Goal: Task Accomplishment & Management: Manage account settings

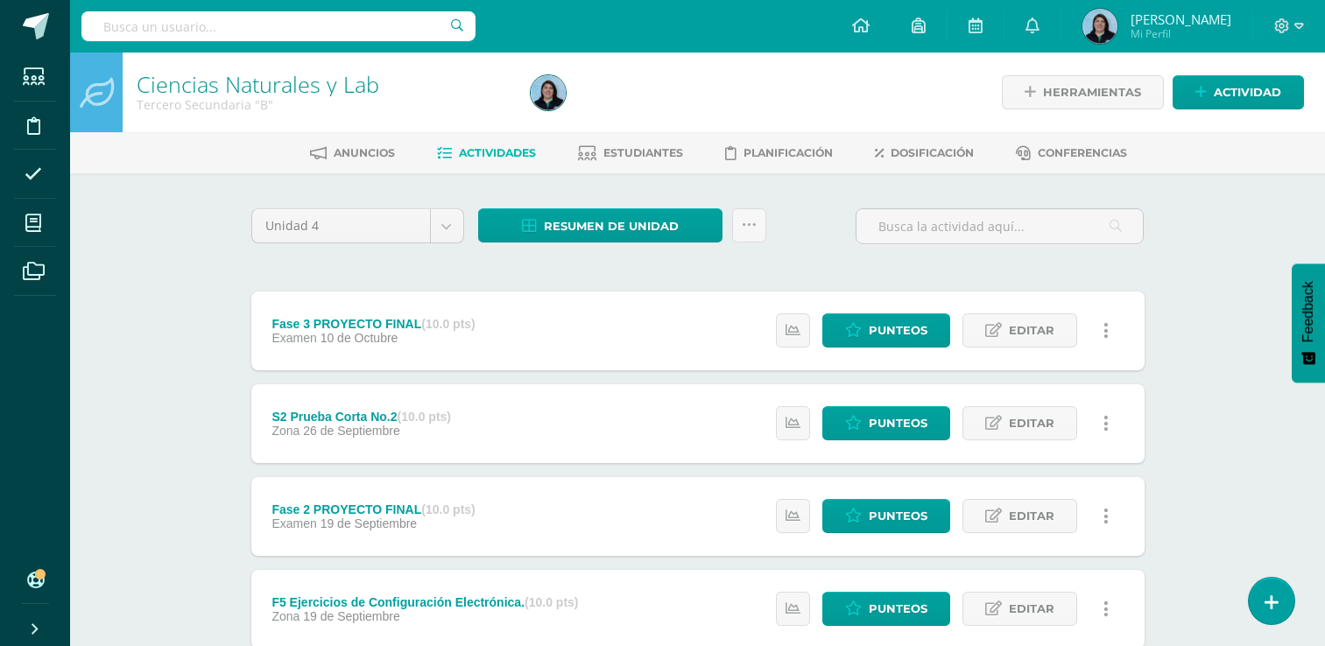
select select "37"
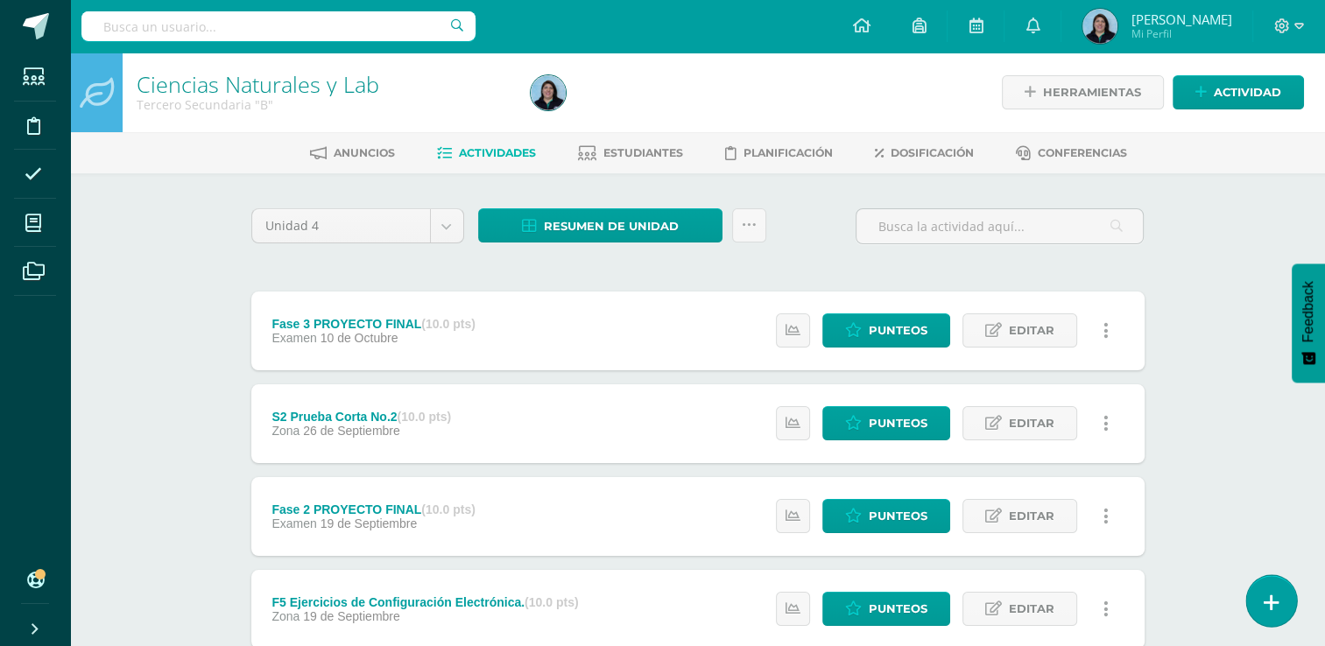
click at [1271, 605] on icon at bounding box center [1272, 603] width 16 height 20
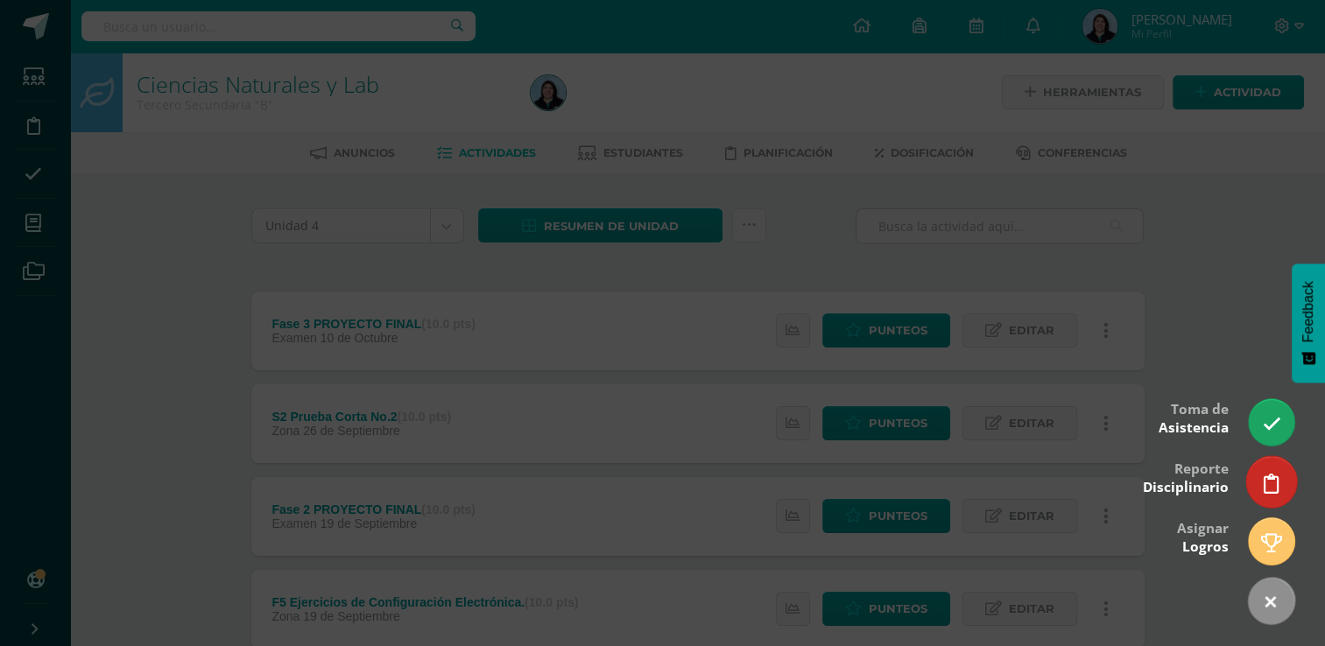
click at [1270, 483] on icon at bounding box center [1272, 484] width 16 height 20
select select "37"
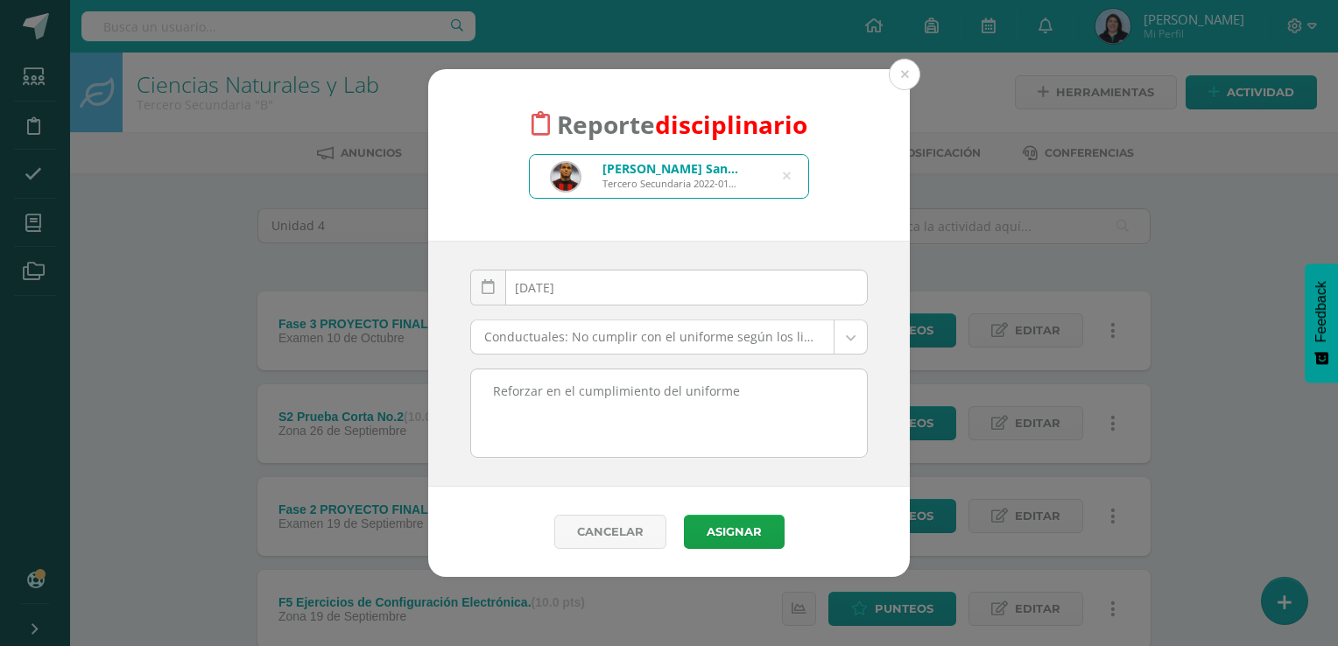
click at [753, 393] on textarea "Reforzar en el cumplimiento del uniforme" at bounding box center [669, 414] width 396 height 88
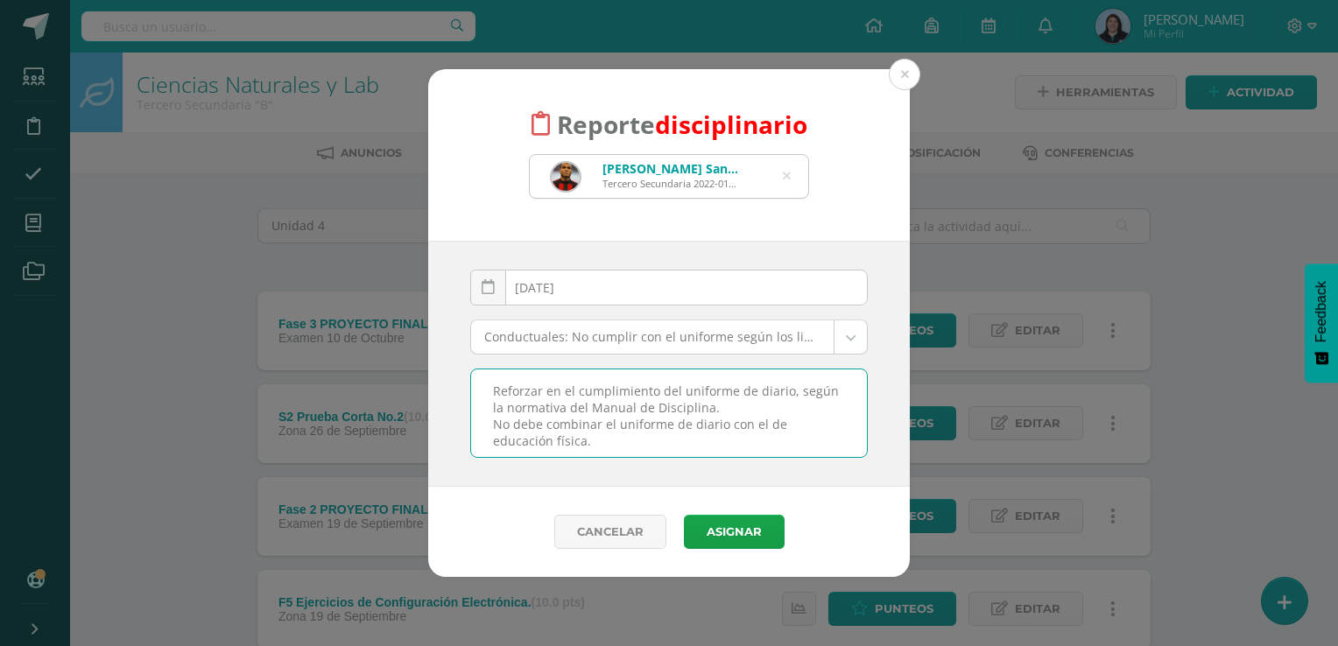
drag, startPoint x: 751, startPoint y: 424, endPoint x: 783, endPoint y: 428, distance: 31.8
click at [783, 428] on textarea "Reforzar en el cumplimiento del uniforme de diario, según la normativa del Manu…" at bounding box center [669, 414] width 396 height 88
click at [618, 439] on textarea "Reforzar en el cumplimiento del uniforme de diario, según la normativa del Manu…" at bounding box center [669, 414] width 396 height 88
type textarea "Reforzar en el cumplimiento del uniforme de diario, según la normativa del Manu…"
click at [725, 531] on button "Asignar" at bounding box center [734, 532] width 101 height 34
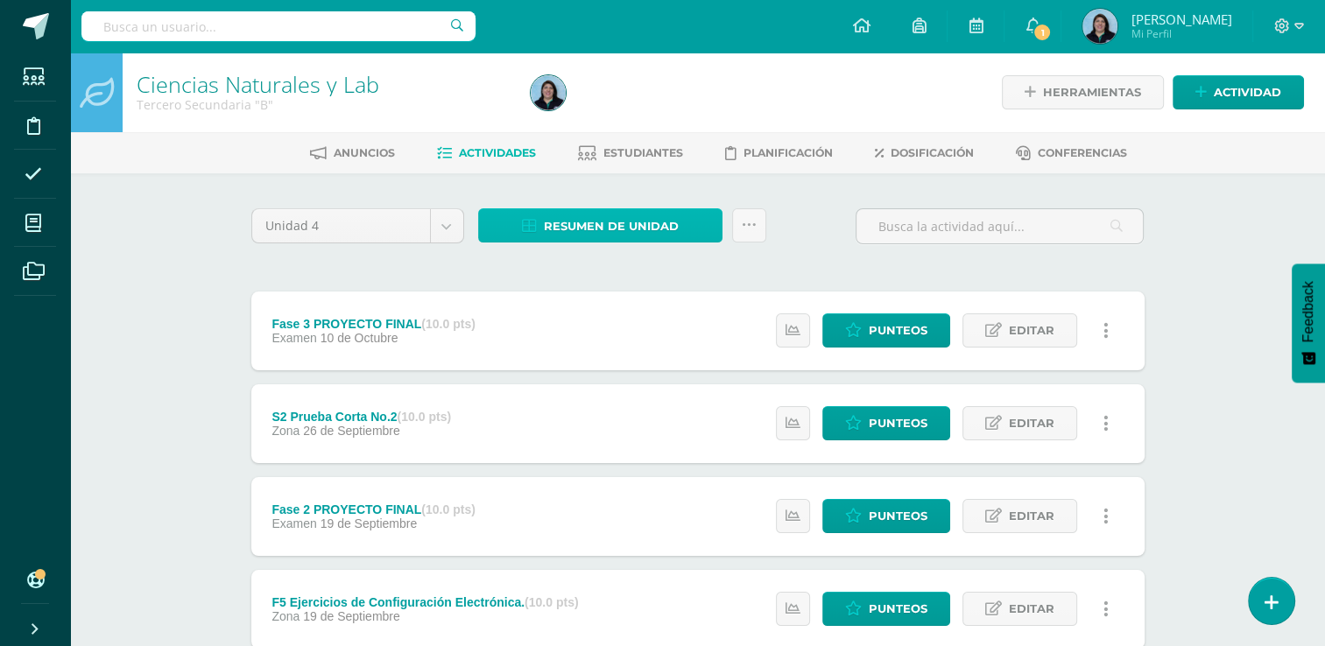
click at [607, 223] on span "Resumen de unidad" at bounding box center [611, 226] width 135 height 32
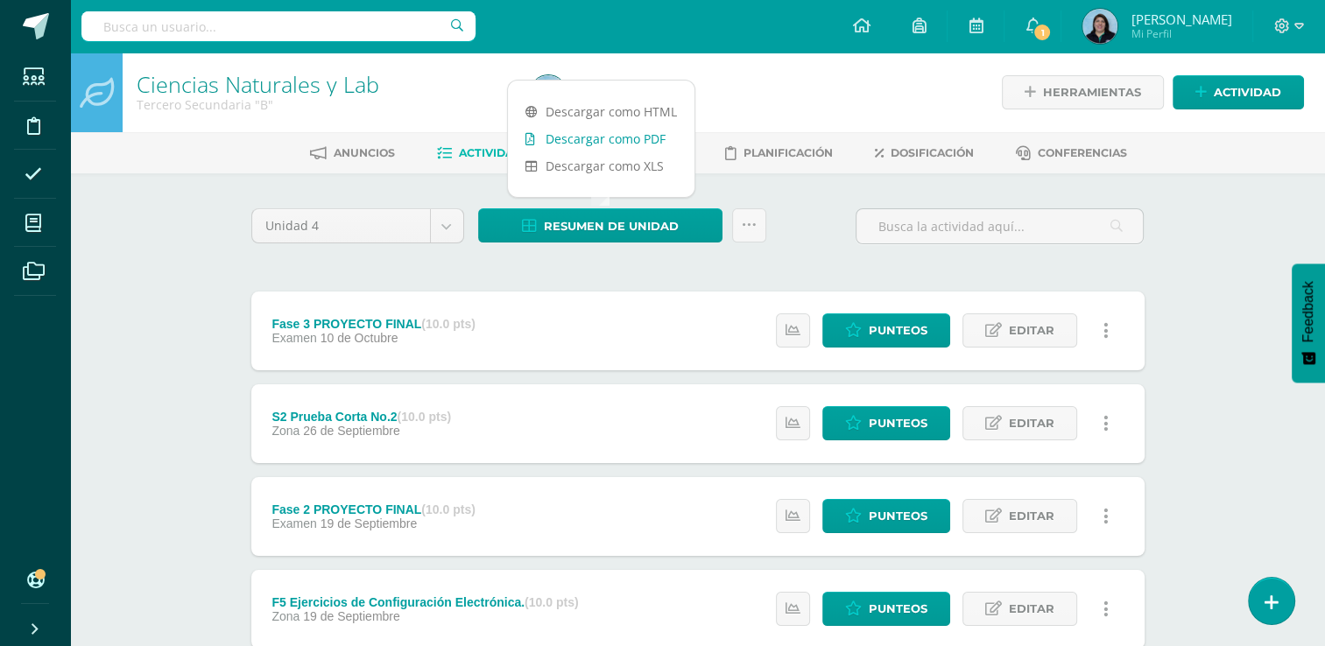
click at [612, 140] on link "Descargar como PDF" at bounding box center [601, 138] width 187 height 27
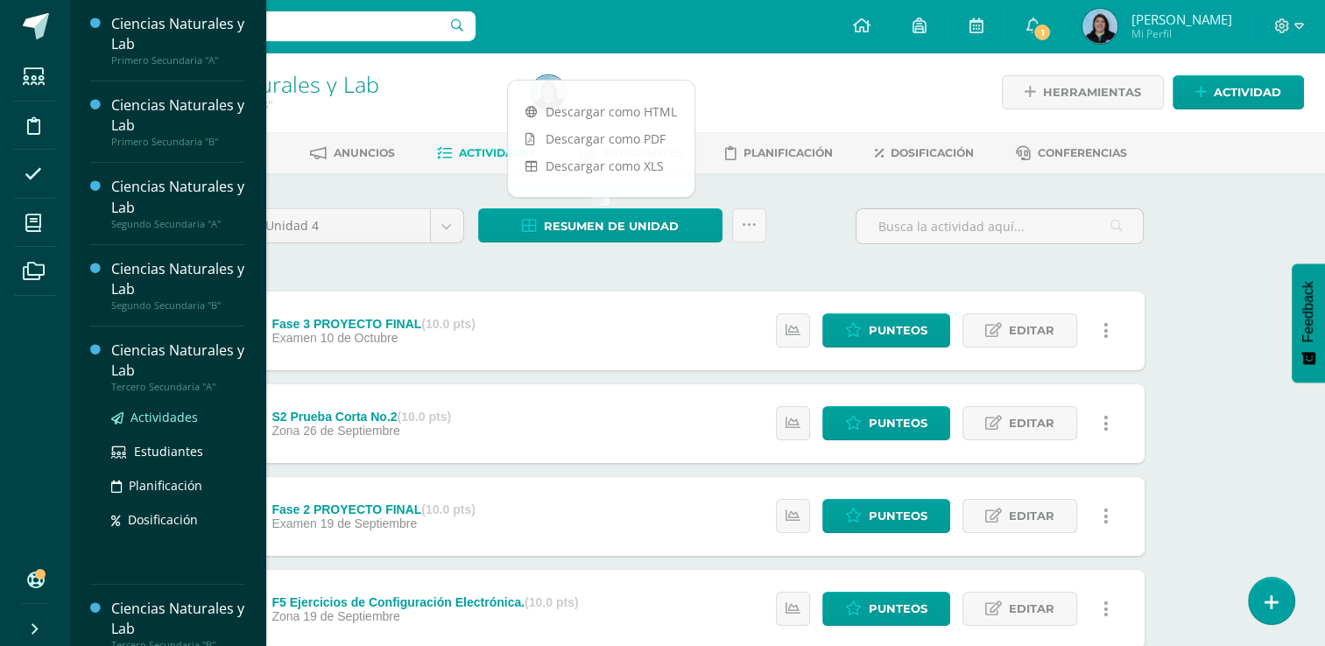
click at [178, 416] on span "Actividades" at bounding box center [163, 417] width 67 height 17
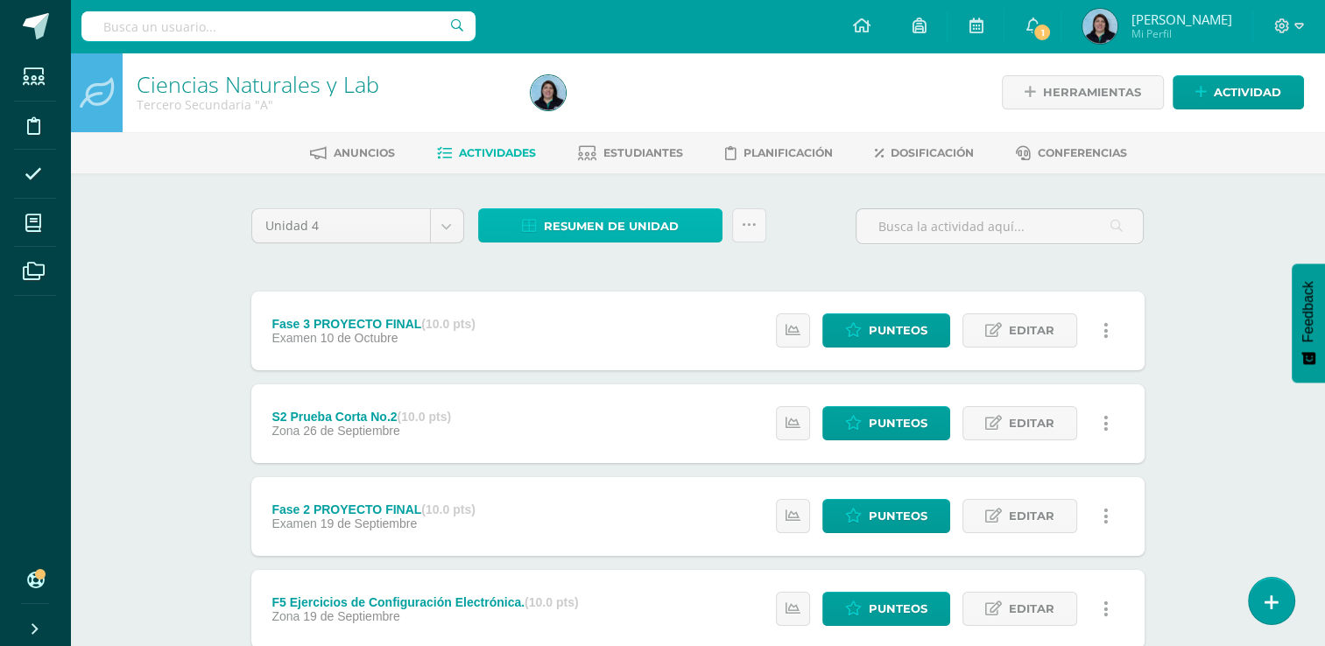
click at [571, 222] on span "Resumen de unidad" at bounding box center [611, 226] width 135 height 32
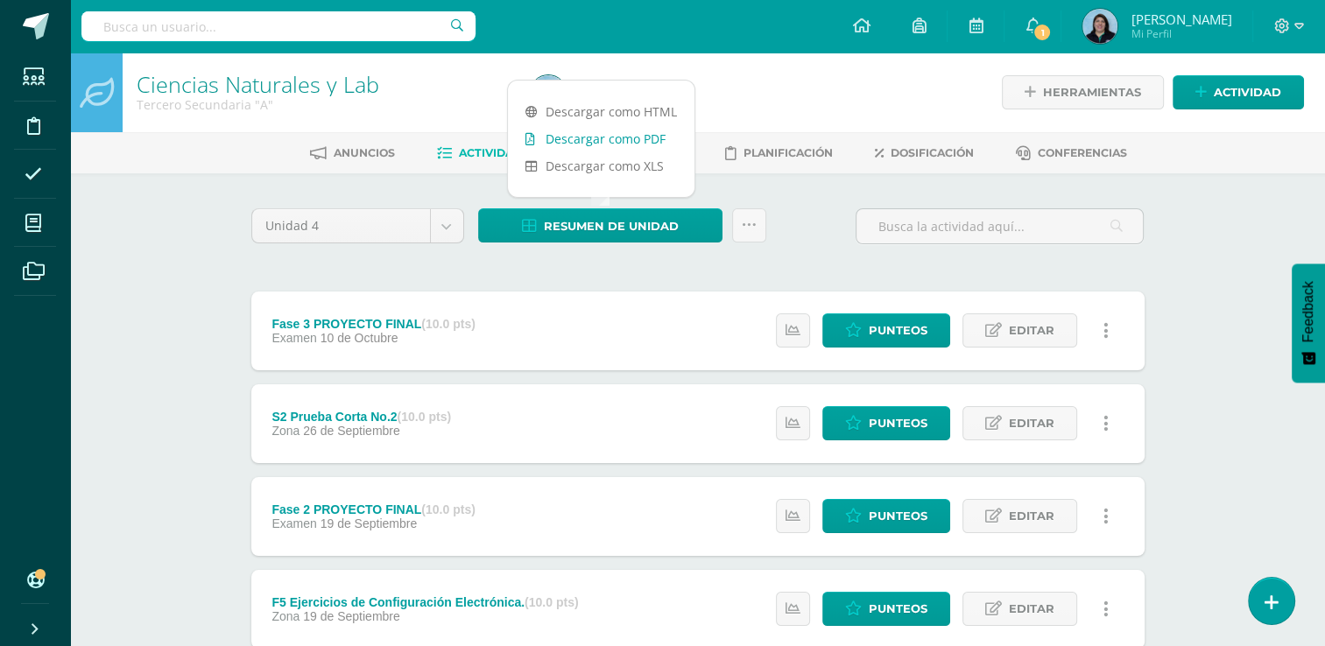
click at [624, 137] on link "Descargar como PDF" at bounding box center [601, 138] width 187 height 27
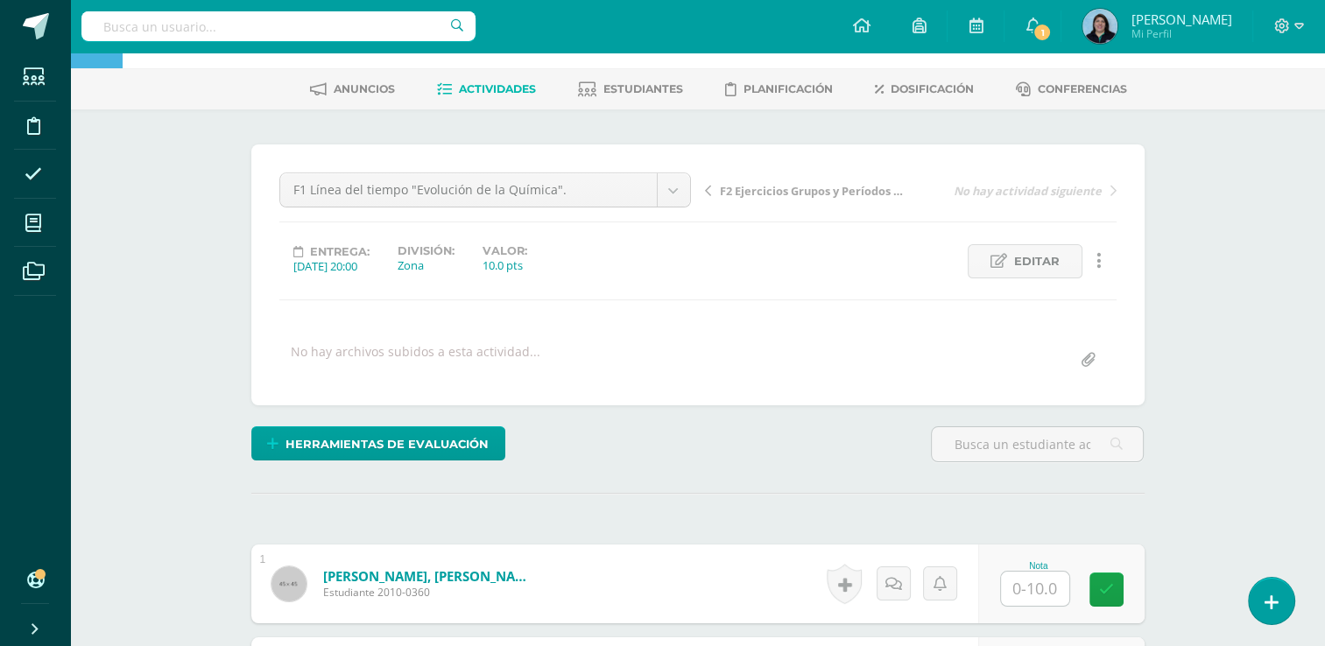
scroll to position [352, 0]
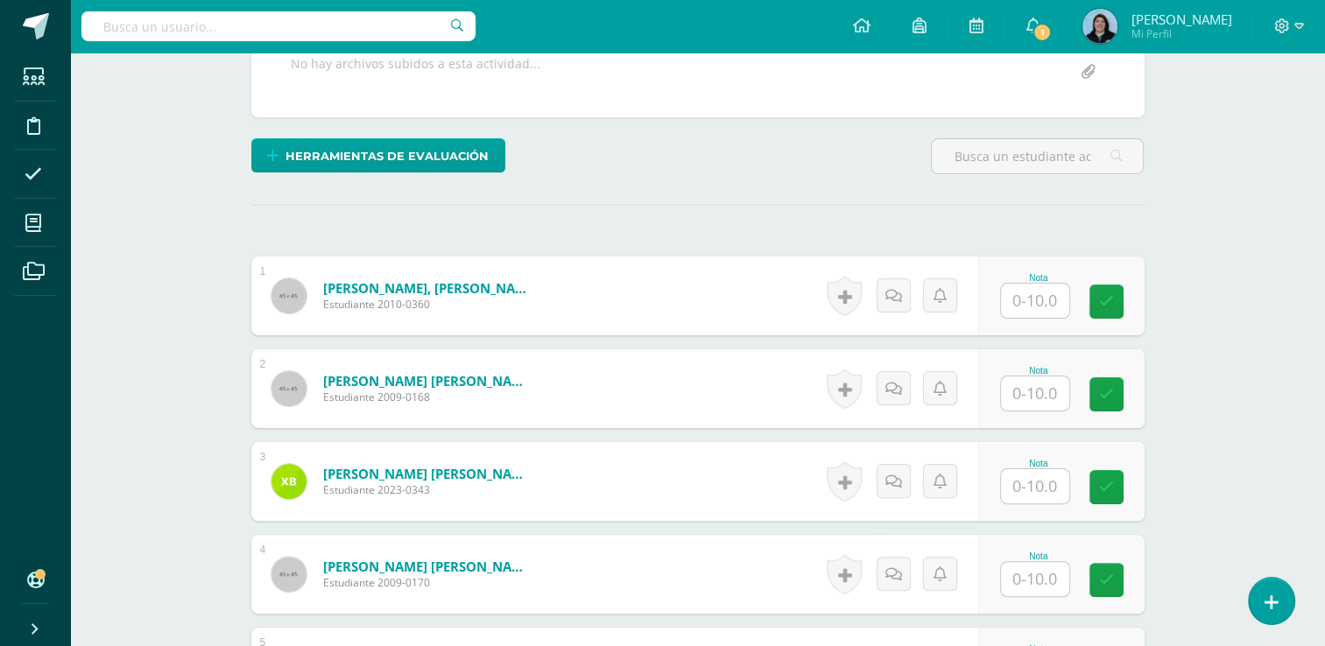
click at [1046, 299] on input "text" at bounding box center [1035, 301] width 68 height 34
type input "10"
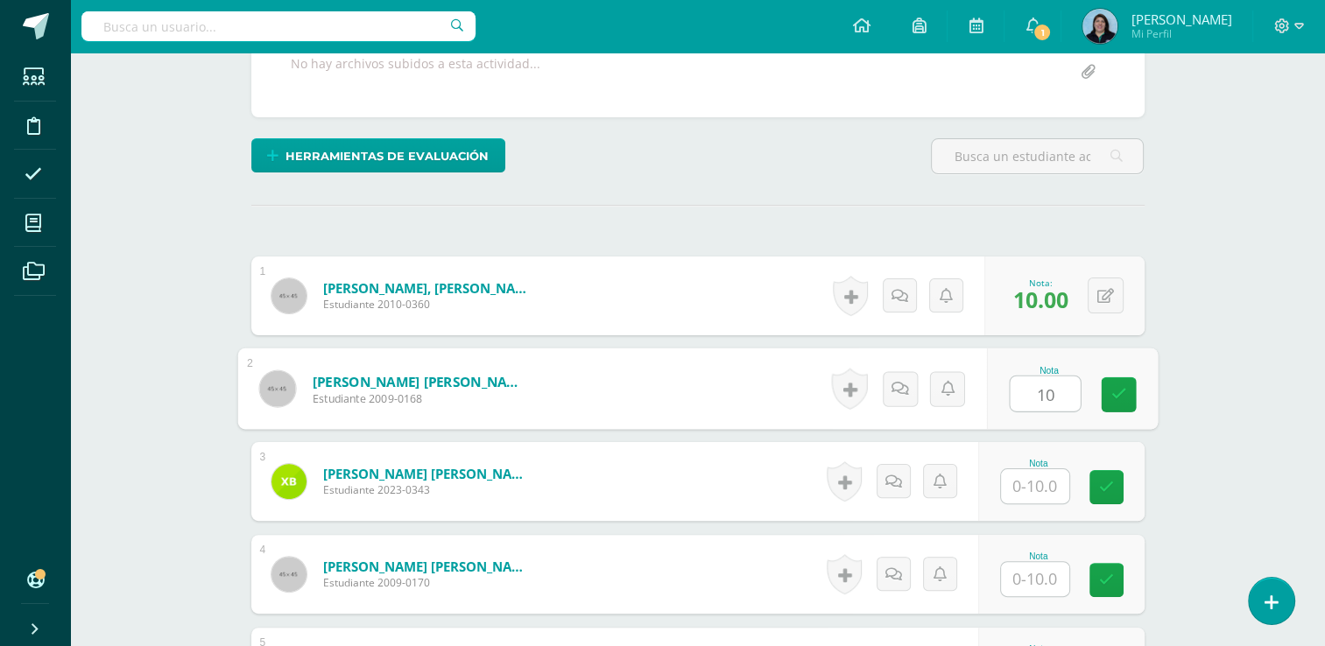
type input "10"
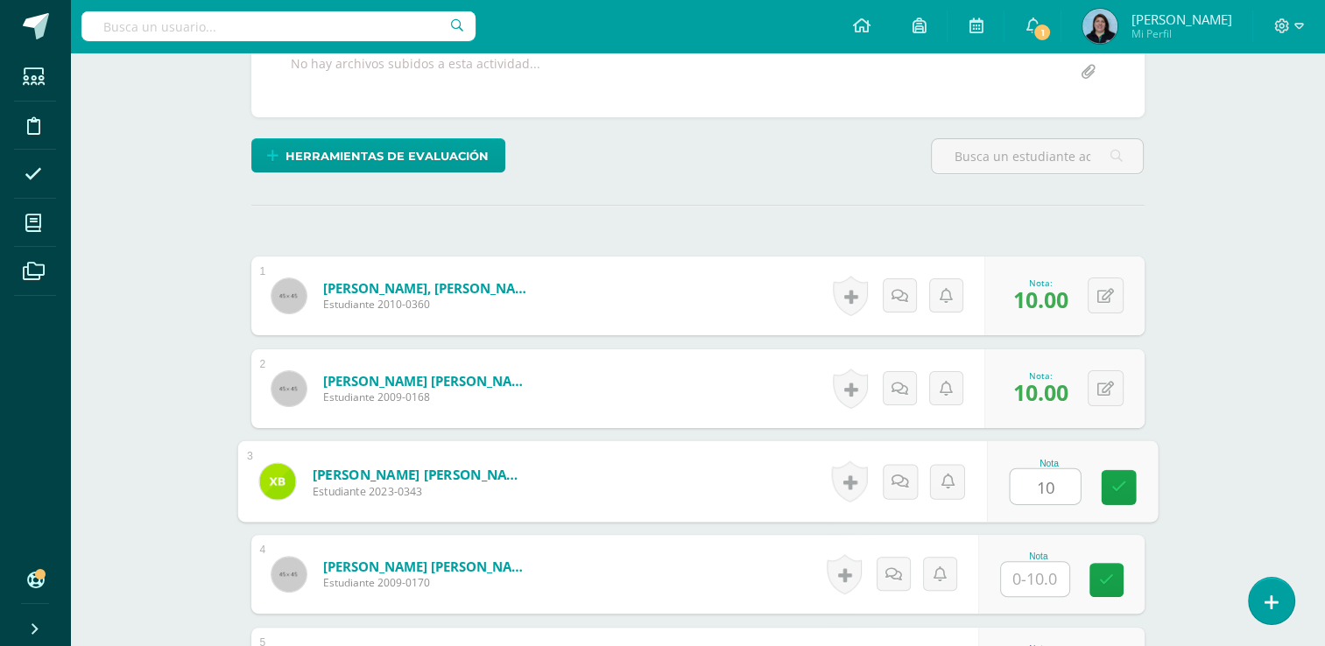
type input "10"
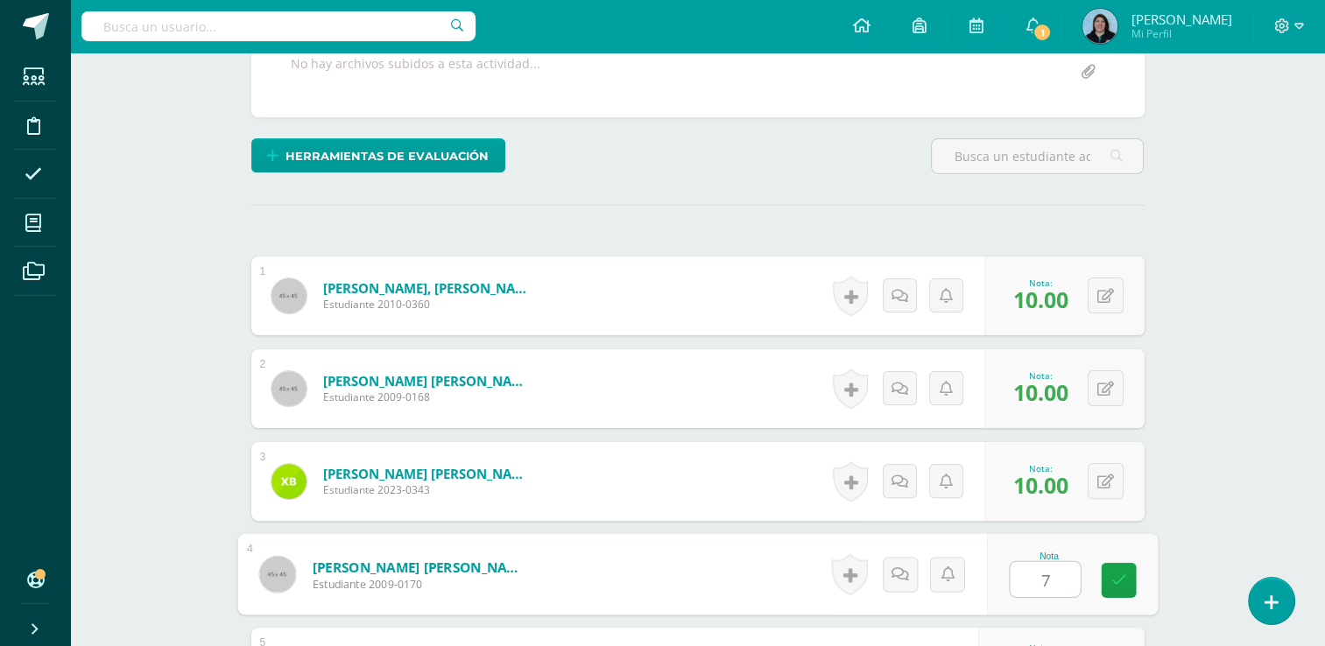
type input "7"
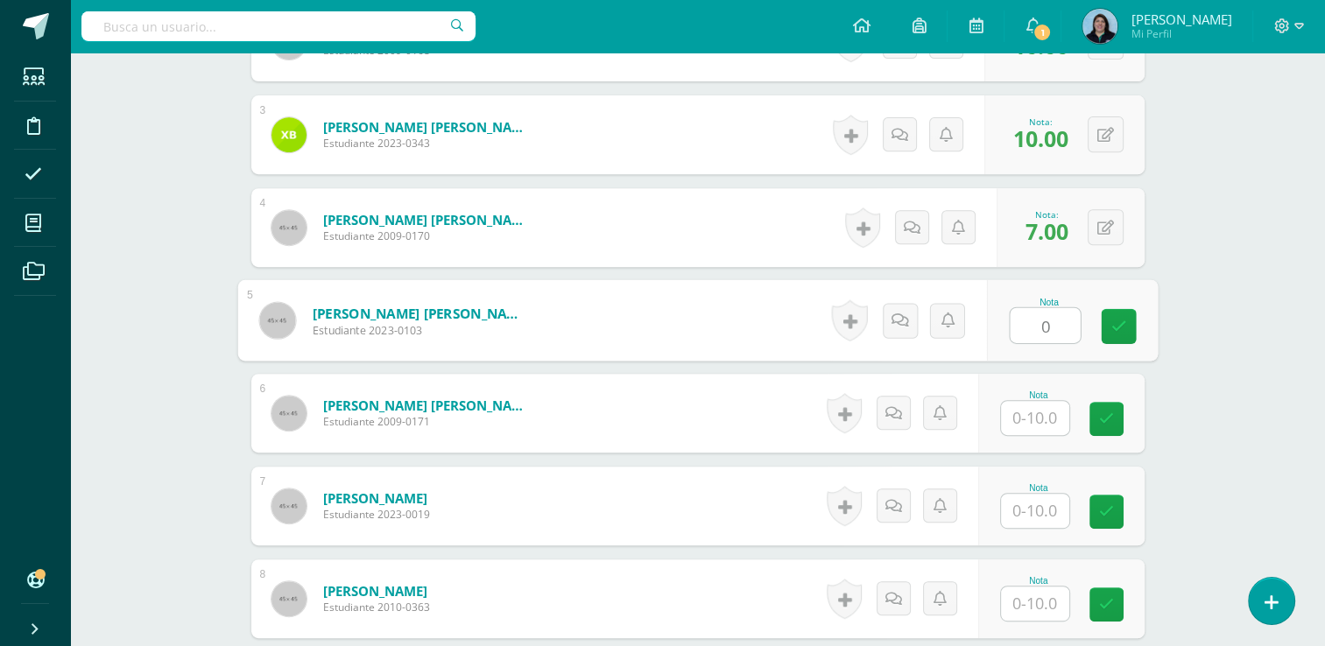
type input "0"
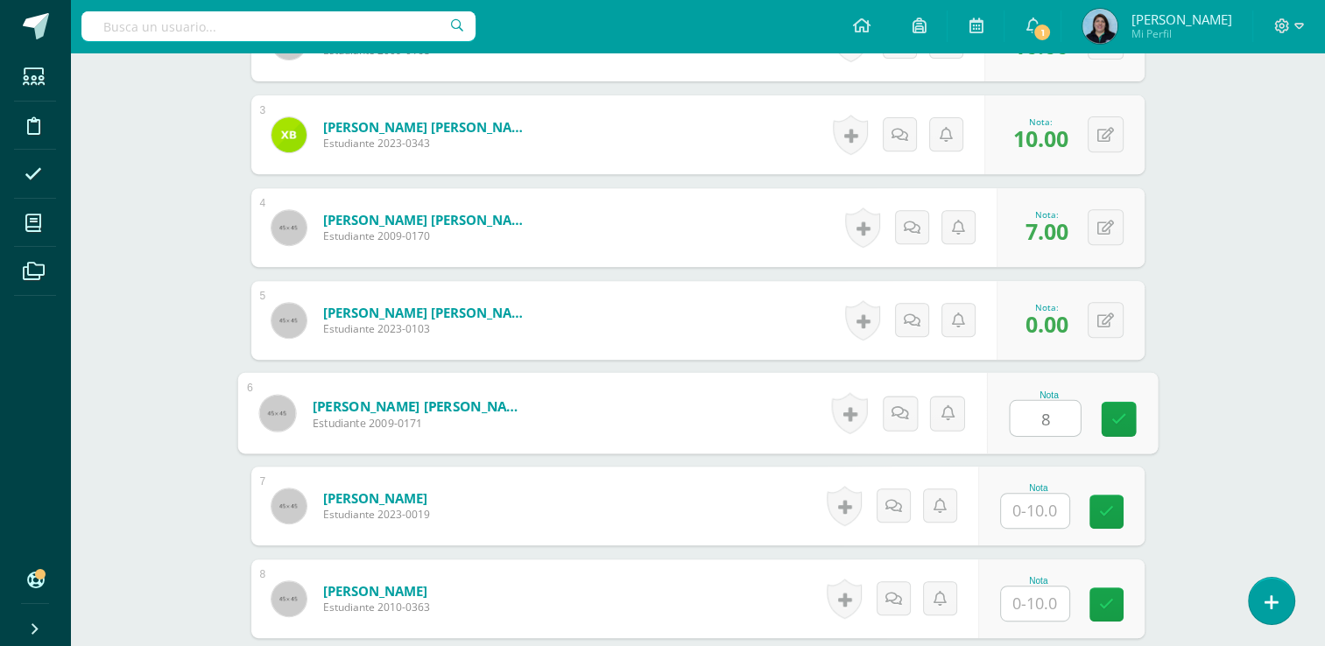
type input "8"
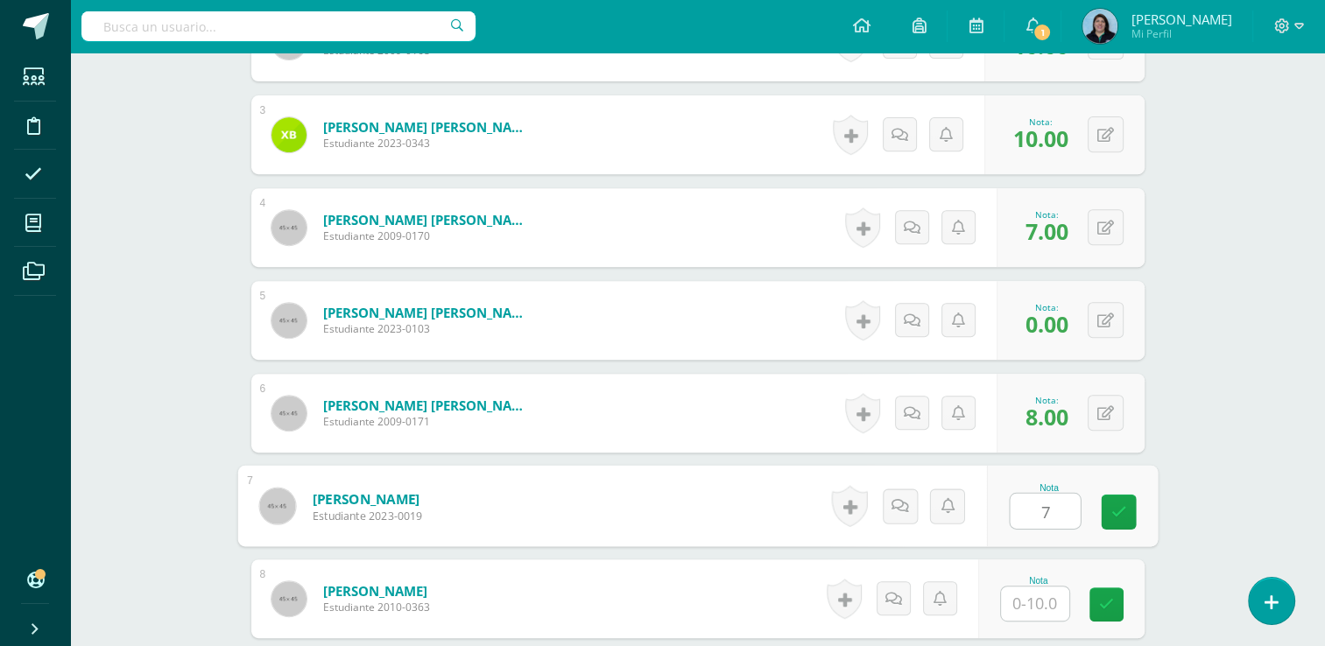
type input "7"
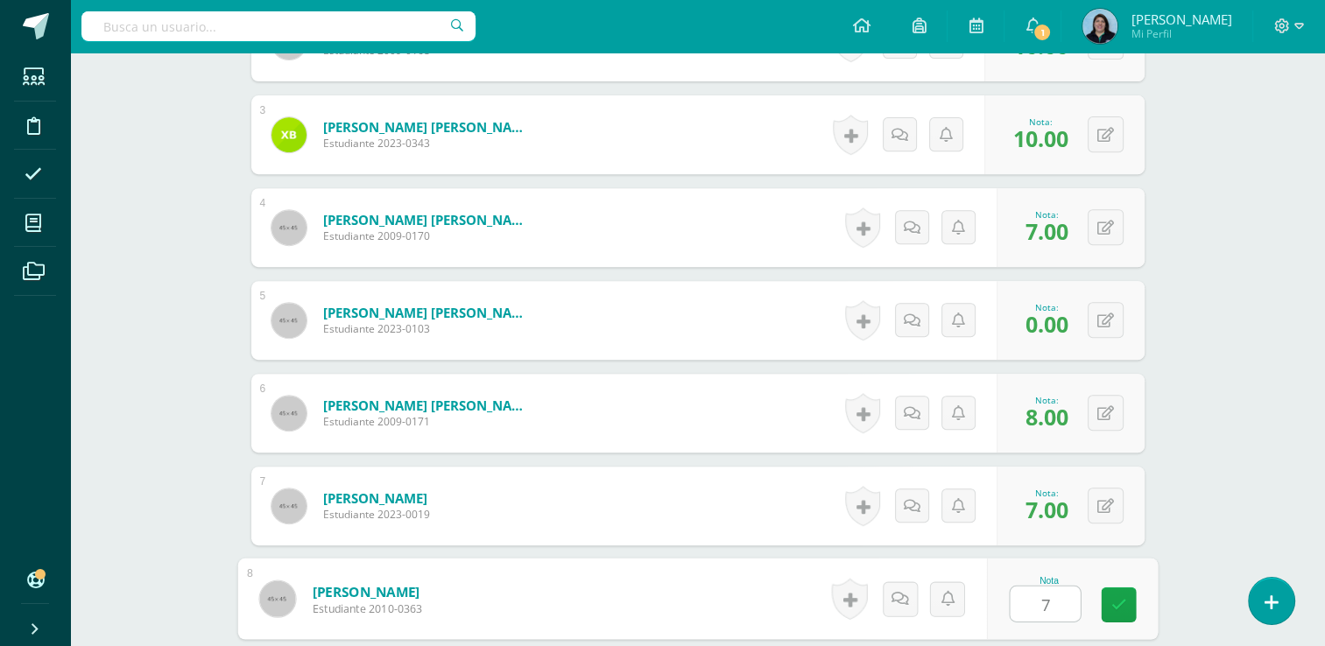
type input "7"
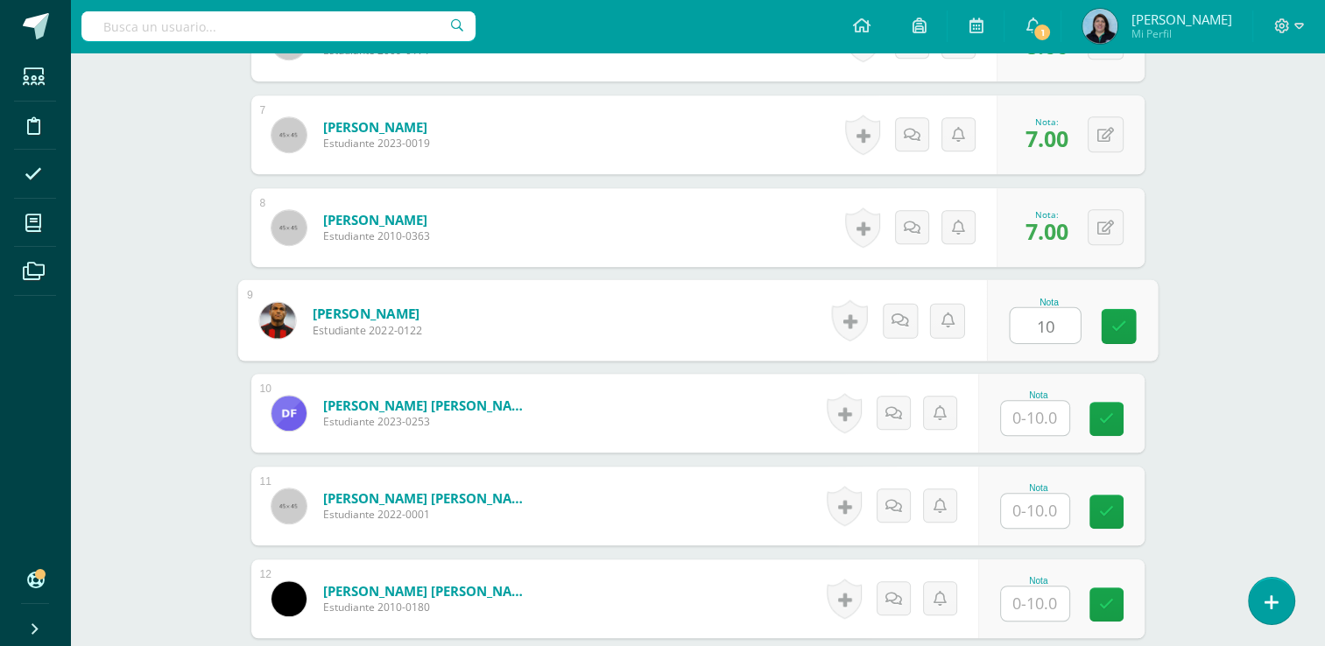
type input "10"
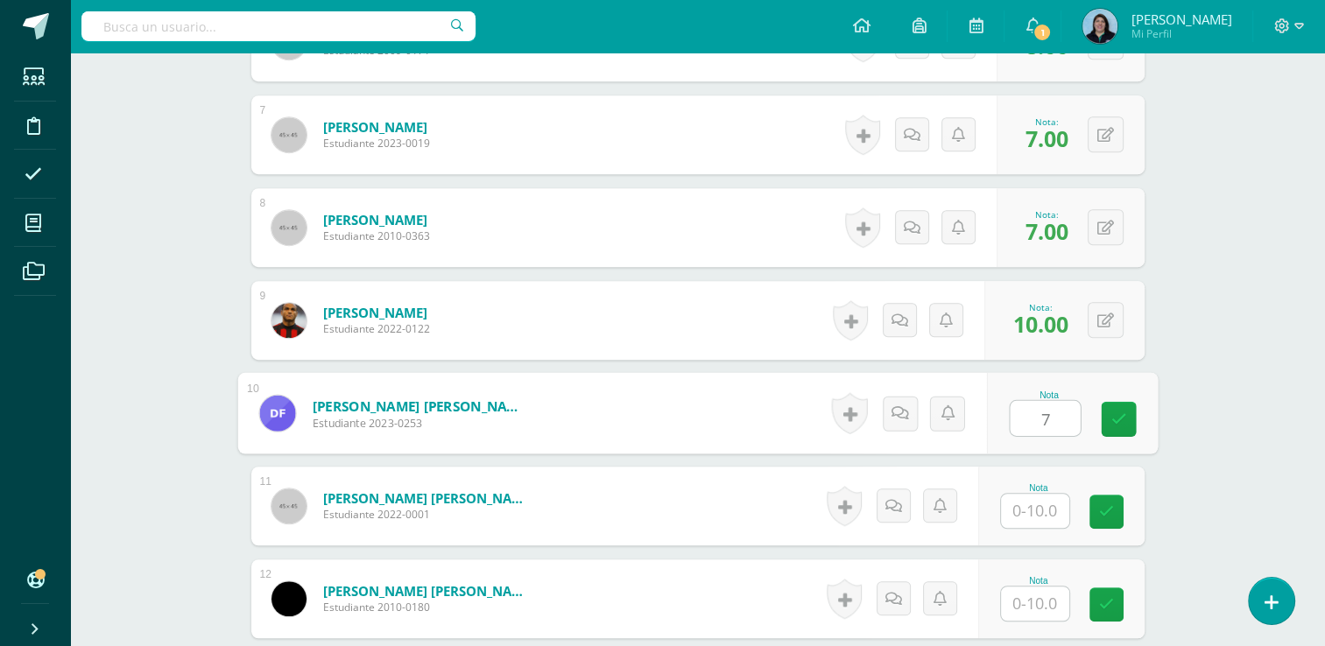
type input "7"
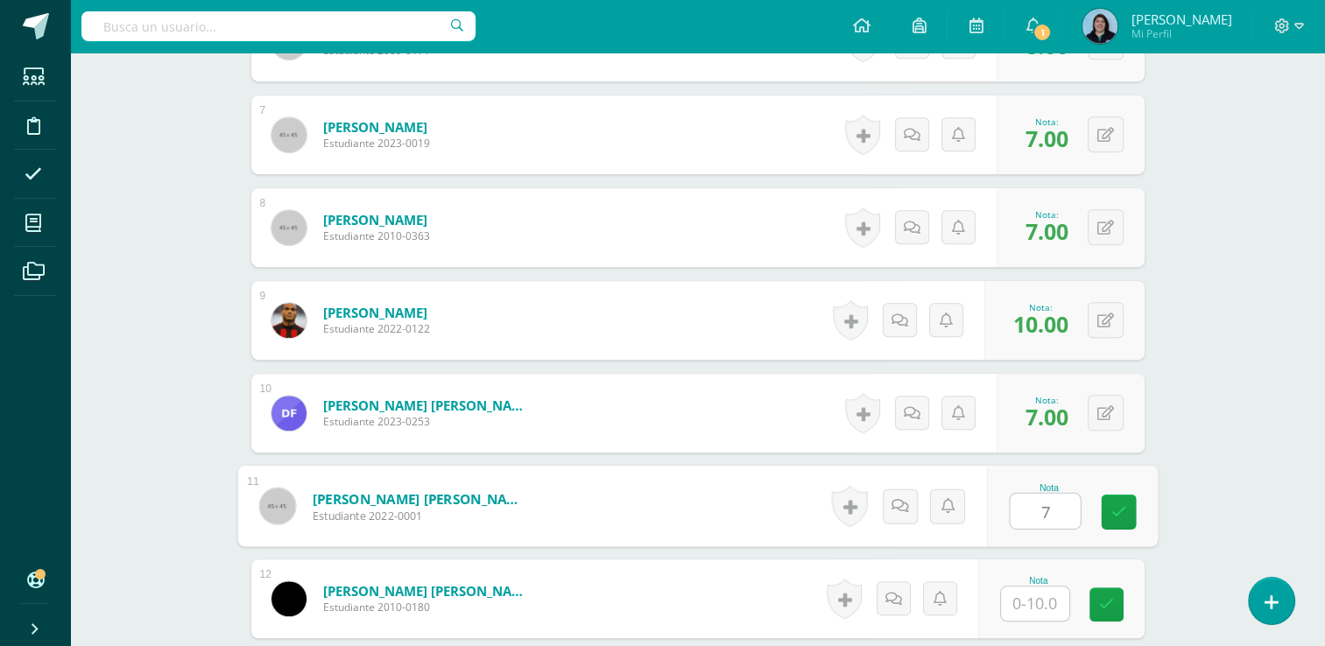
type input "7"
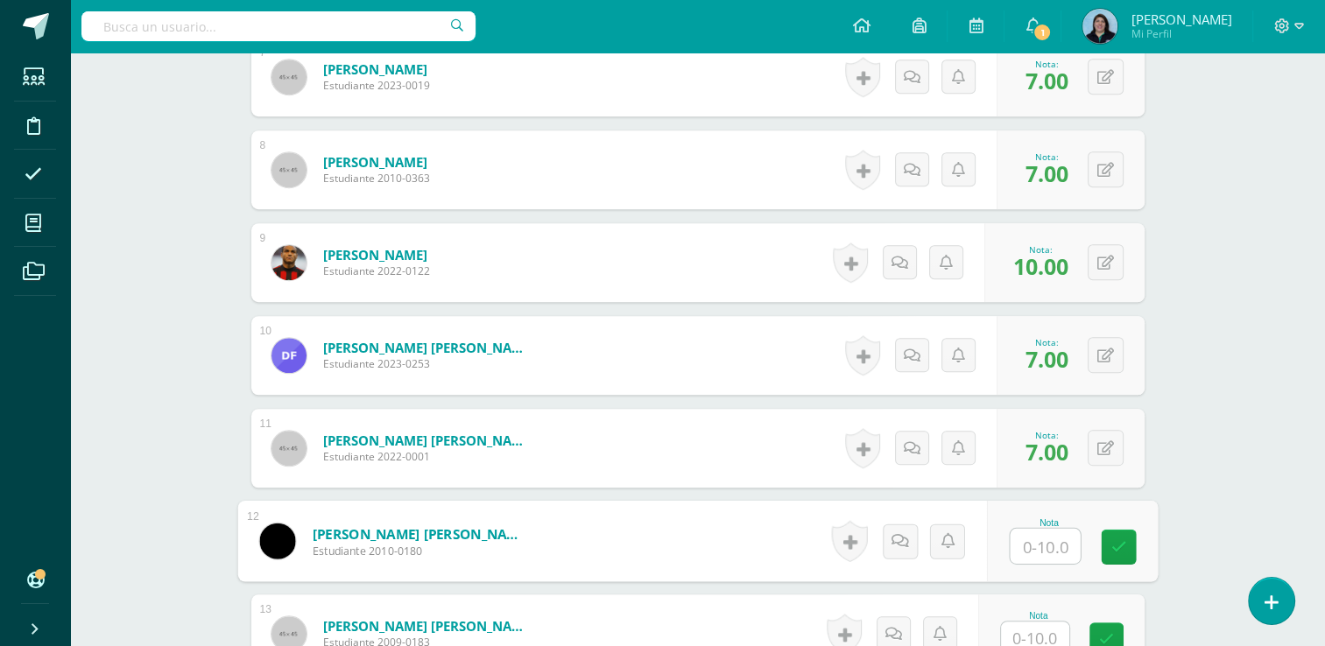
scroll to position [1158, 0]
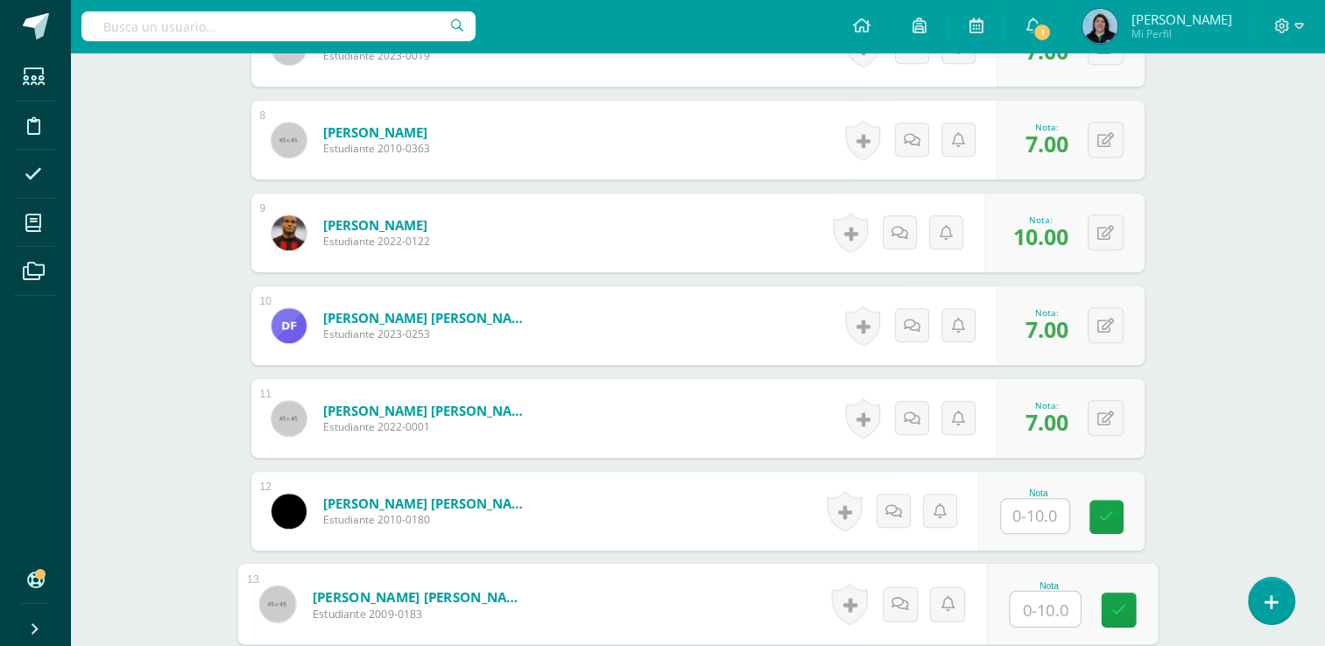
click at [1033, 608] on input "text" at bounding box center [1045, 609] width 70 height 35
type input "10"
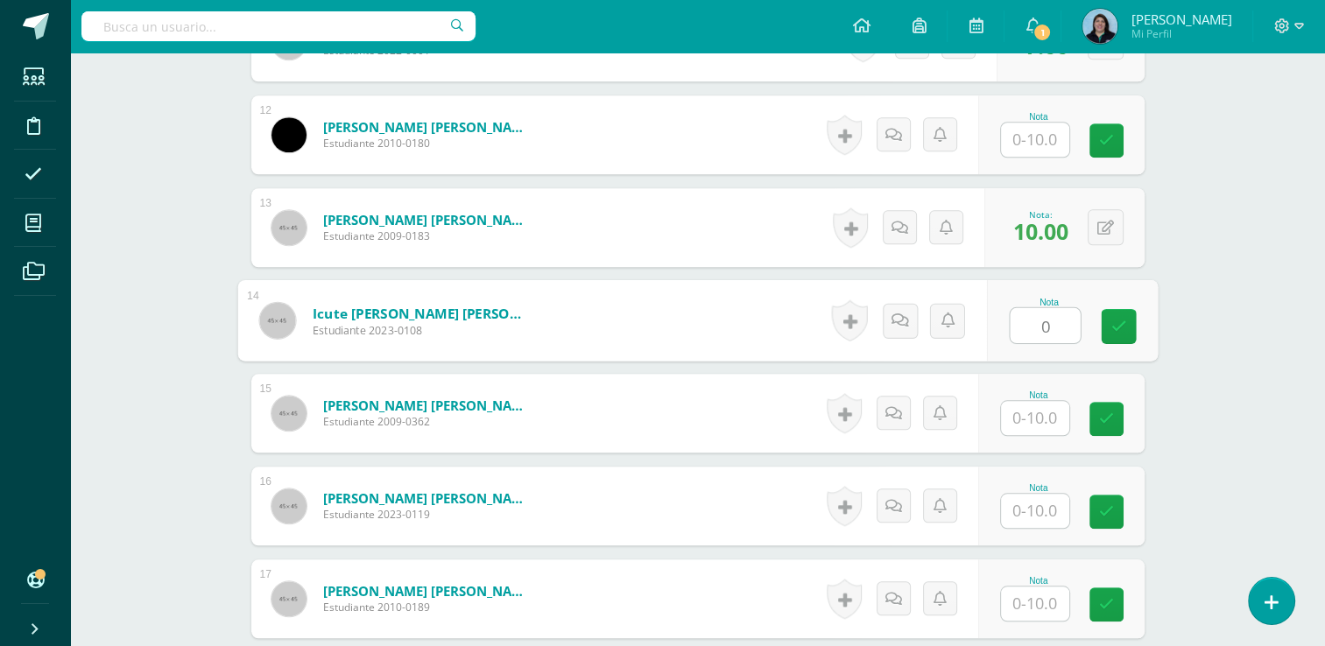
type input "0"
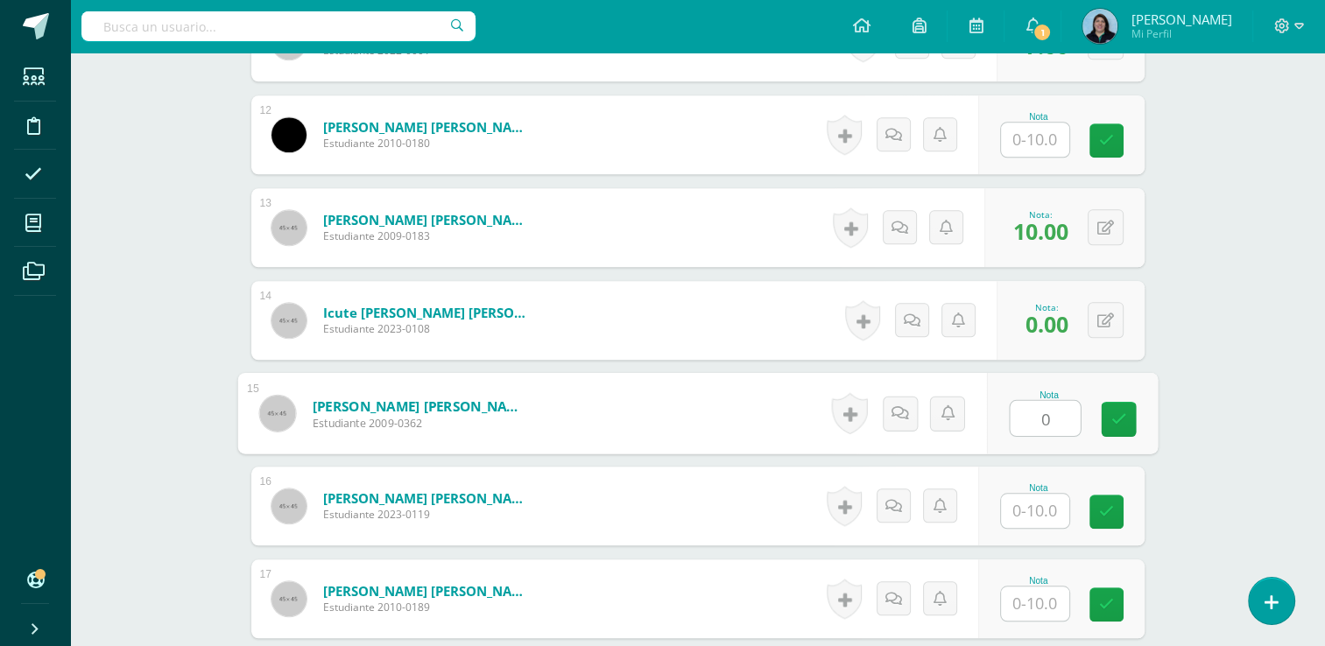
type input "0"
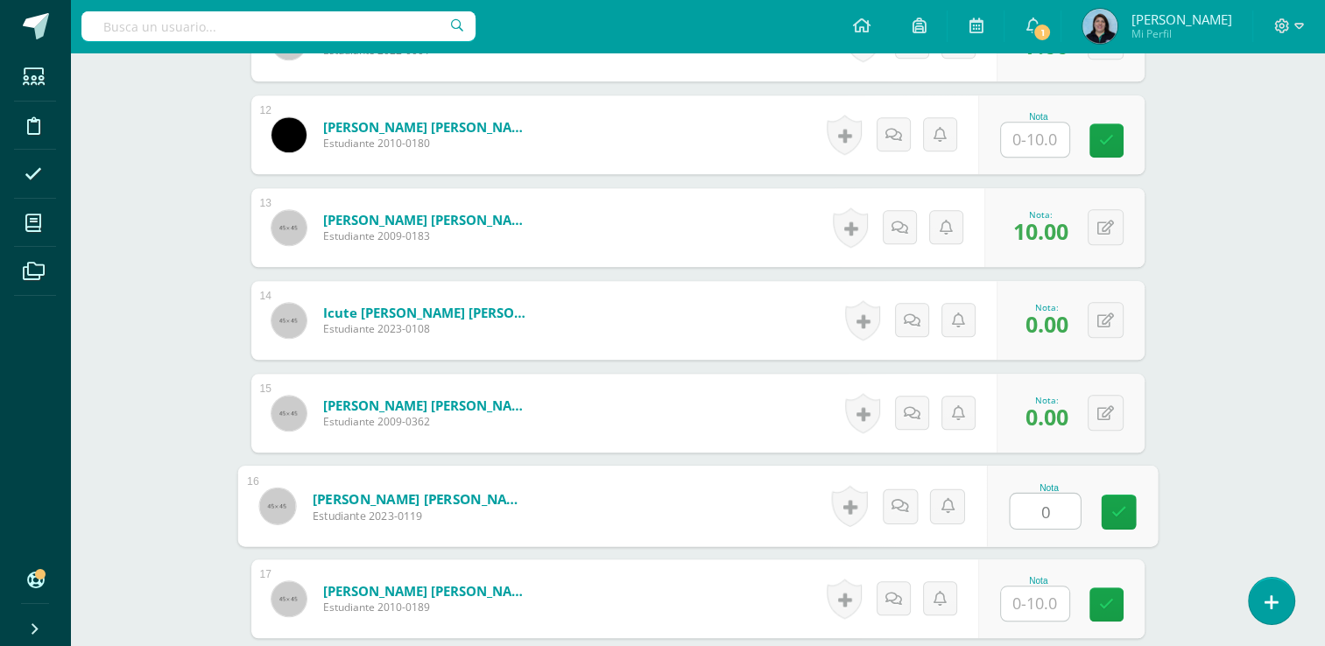
type input "0"
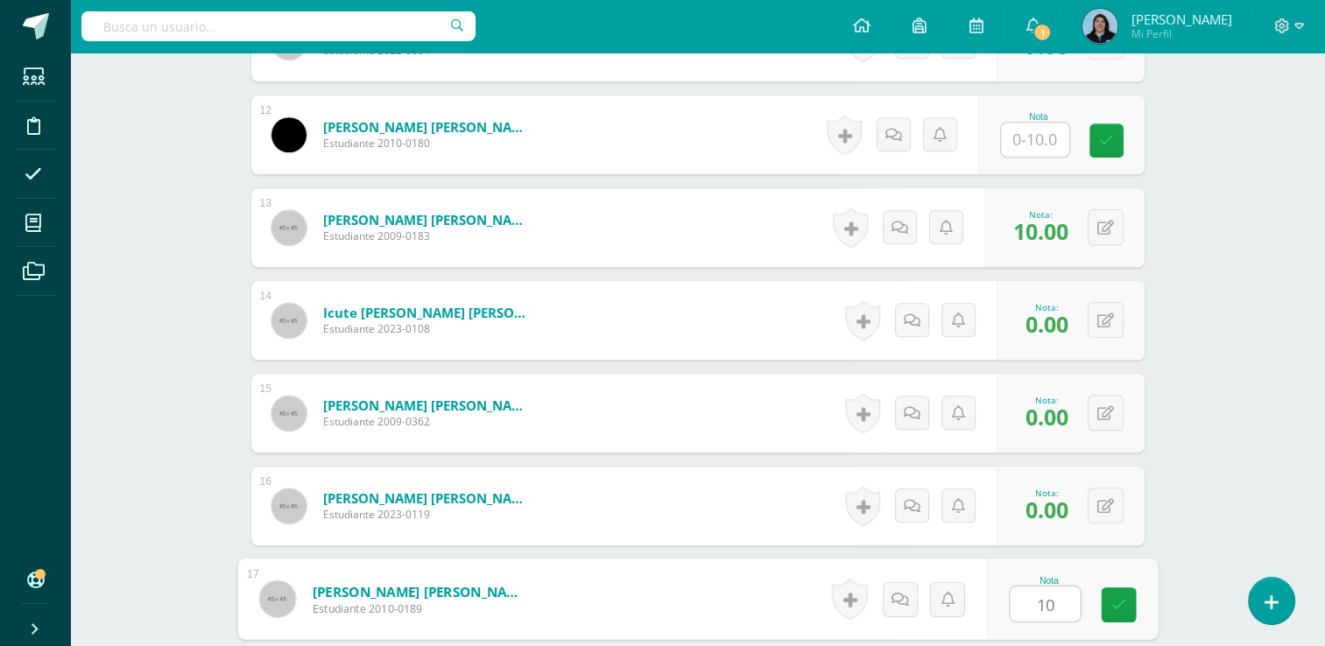
type input "10"
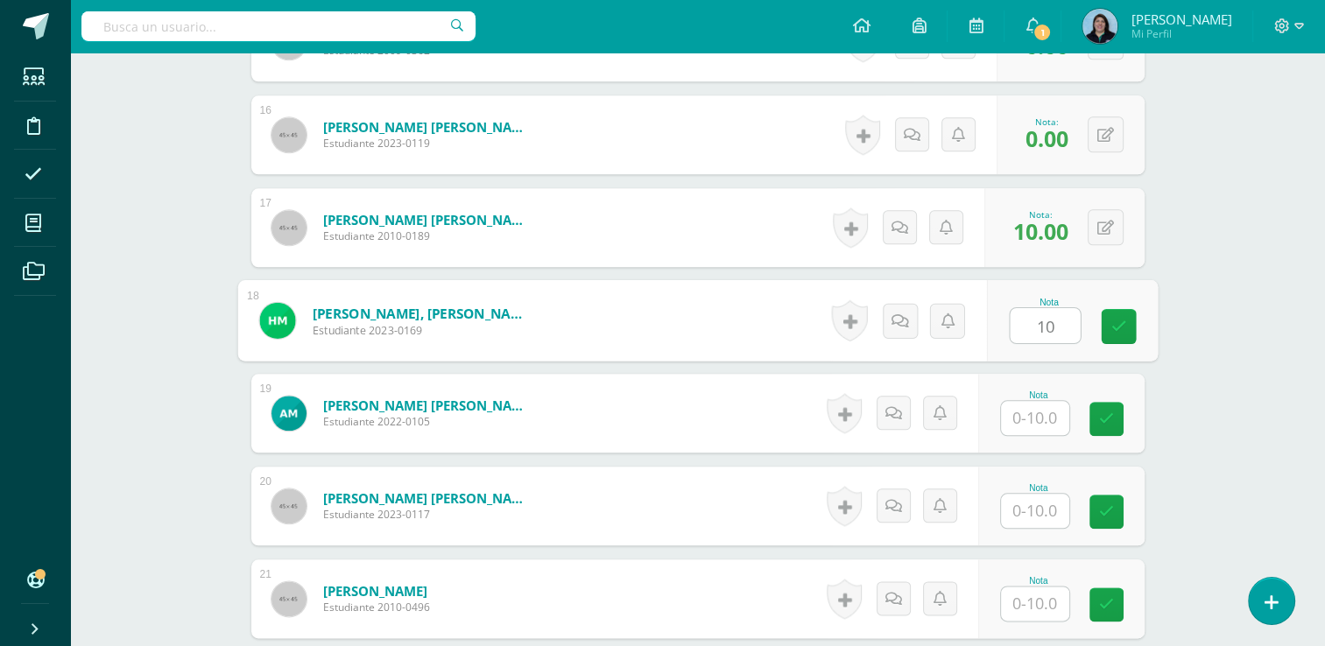
type input "10"
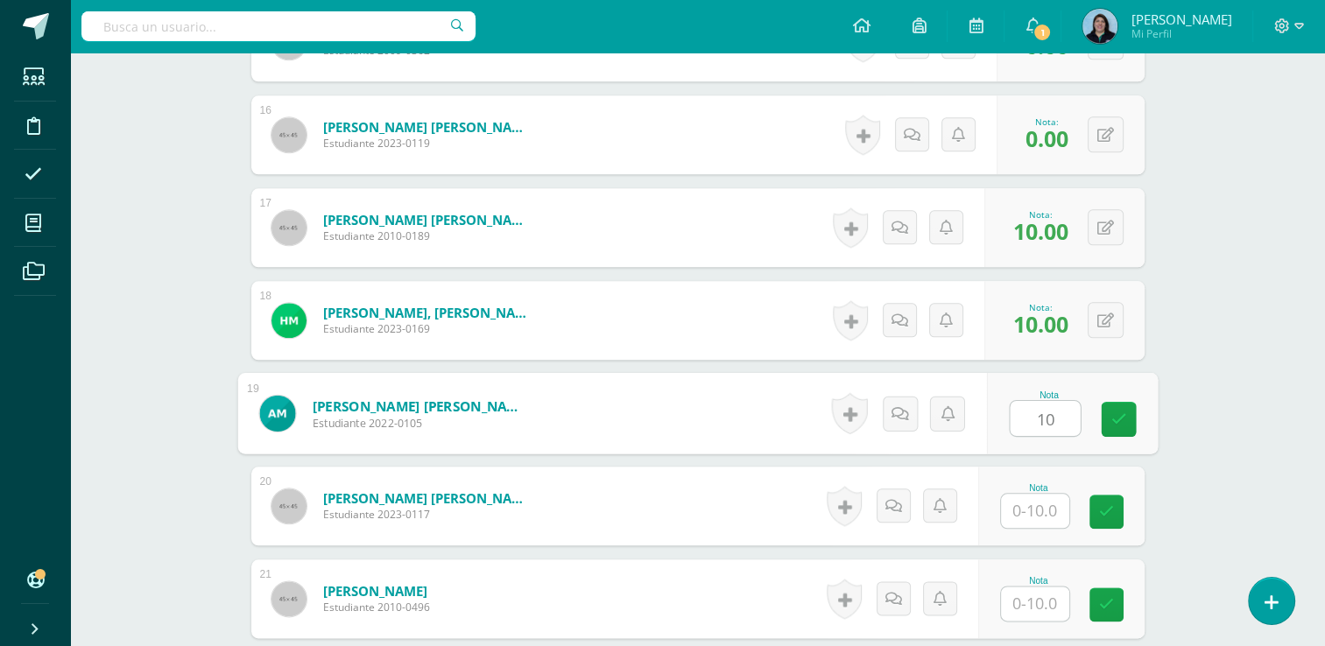
type input "10"
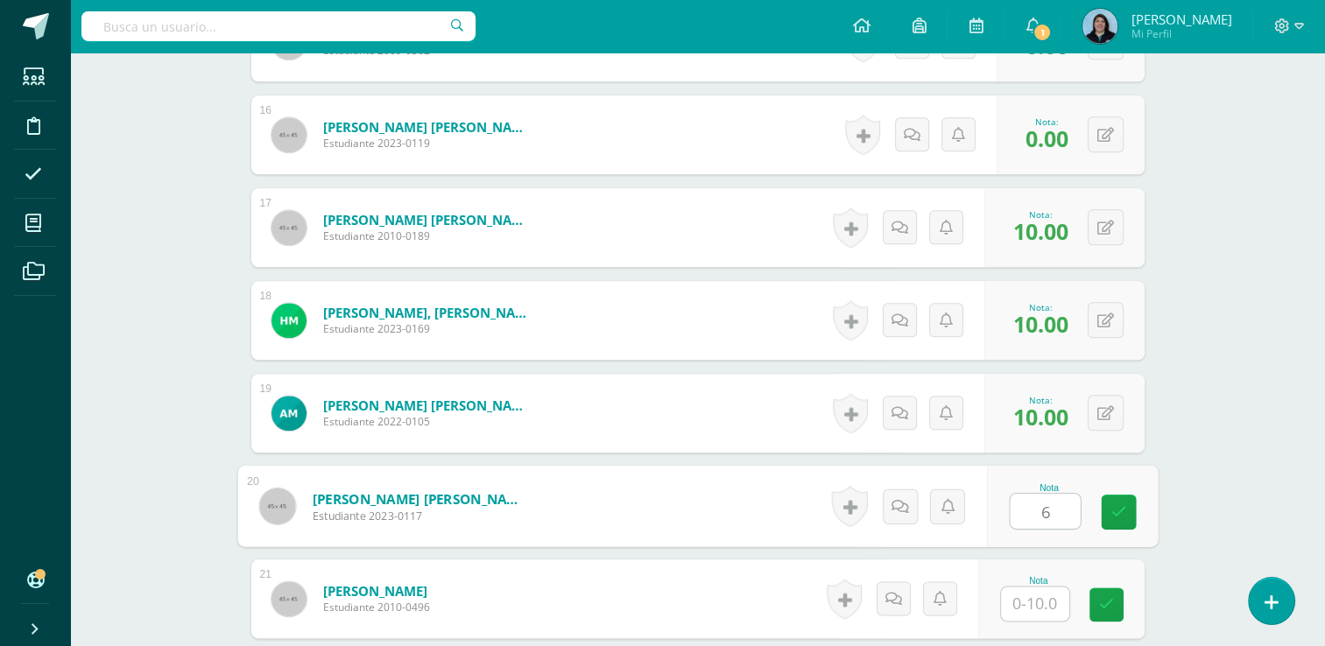
type input "6"
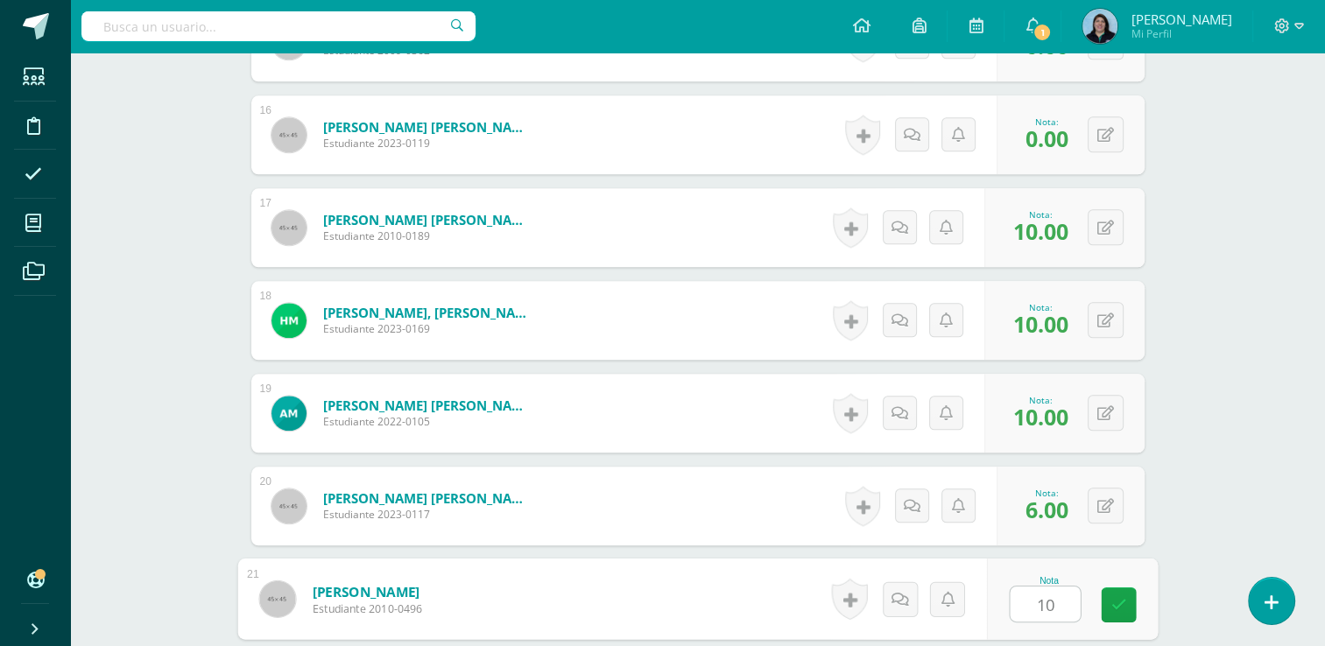
type input "10"
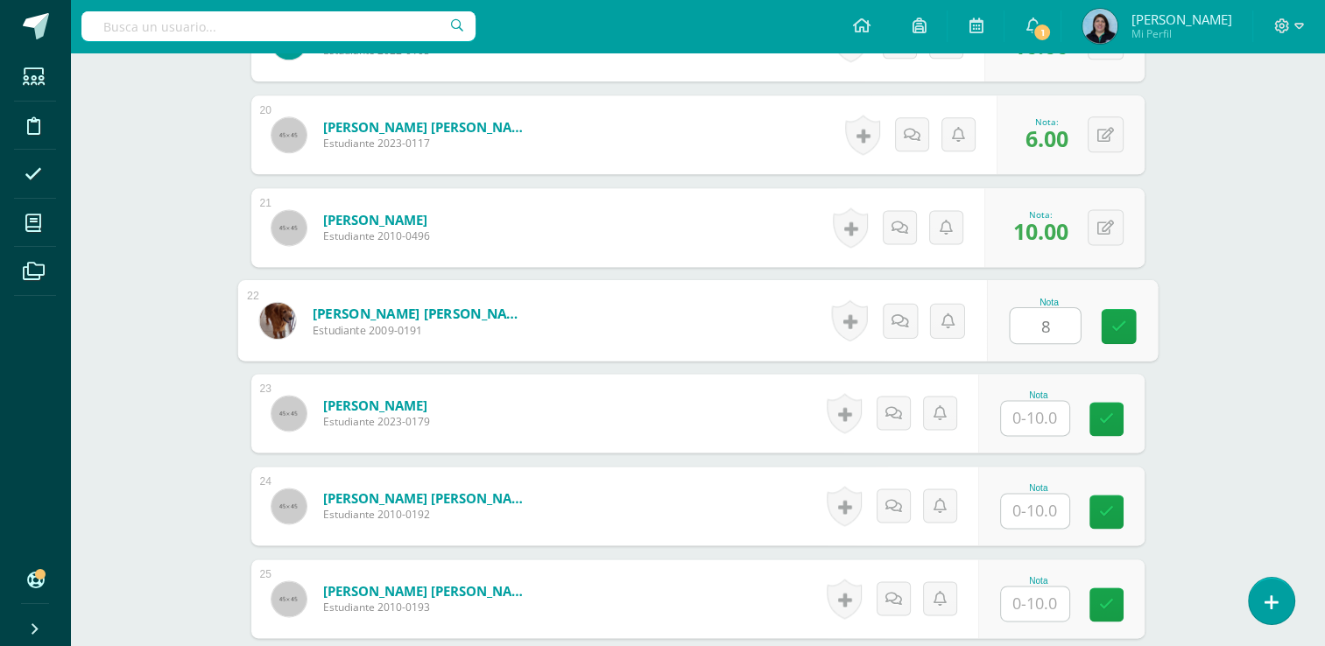
type input "8"
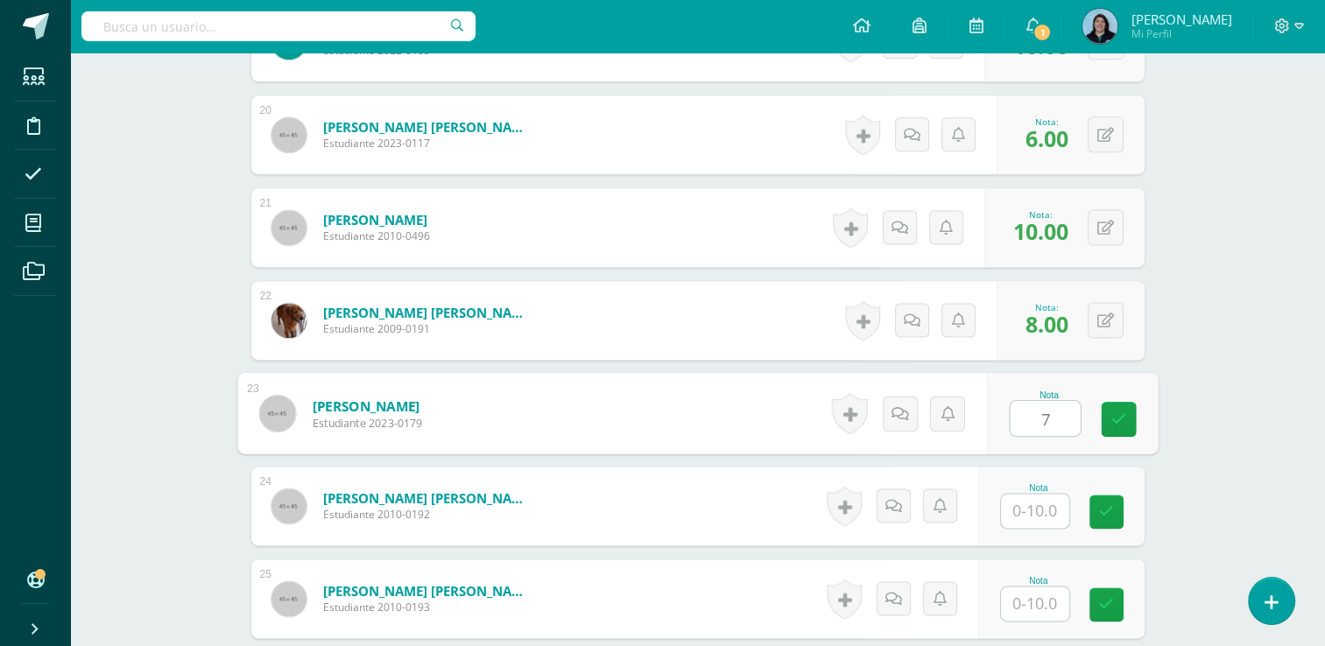
type input "7"
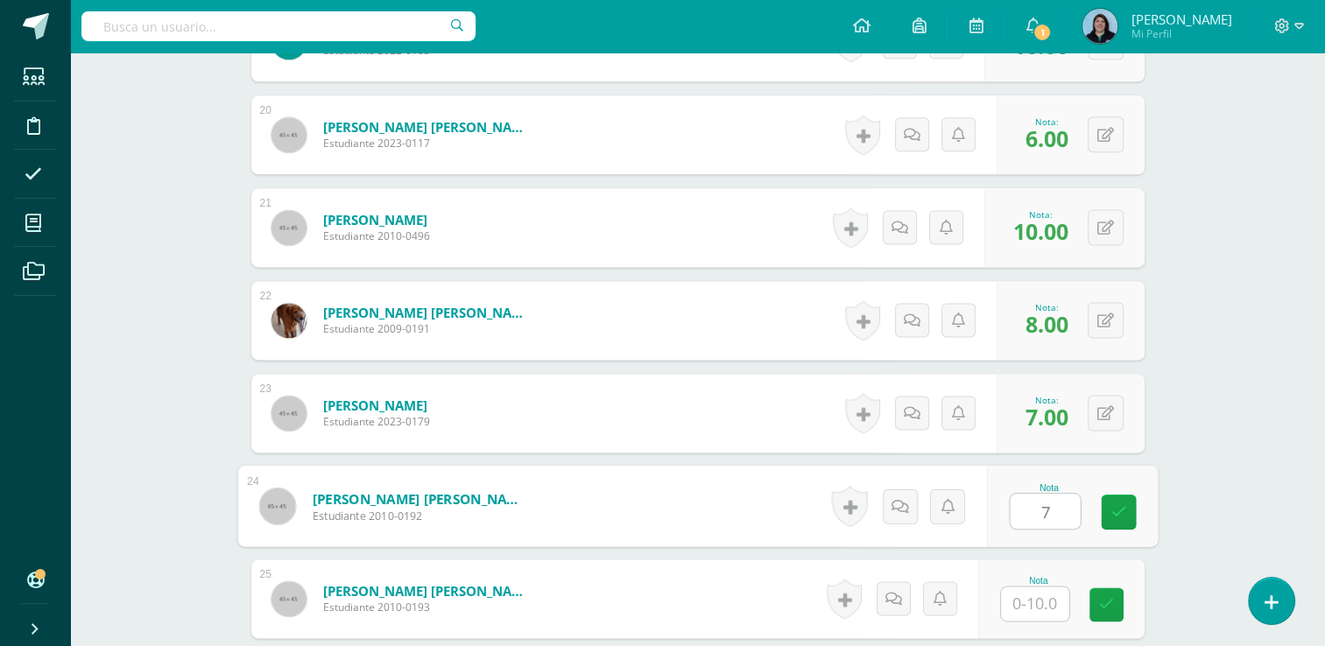
type input "7"
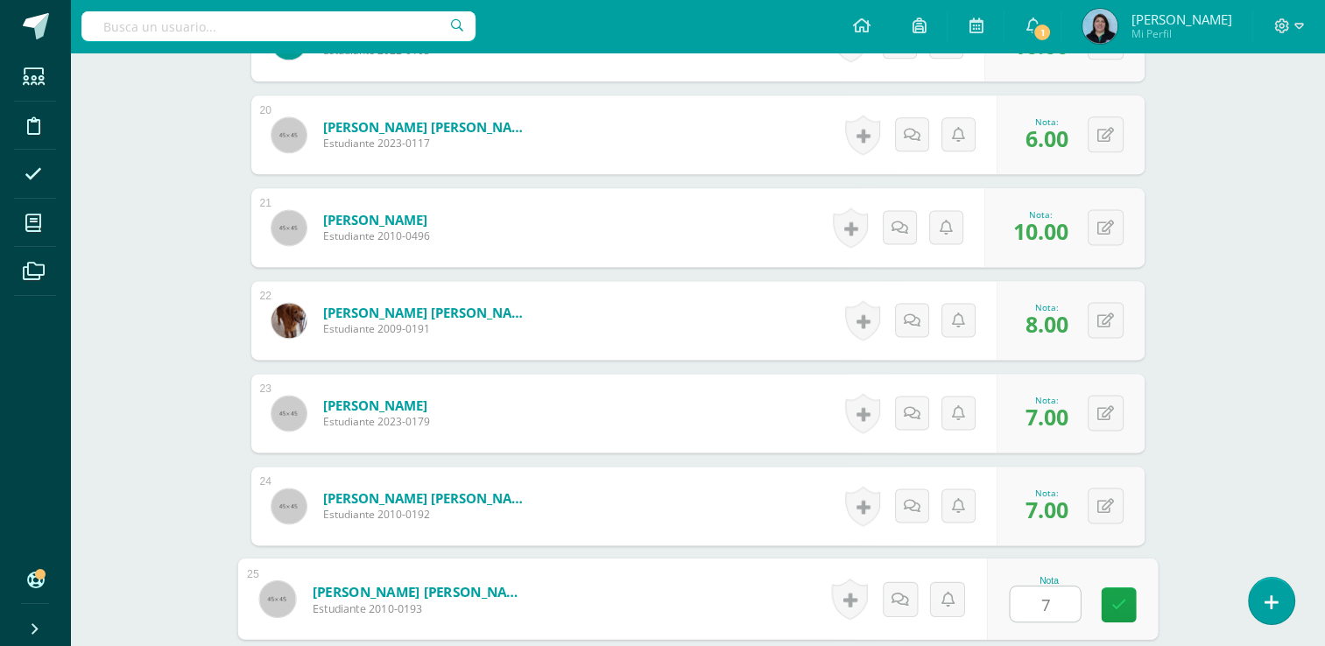
type input "7"
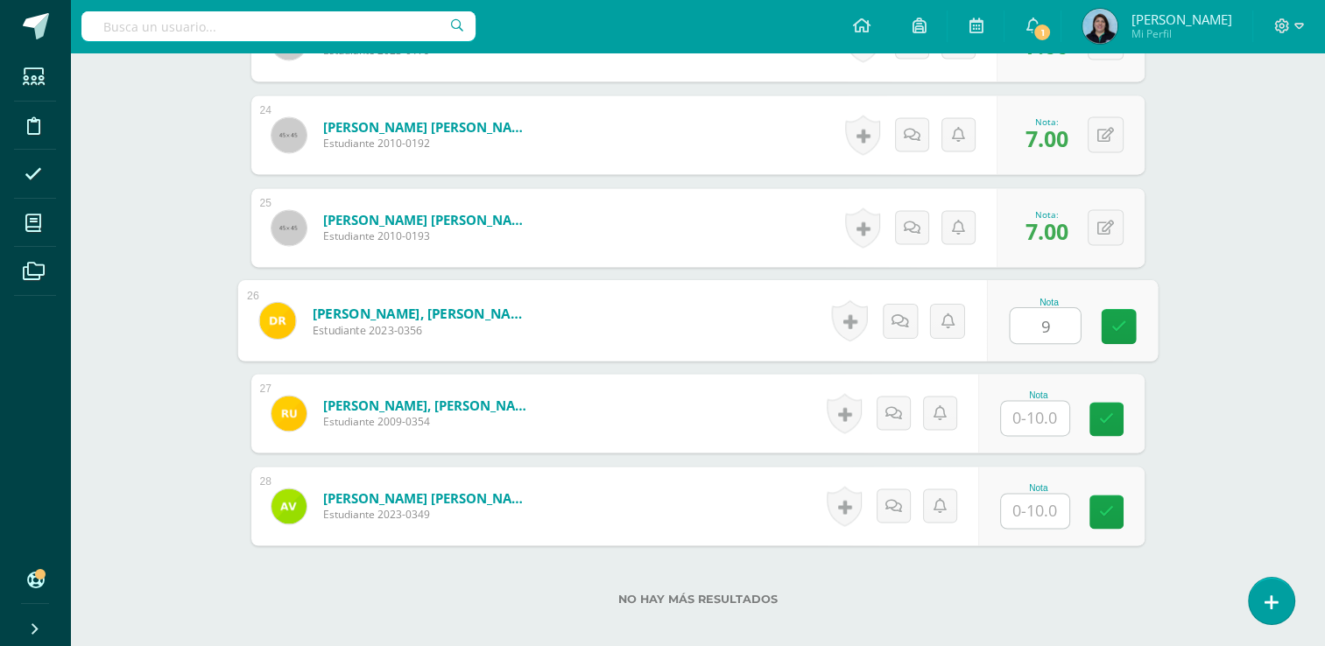
type input "9"
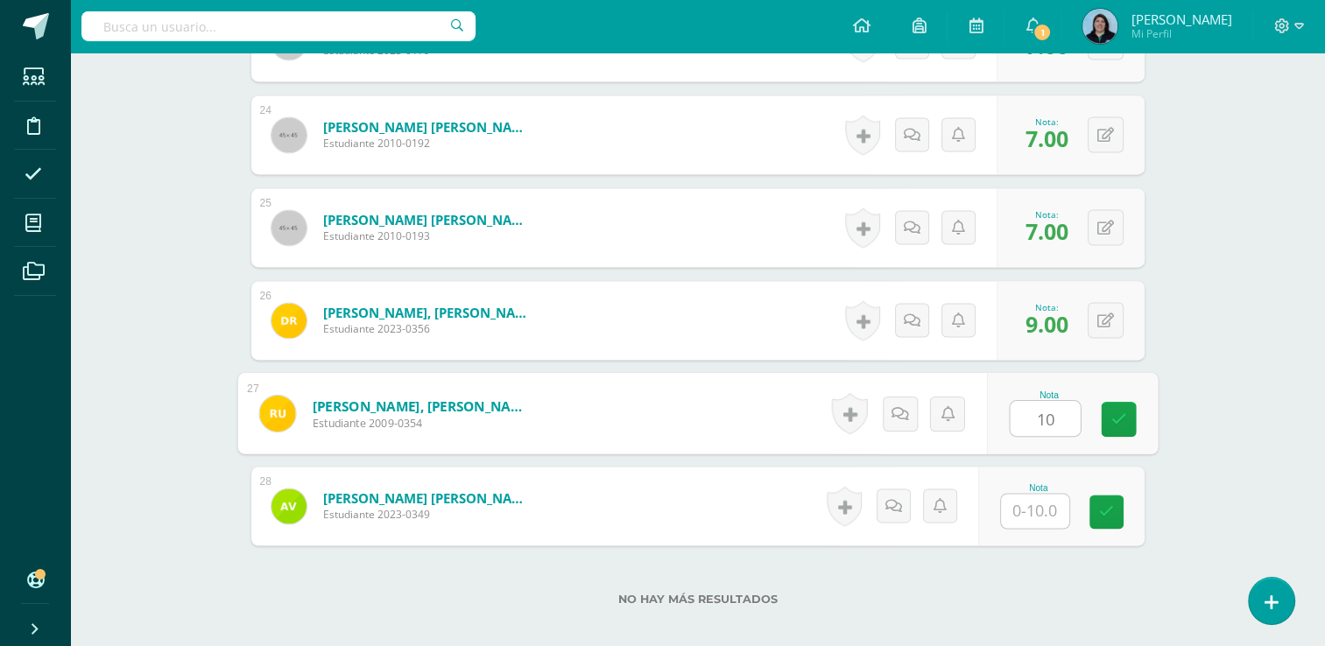
type input "10"
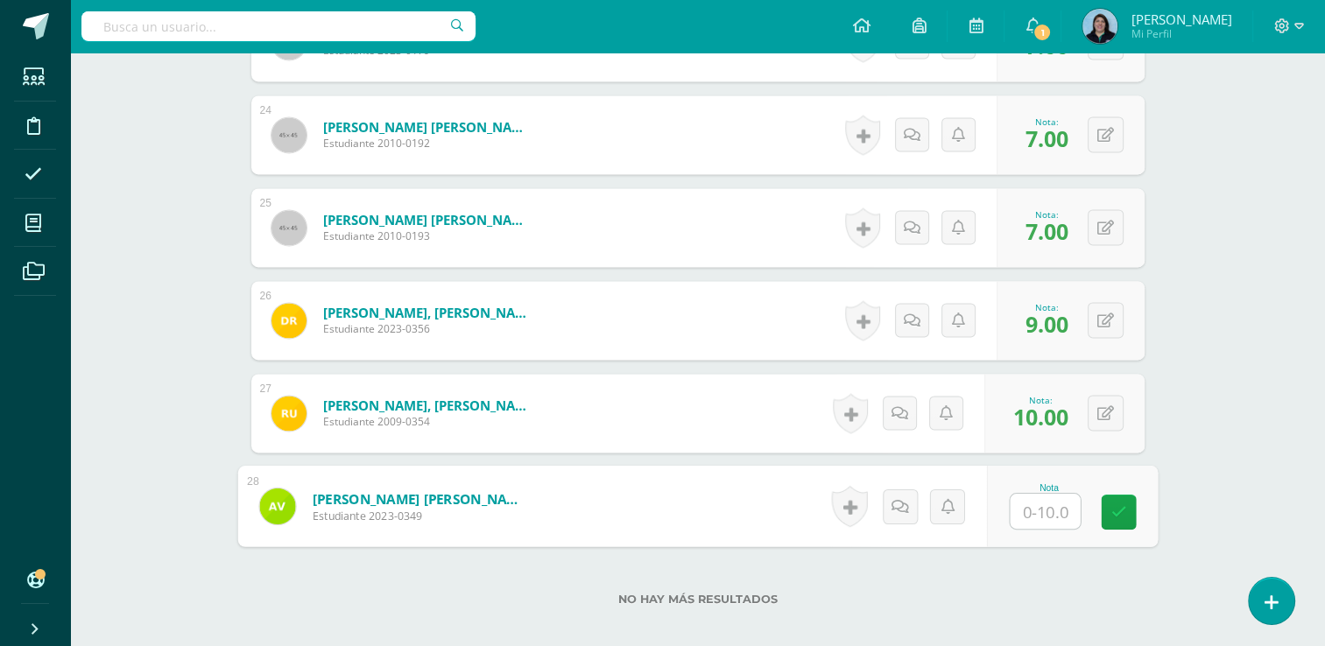
type input "7"
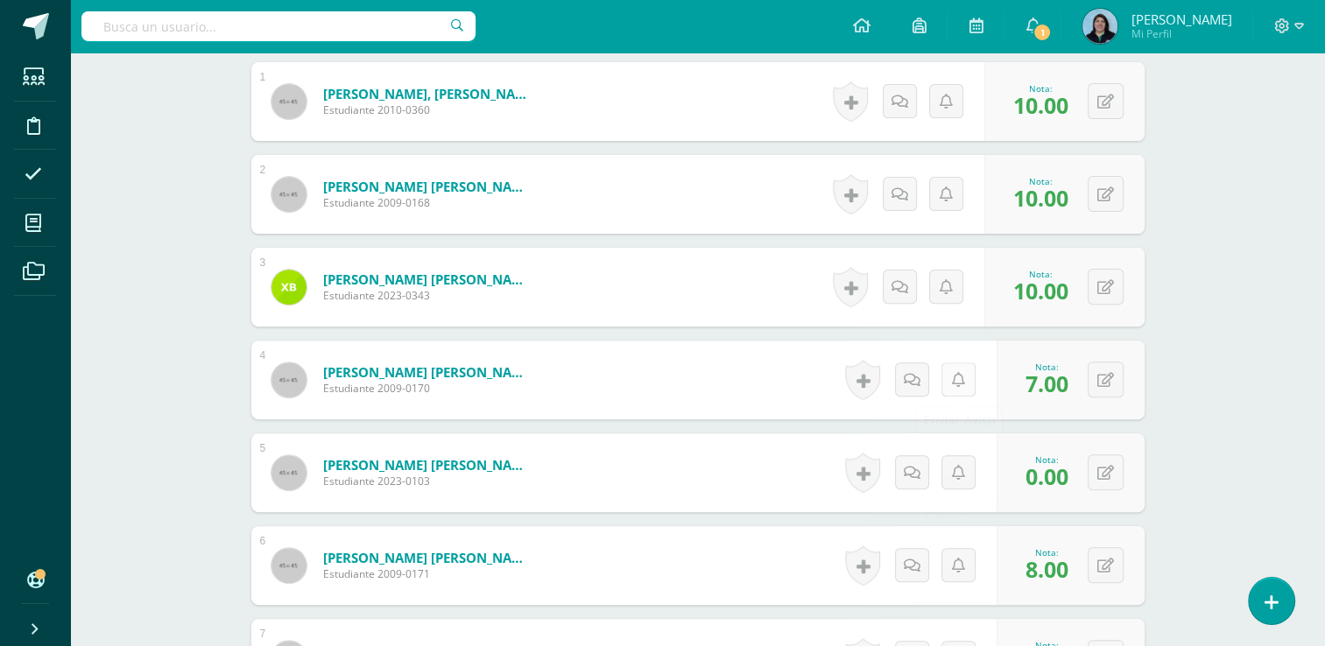
scroll to position [722, 0]
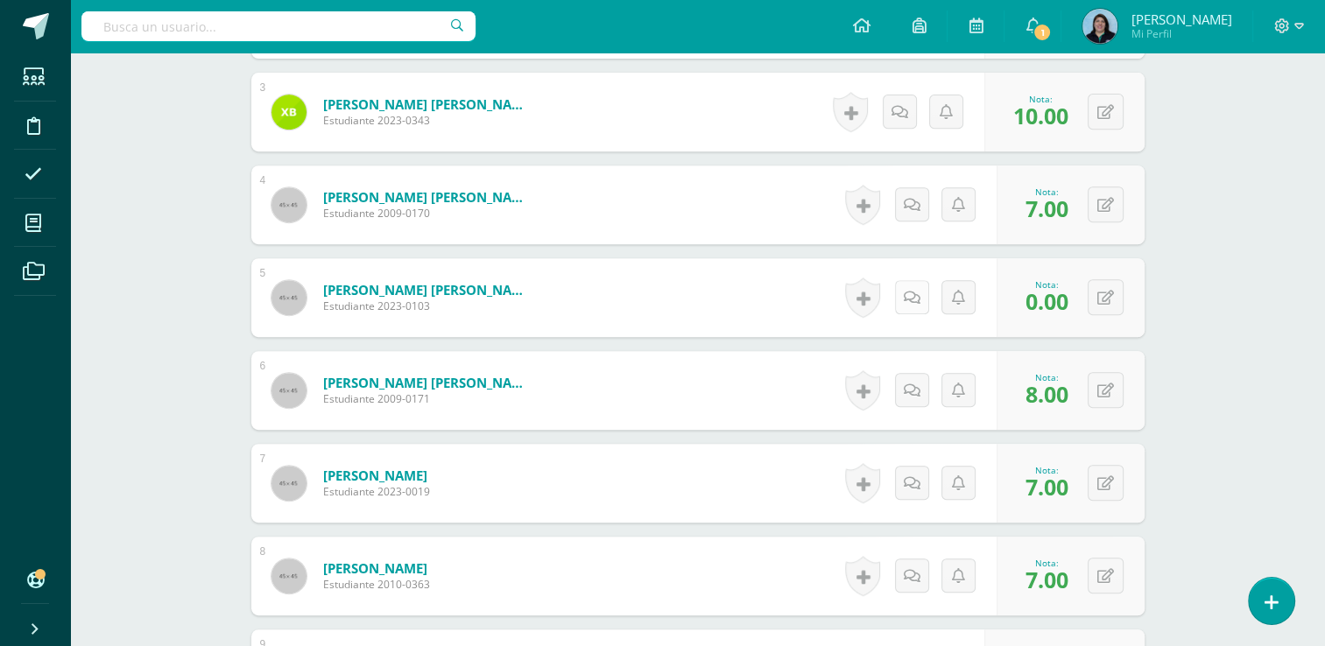
click at [911, 297] on icon at bounding box center [912, 298] width 17 height 15
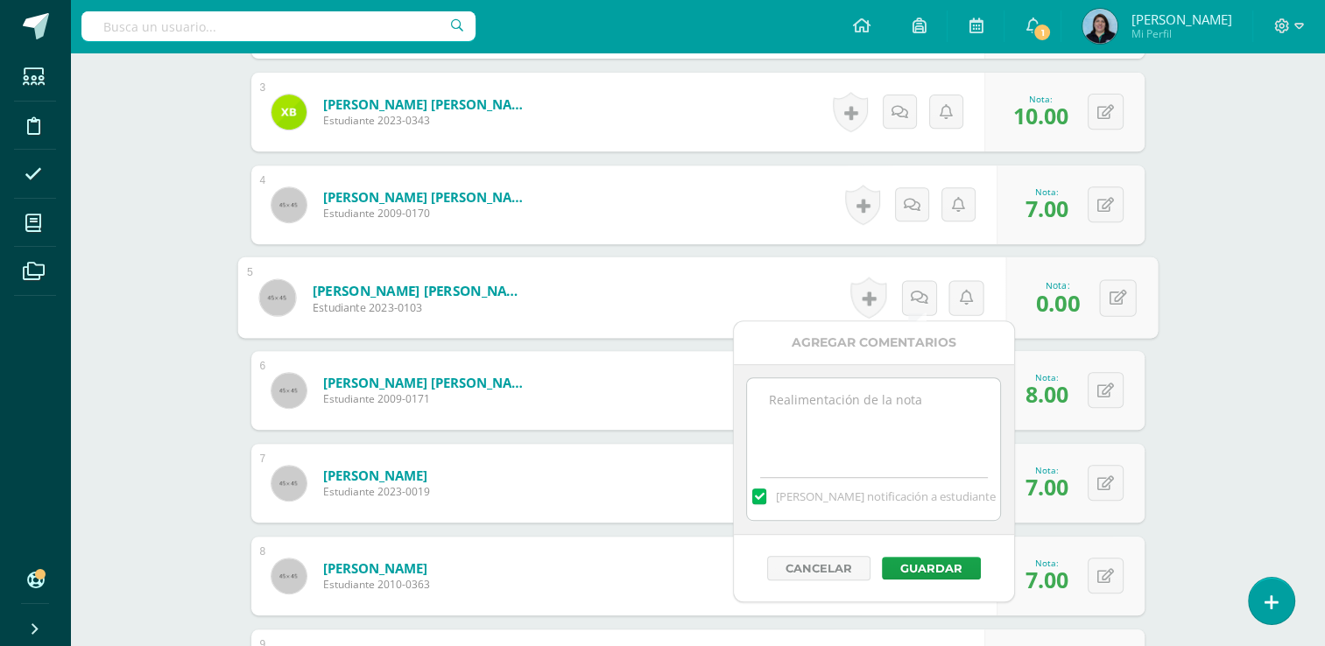
click at [823, 398] on textarea at bounding box center [873, 422] width 253 height 88
click at [918, 398] on textarea "Sin evidencia de actividad Línea del tiempo" at bounding box center [873, 422] width 253 height 88
click at [890, 412] on textarea "Sin evidencia de actividad digital "Línea del tiempo" at bounding box center [873, 422] width 253 height 88
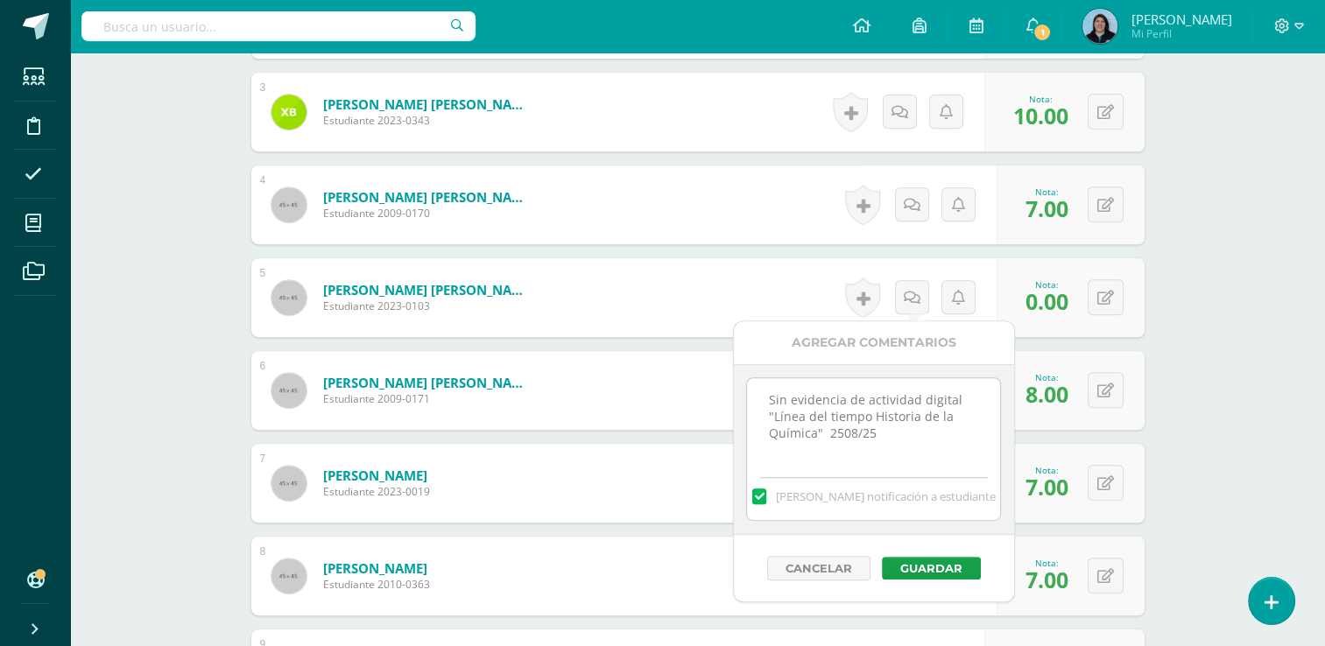
drag, startPoint x: 839, startPoint y: 436, endPoint x: 870, endPoint y: 469, distance: 45.2
click at [840, 435] on textarea "Sin evidencia de actividad digital "Línea del tiempo Historia de la Química" 25…" at bounding box center [873, 422] width 253 height 88
drag, startPoint x: 764, startPoint y: 398, endPoint x: 908, endPoint y: 437, distance: 149.8
click at [908, 437] on textarea "Sin evidencia de actividad digital "Línea del tiempo Historia de la Química" 25…" at bounding box center [873, 422] width 253 height 88
type textarea "Sin evidencia de actividad digital "Línea del tiempo Historia de la Química" 25…"
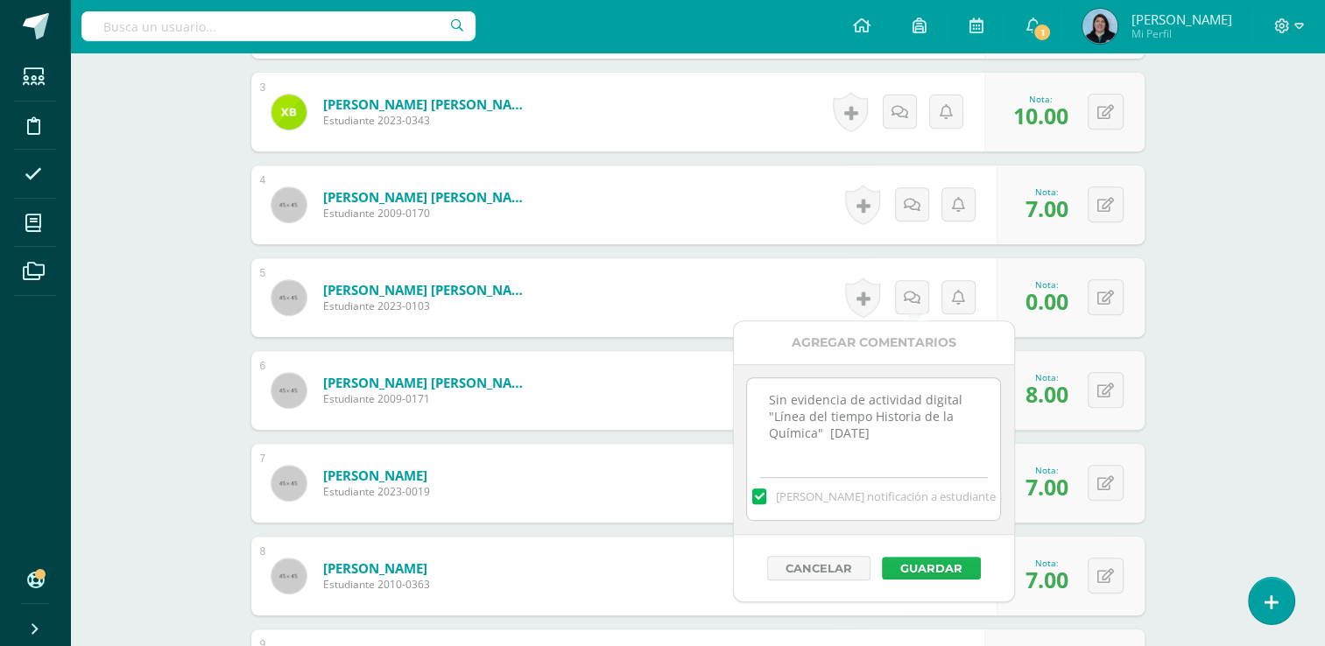
click at [939, 566] on button "Guardar" at bounding box center [931, 568] width 99 height 23
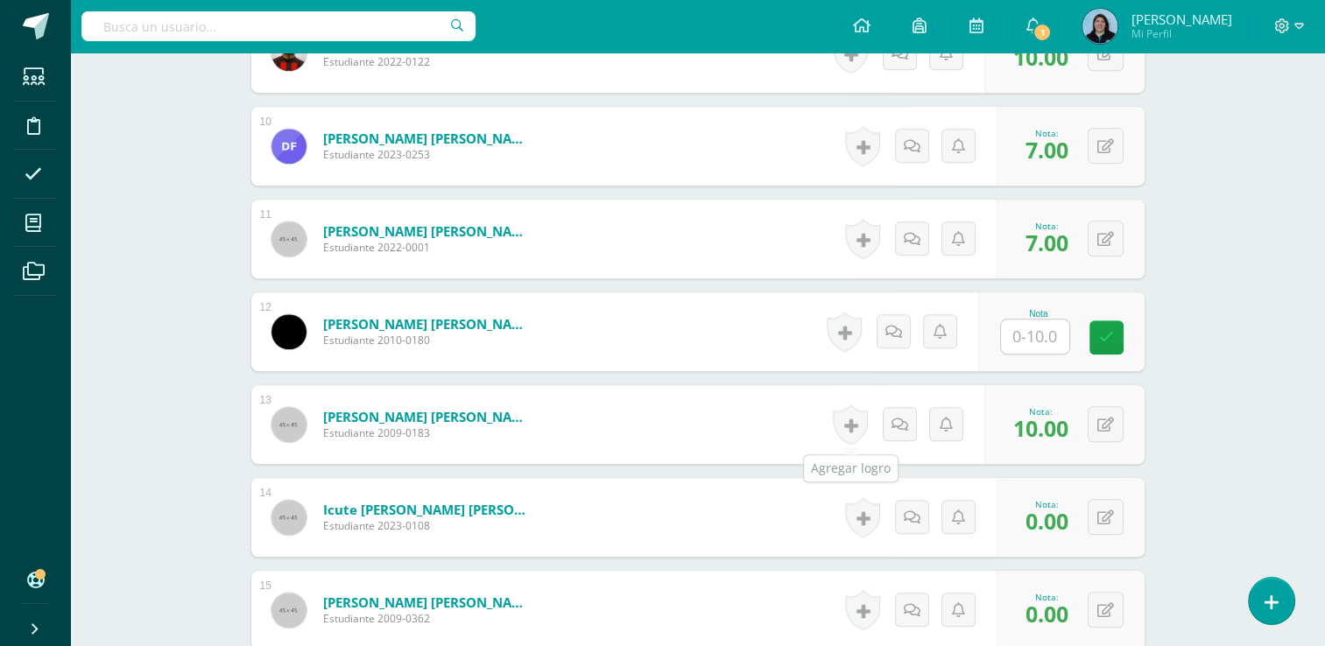
scroll to position [1422, 0]
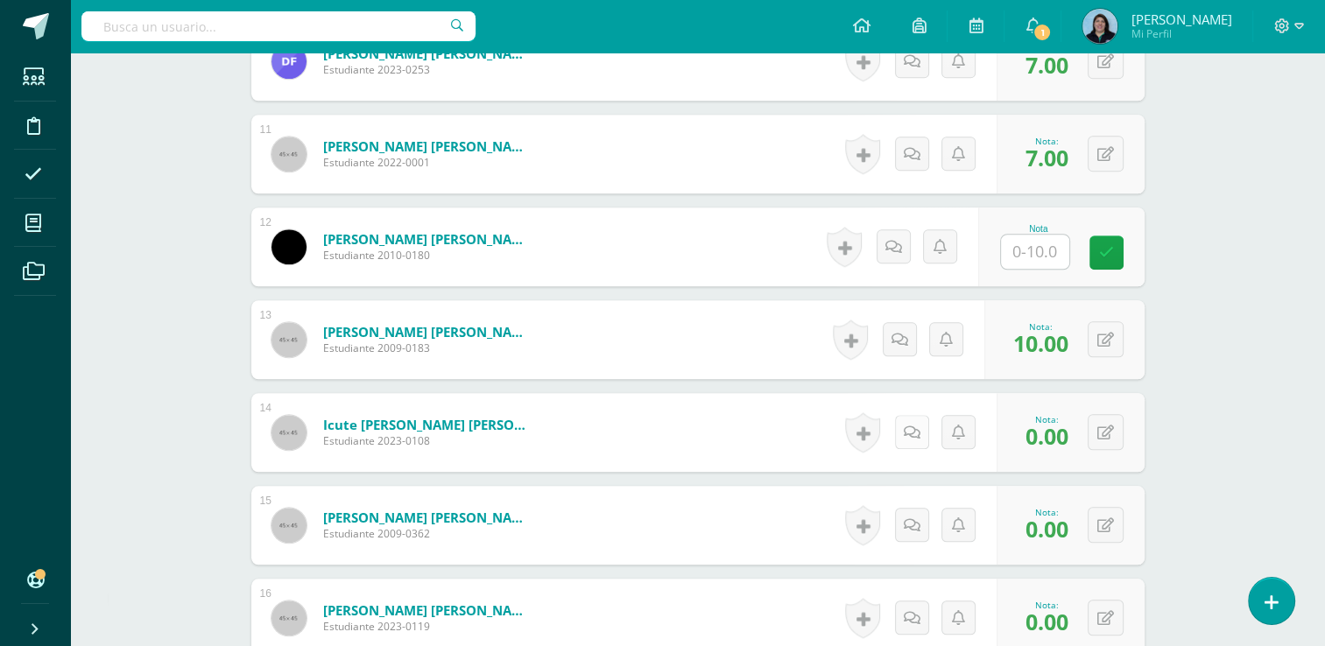
click at [914, 430] on icon at bounding box center [912, 433] width 17 height 15
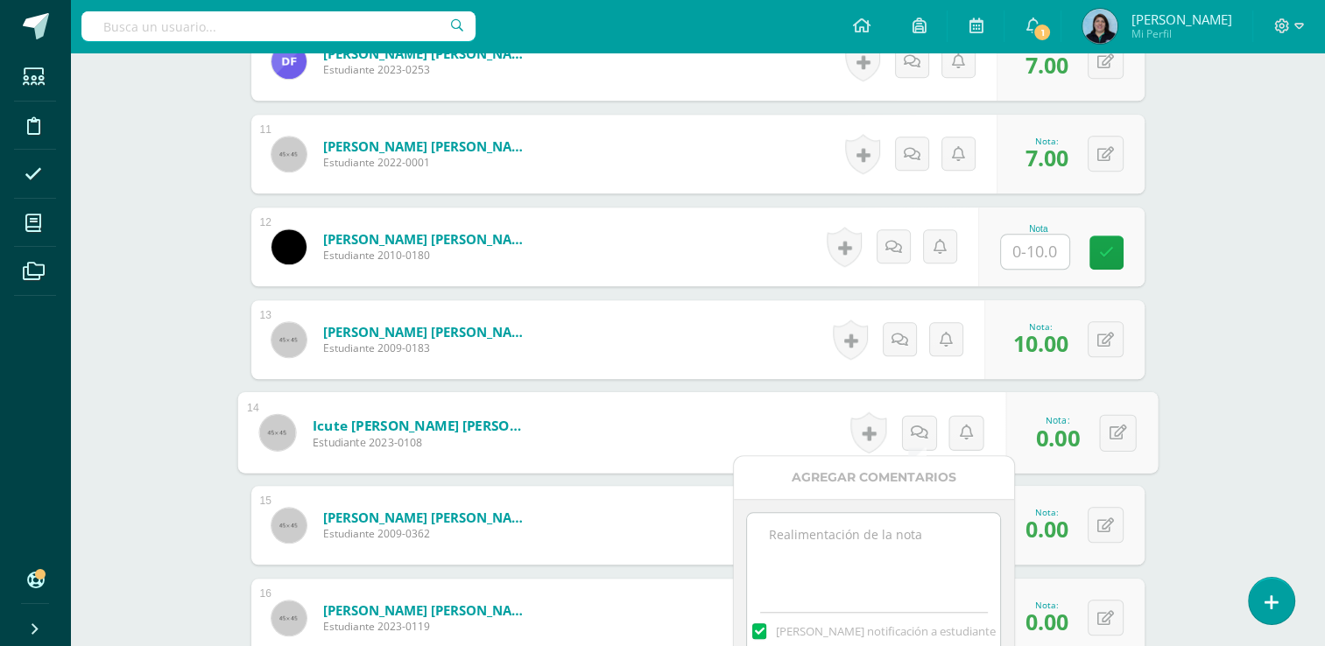
click at [892, 555] on textarea at bounding box center [873, 557] width 253 height 88
paste textarea "Sin evidencia de actividad digital "Línea del tiempo Historia de la Química" 25…"
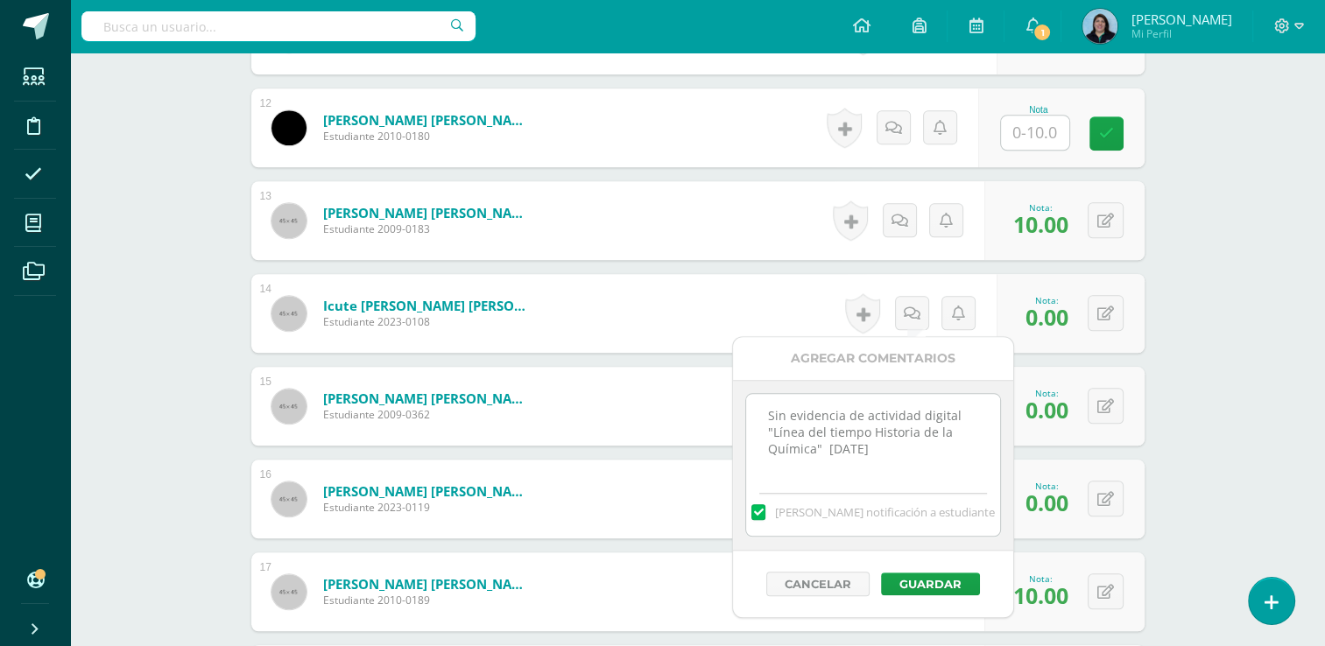
scroll to position [1597, 0]
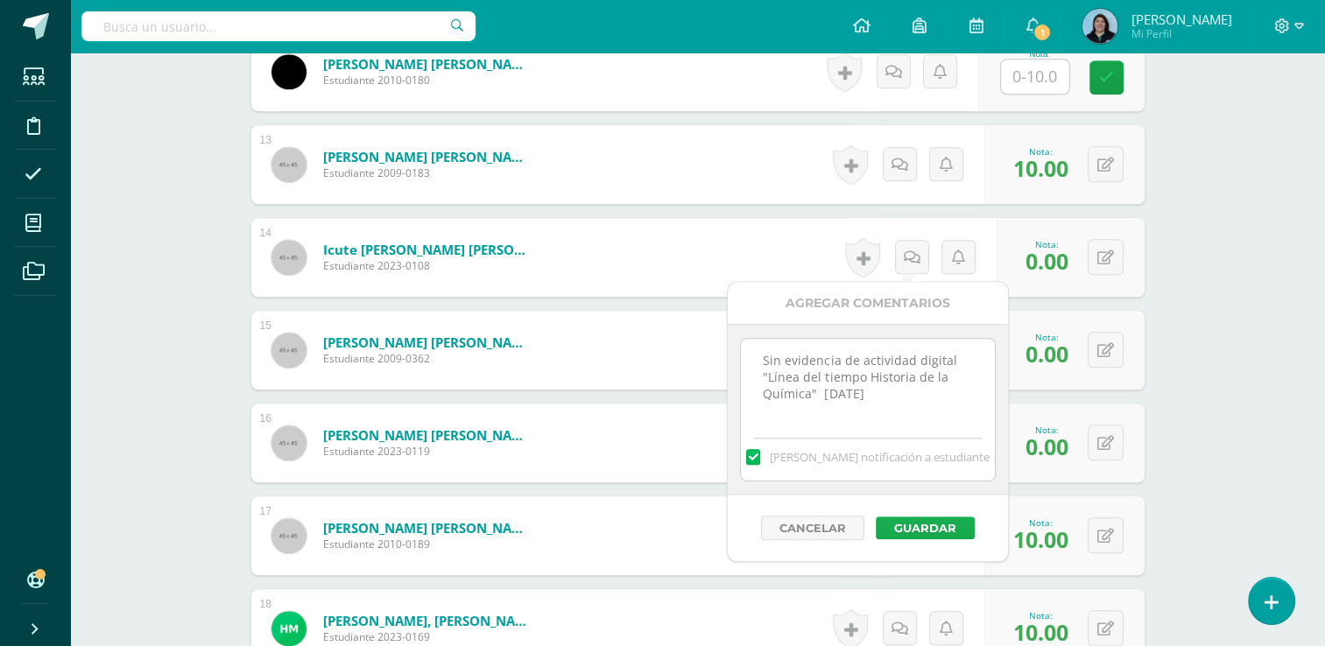
type textarea "Sin evidencia de actividad digital "Línea del tiempo Historia de la Química" 25…"
click at [917, 526] on button "Guardar" at bounding box center [925, 528] width 99 height 23
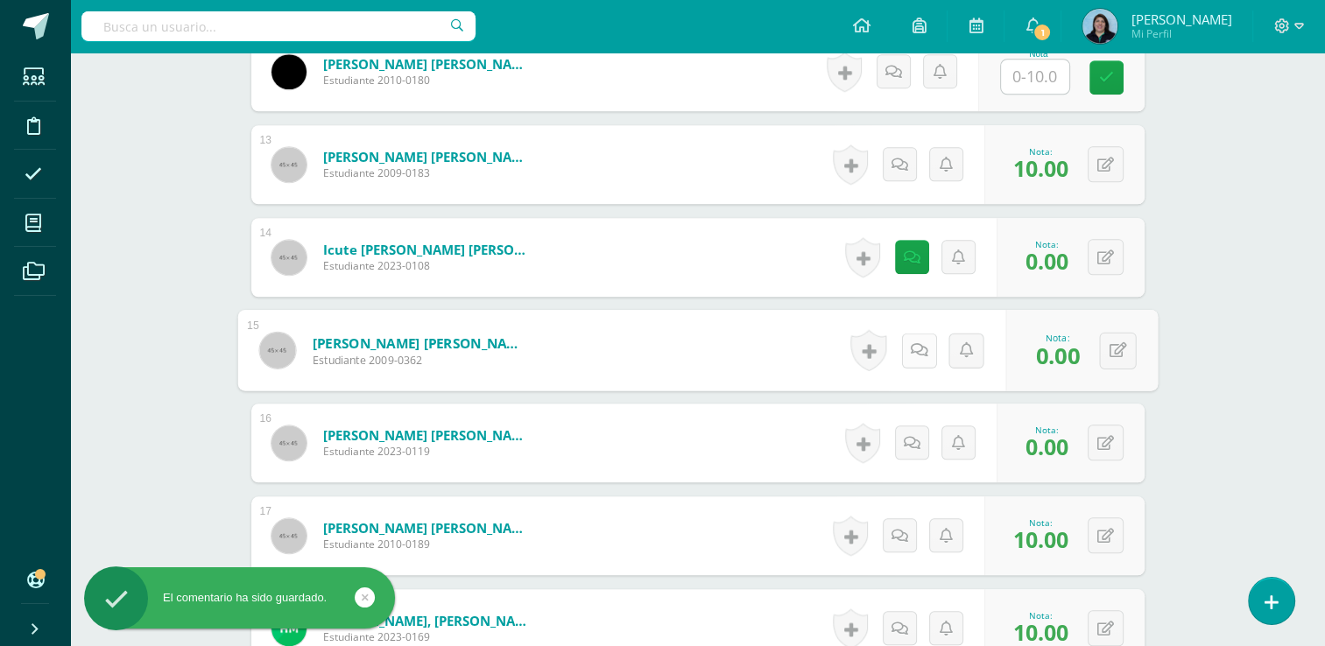
click at [907, 340] on link at bounding box center [918, 350] width 35 height 35
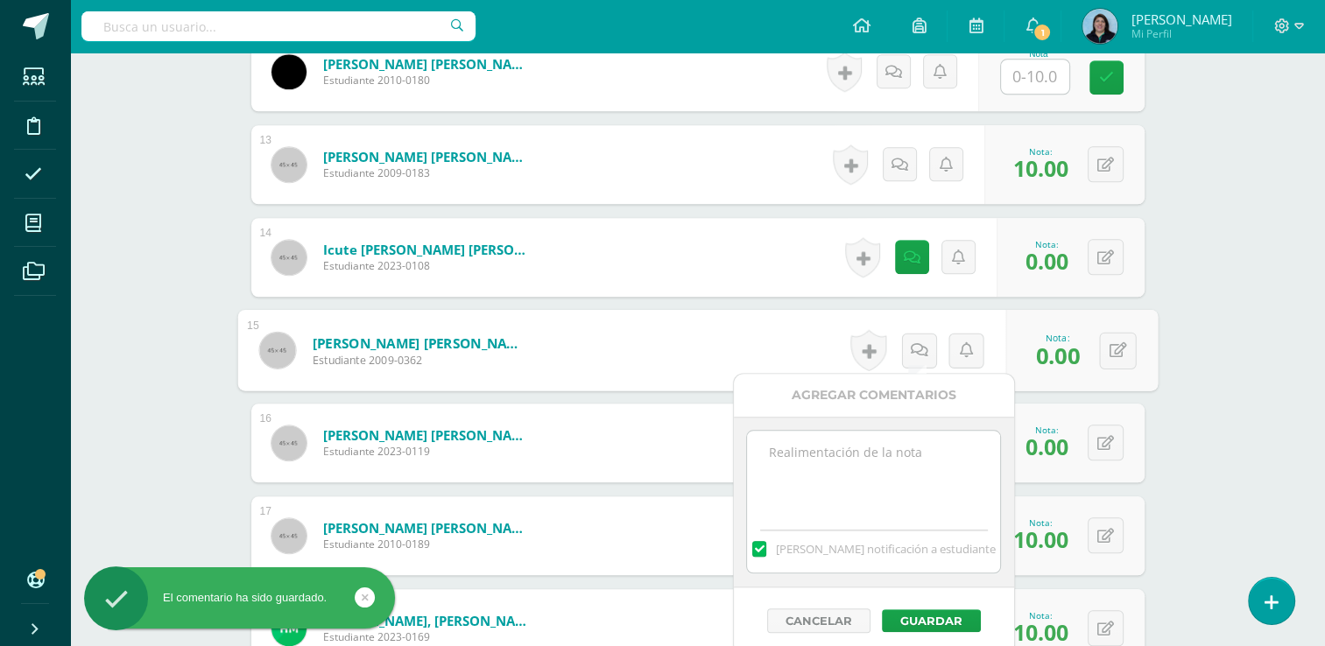
click at [882, 482] on textarea at bounding box center [873, 475] width 253 height 88
paste textarea "Sin evidencia de actividad digital "Línea del tiempo Historia de la Química" 25…"
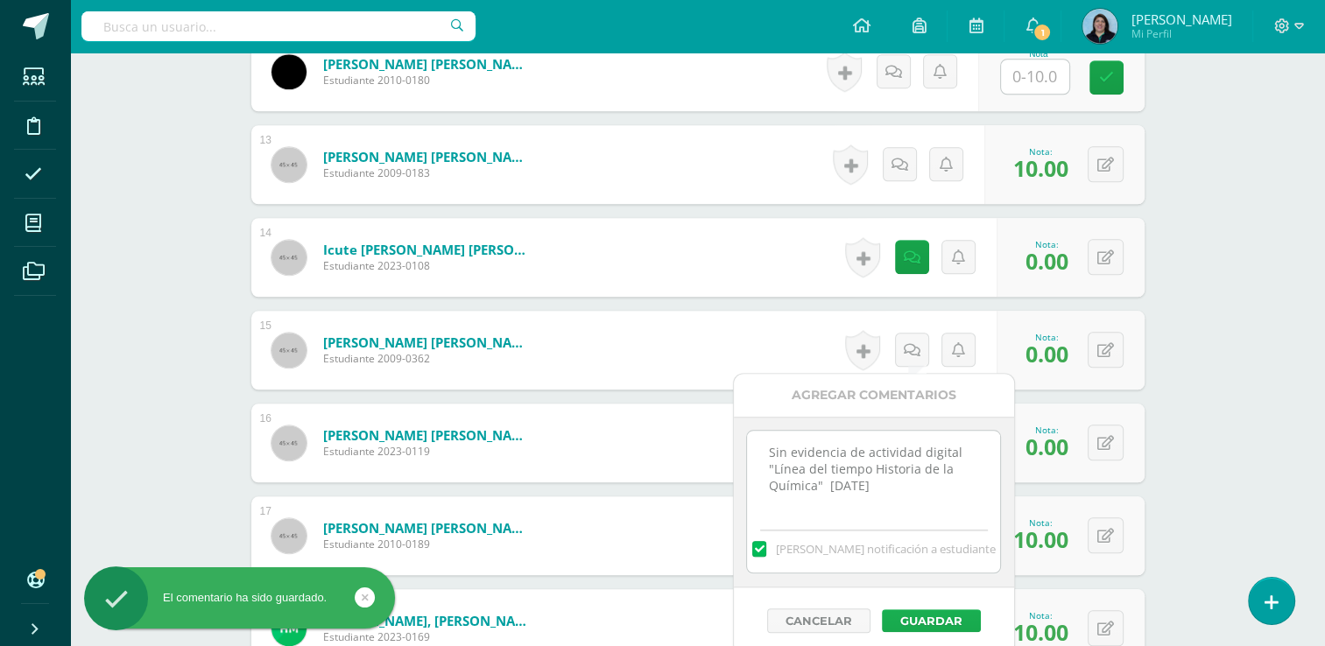
type textarea "Sin evidencia de actividad digital "Línea del tiempo Historia de la Química" 25…"
click at [916, 617] on button "Guardar" at bounding box center [931, 621] width 99 height 23
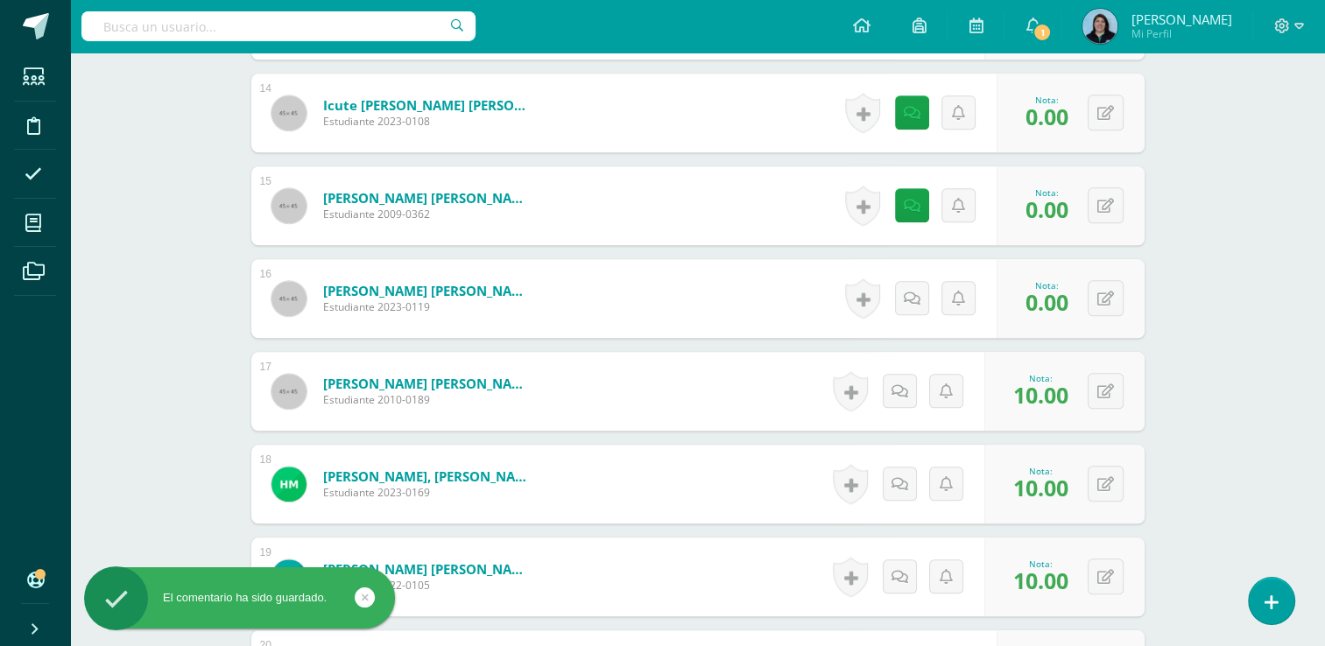
scroll to position [1773, 0]
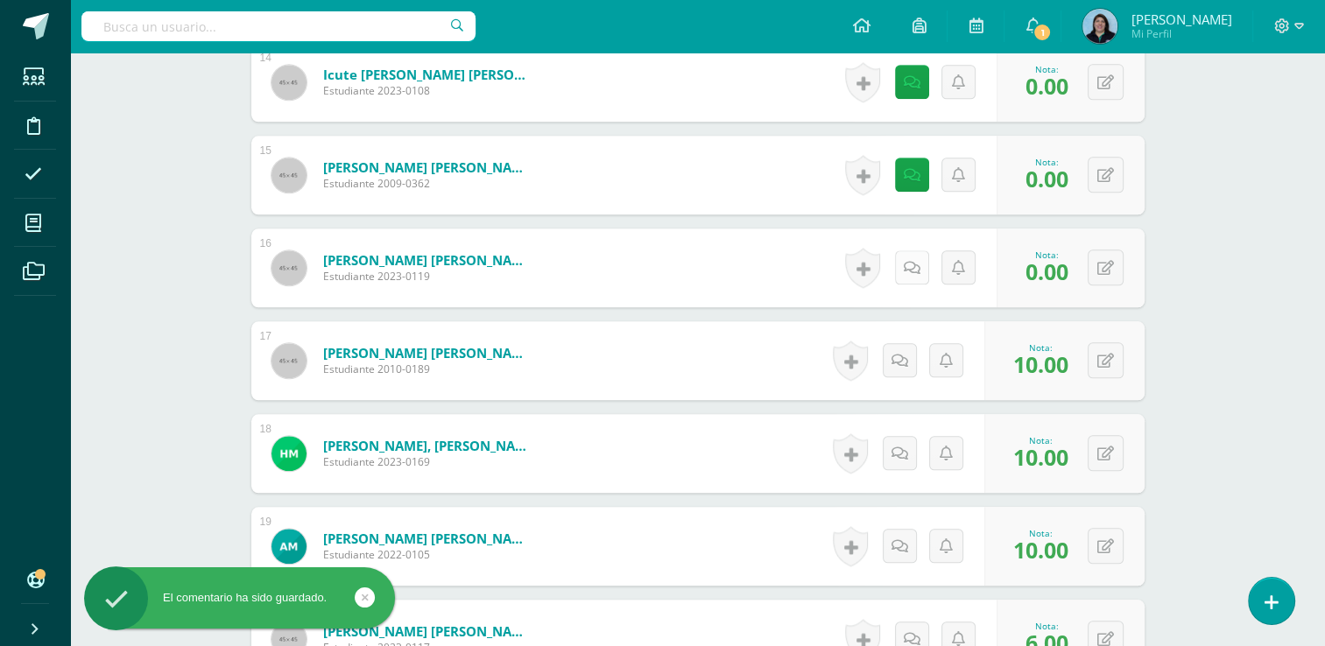
click at [906, 259] on link at bounding box center [912, 267] width 34 height 34
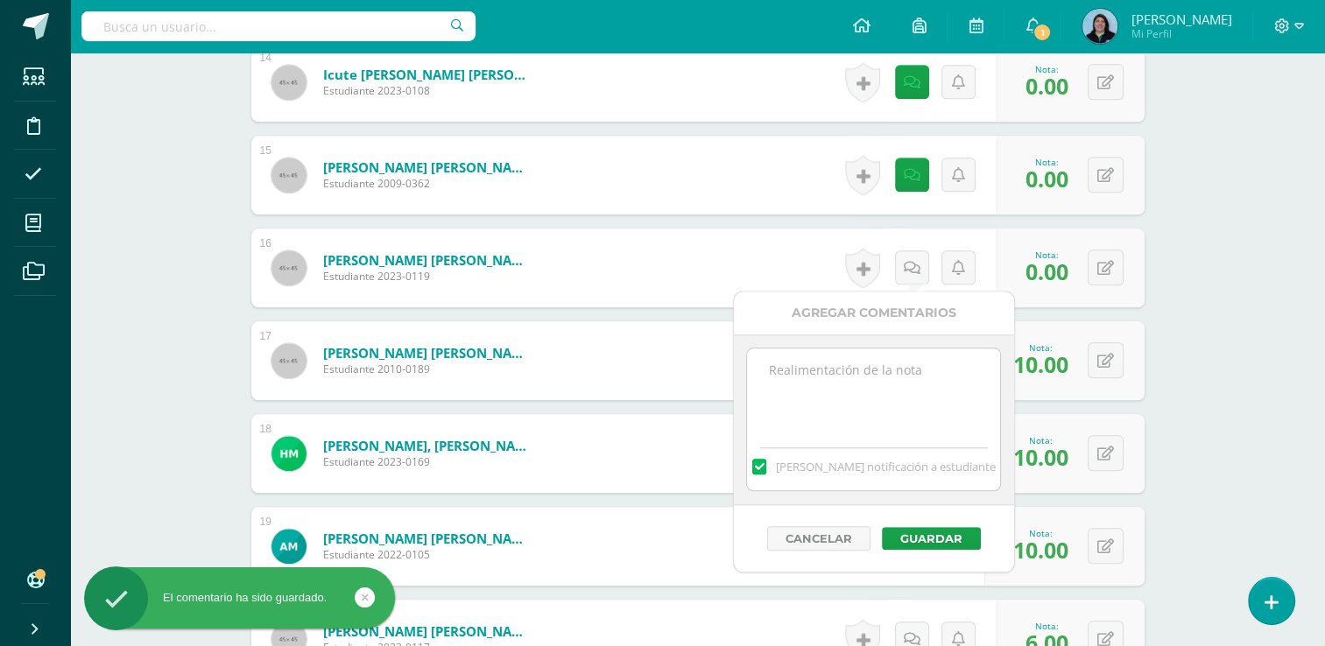
click at [897, 408] on textarea at bounding box center [873, 393] width 253 height 88
paste textarea "Sin evidencia de actividad digital "Línea del tiempo Historia de la Química" 25…"
type textarea "Sin evidencia de actividad digital "Línea del tiempo Historia de la Química" 25…"
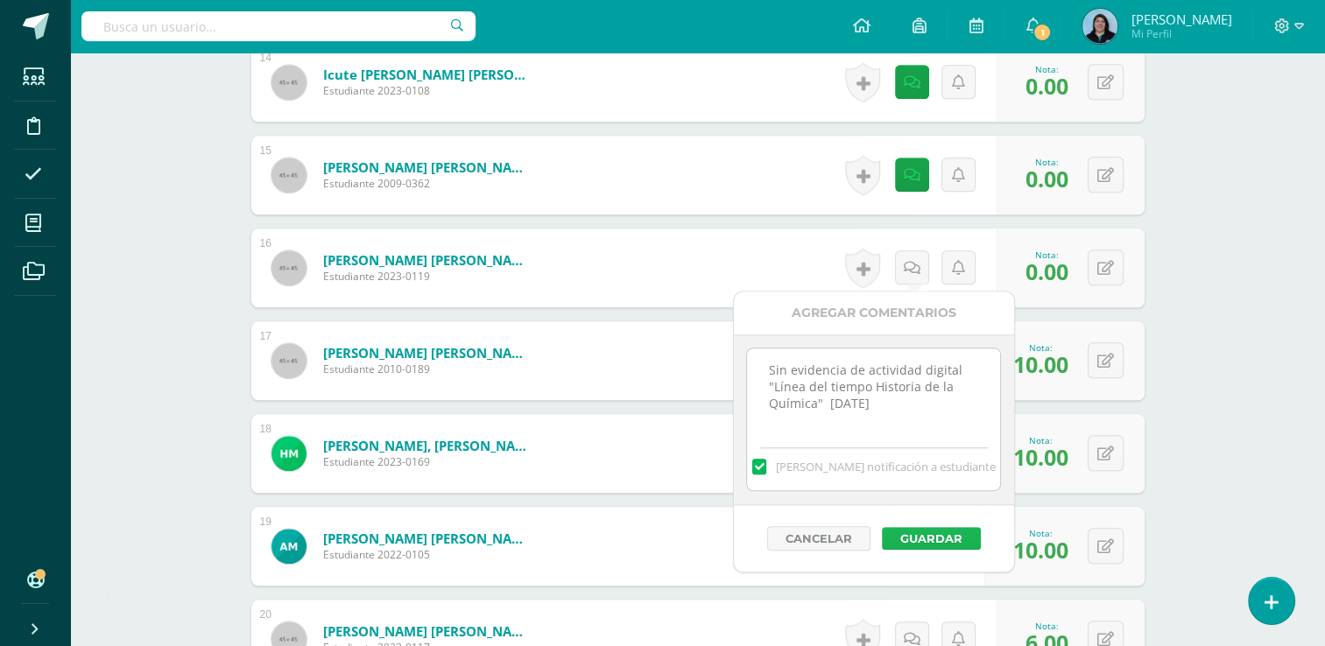
click at [923, 532] on button "Guardar" at bounding box center [931, 538] width 99 height 23
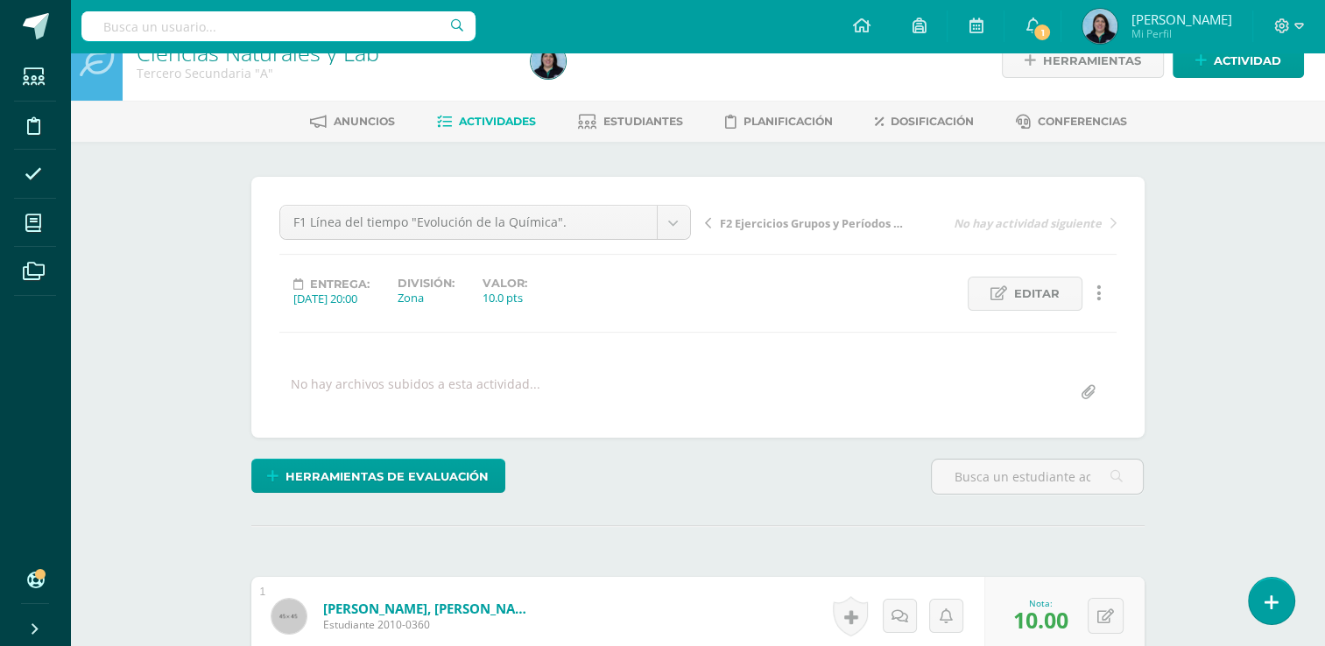
scroll to position [0, 0]
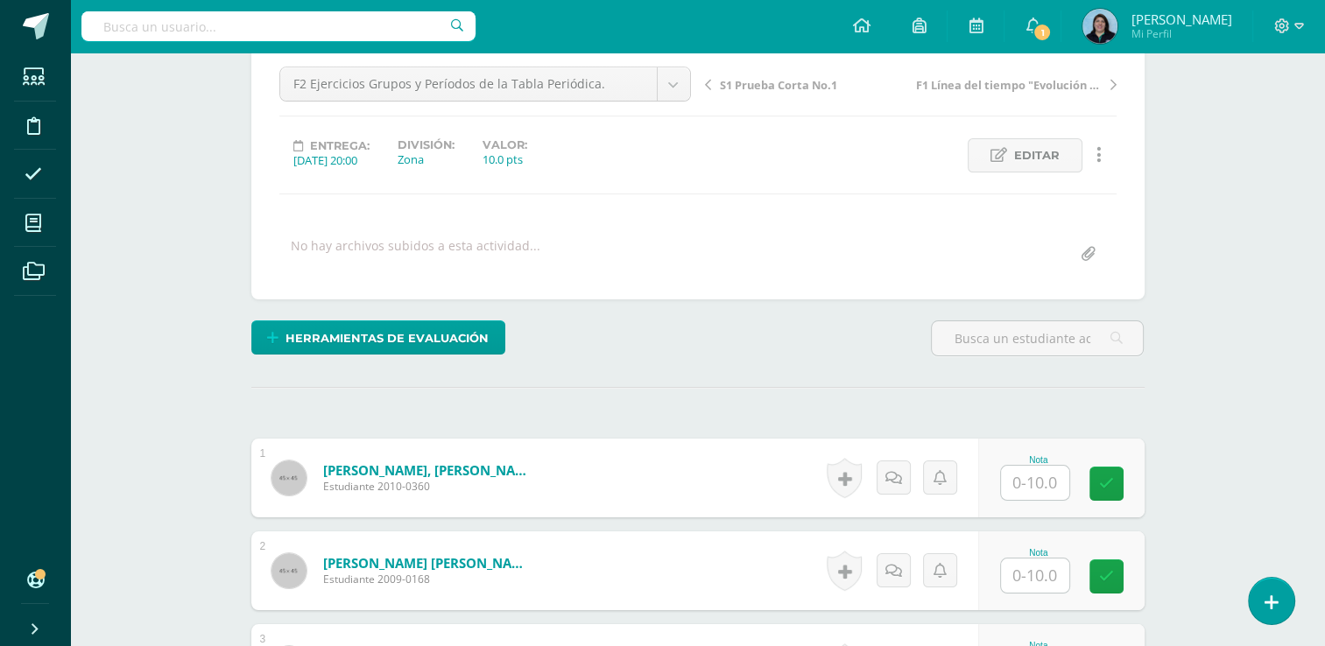
scroll to position [171, 0]
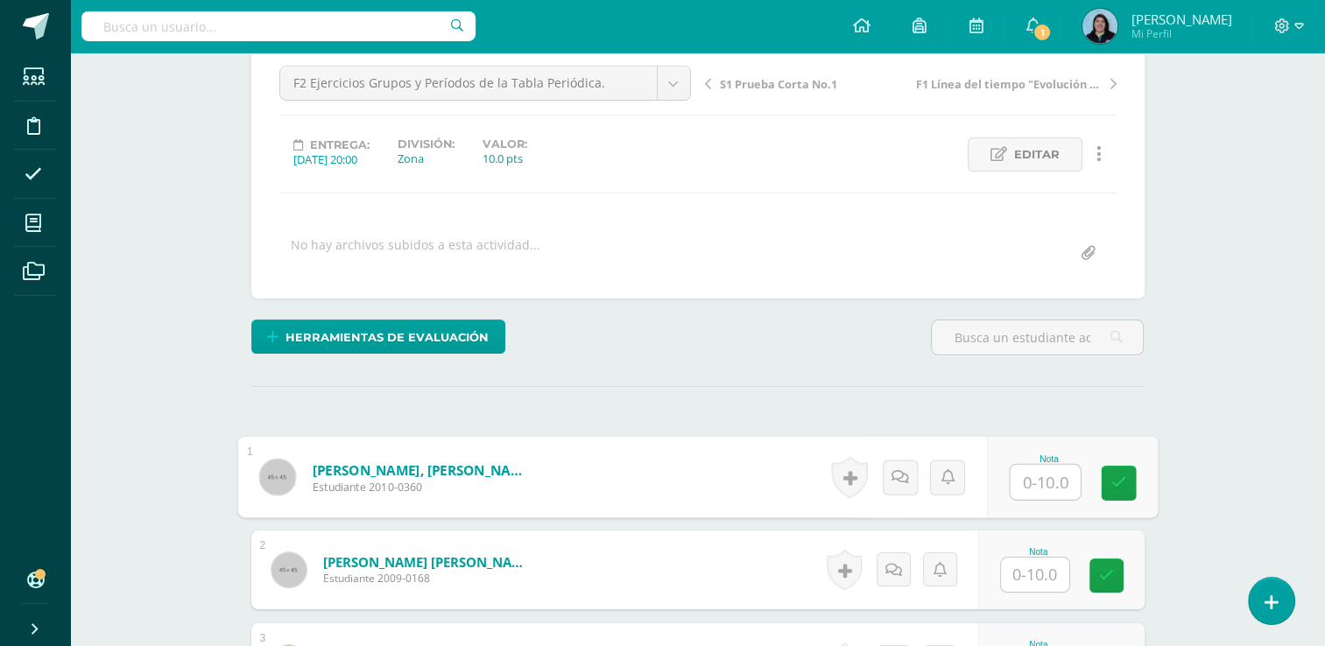
drag, startPoint x: 1034, startPoint y: 484, endPoint x: 1337, endPoint y: 420, distance: 309.7
click at [1035, 484] on input "text" at bounding box center [1045, 482] width 70 height 35
type input "7.5"
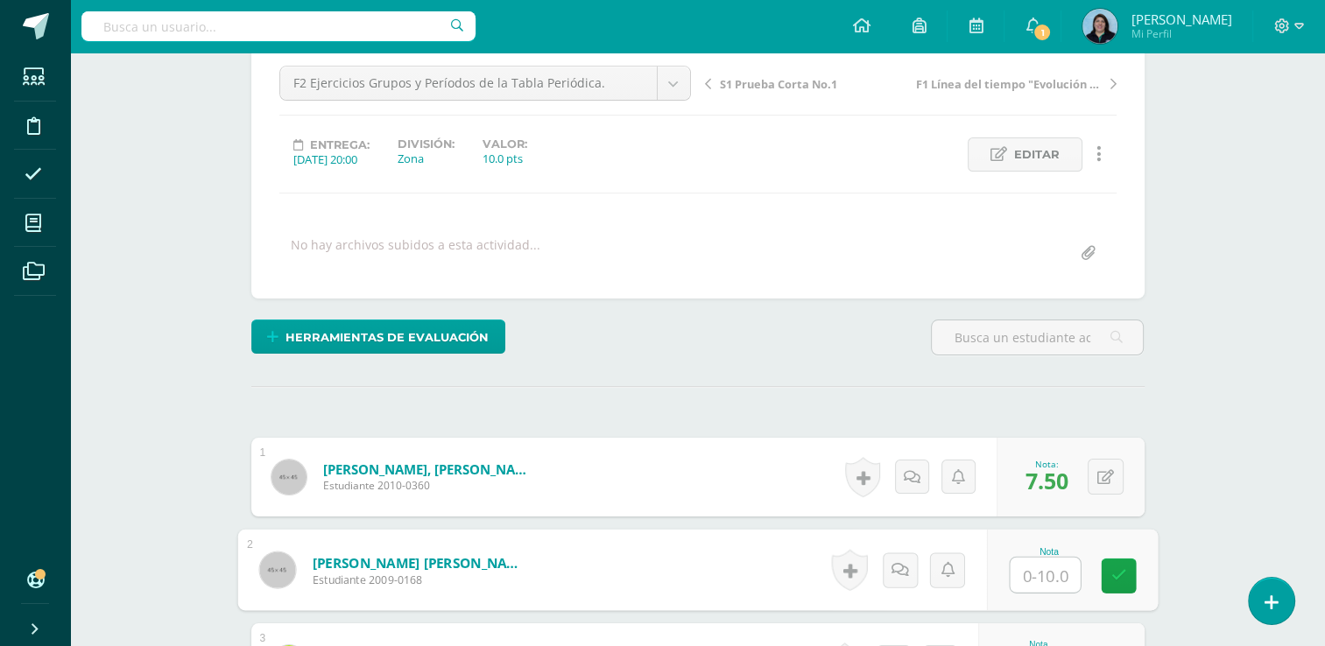
type input "5"
type input "0"
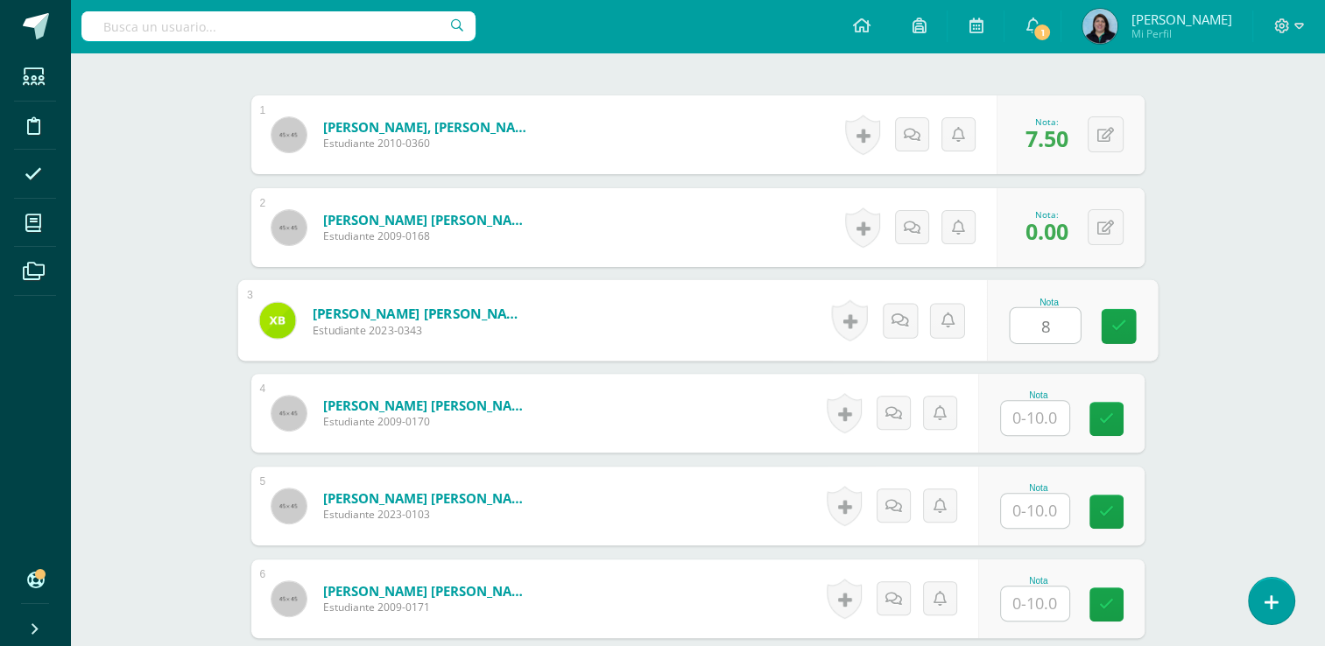
type input "8"
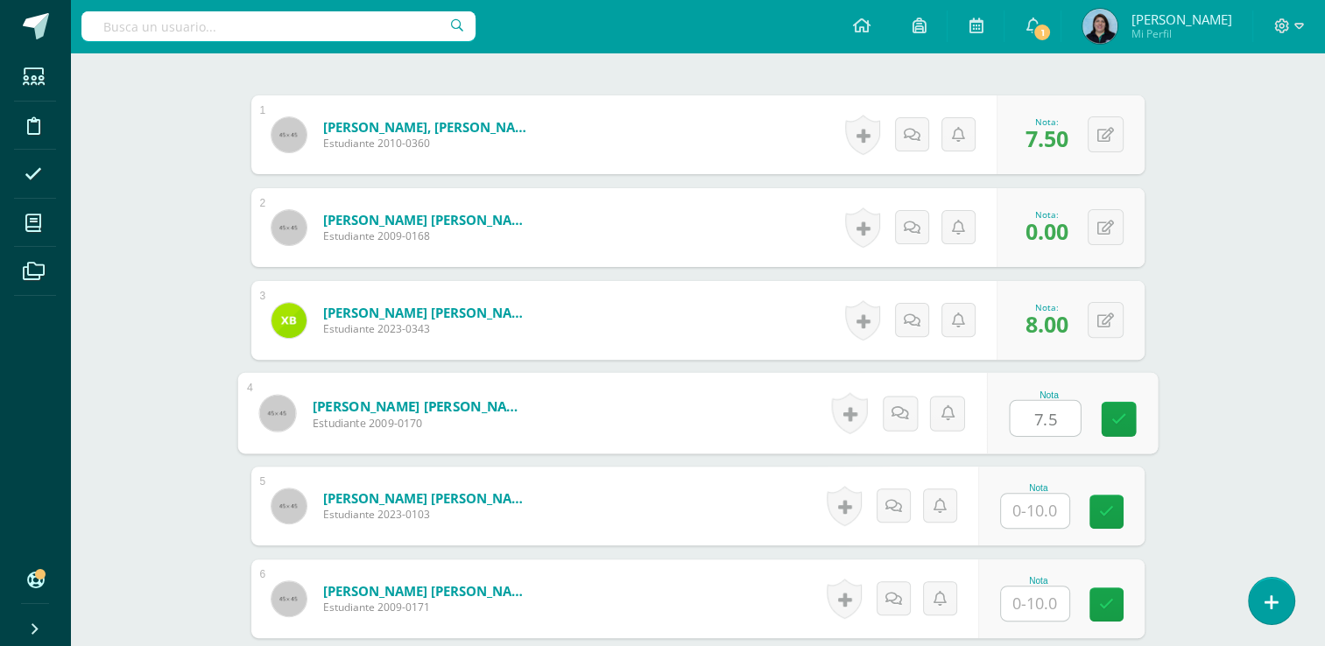
type input "7.5"
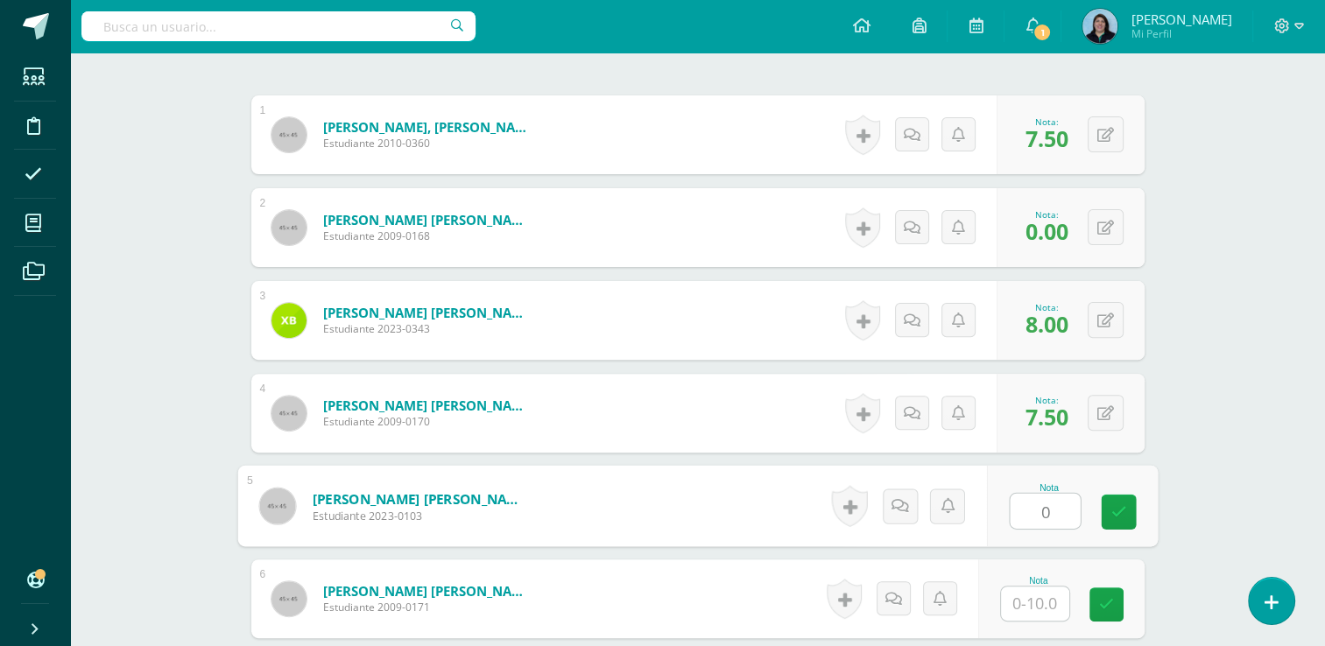
type input "0"
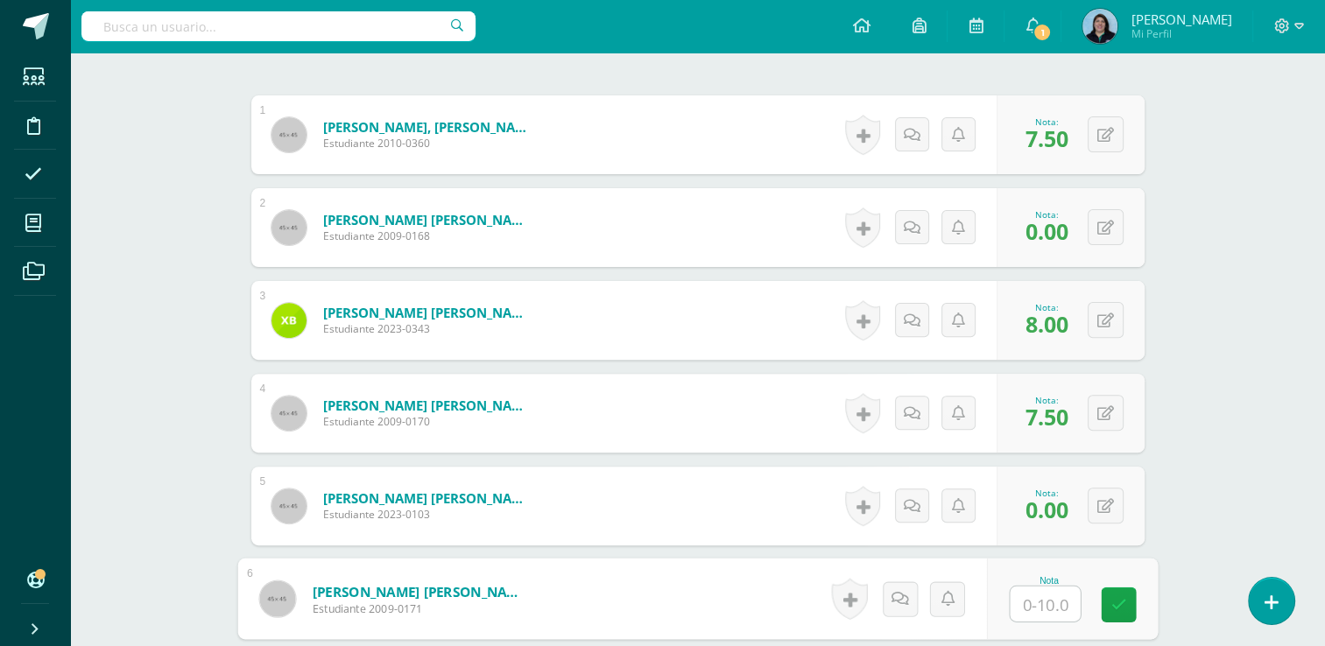
type input "5"
type input "8.5"
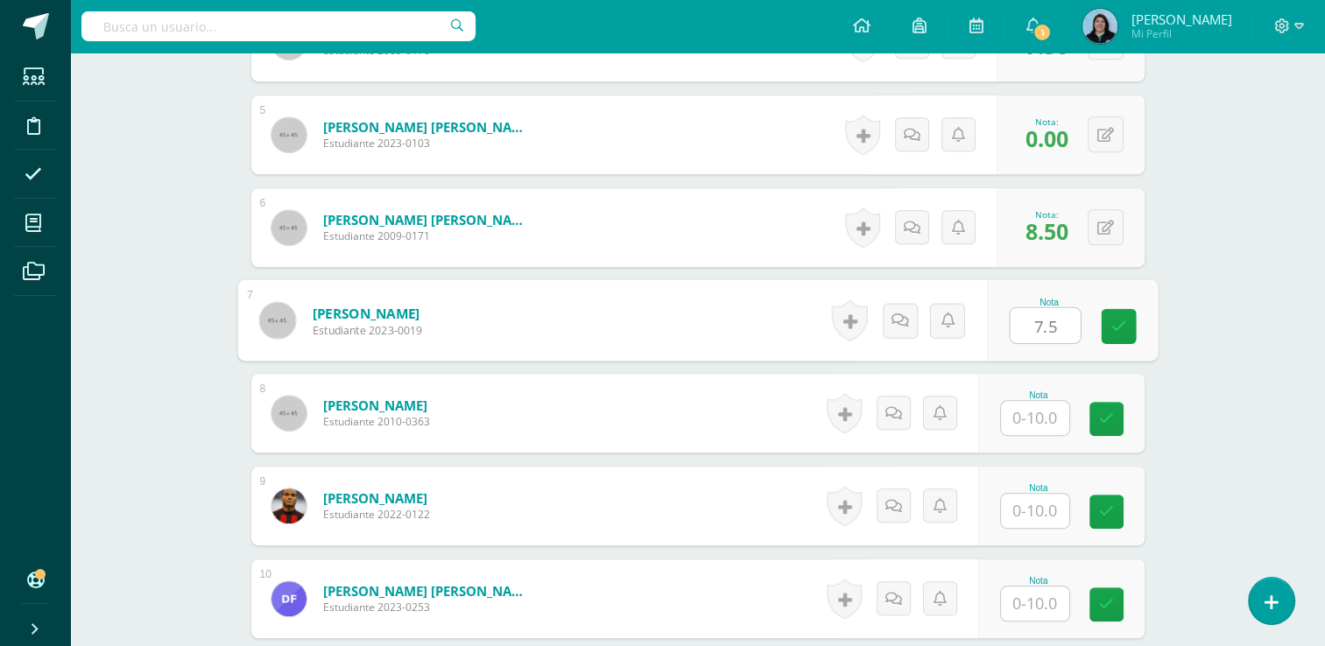
type input "7.5"
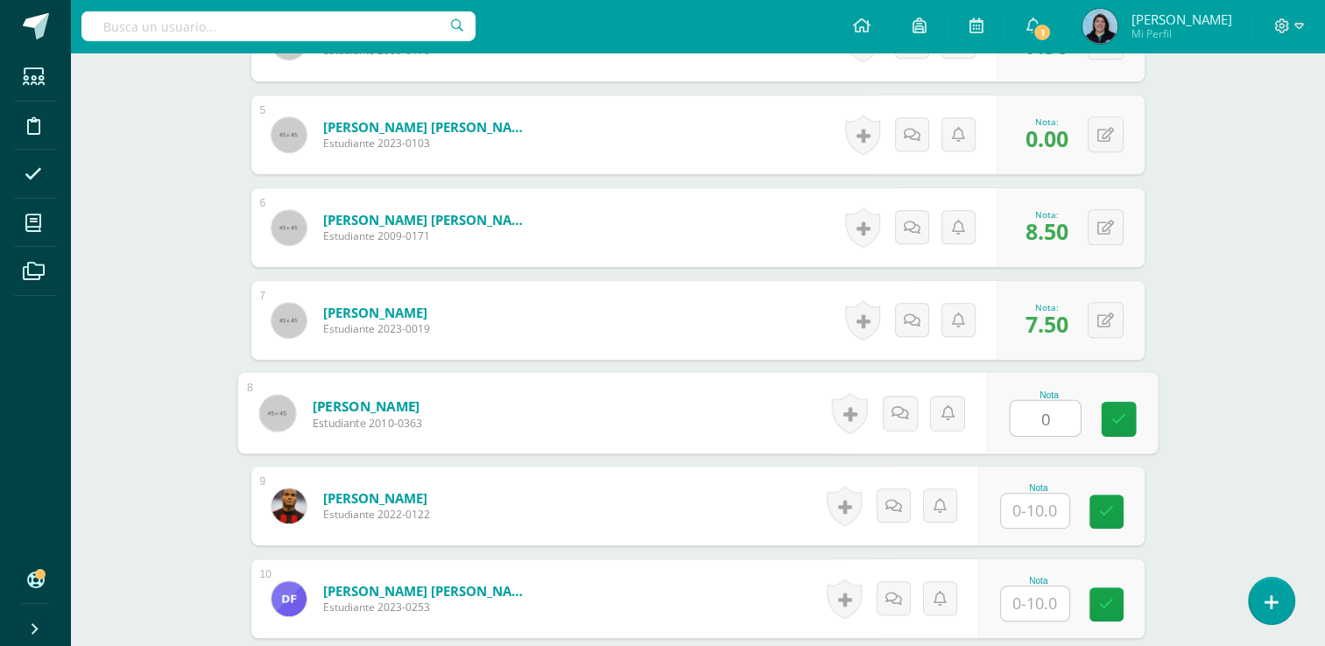
type input "0"
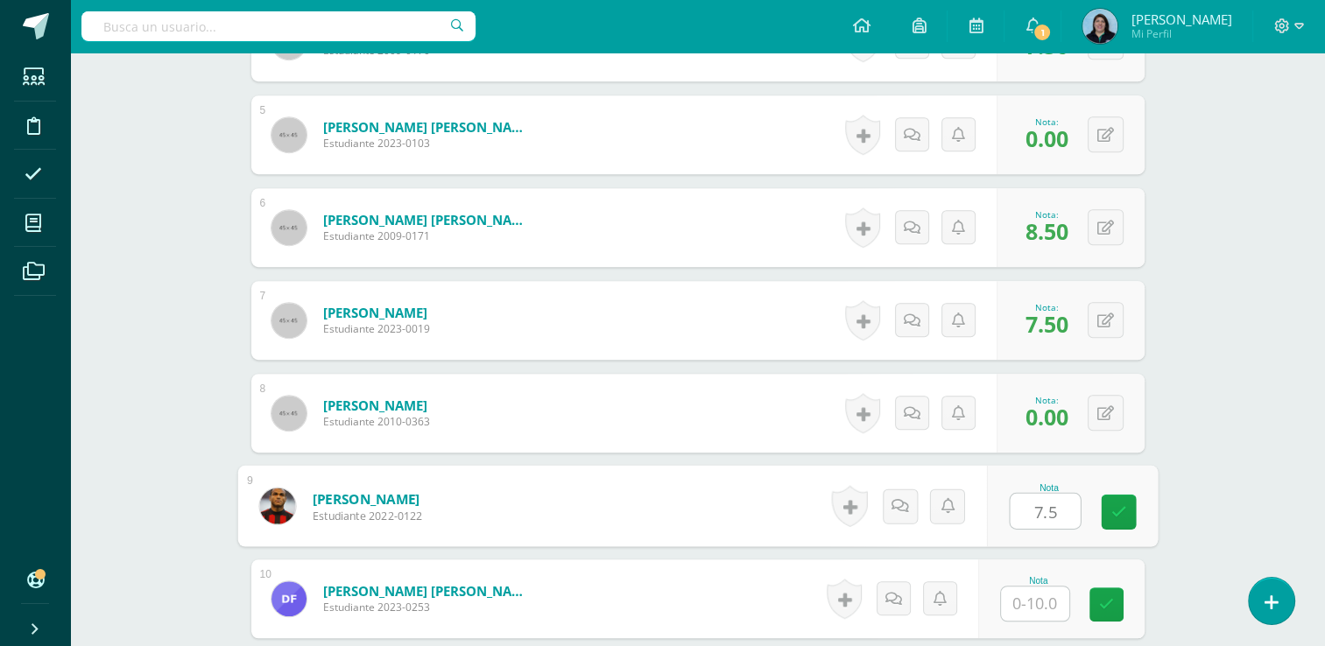
type input "7.5"
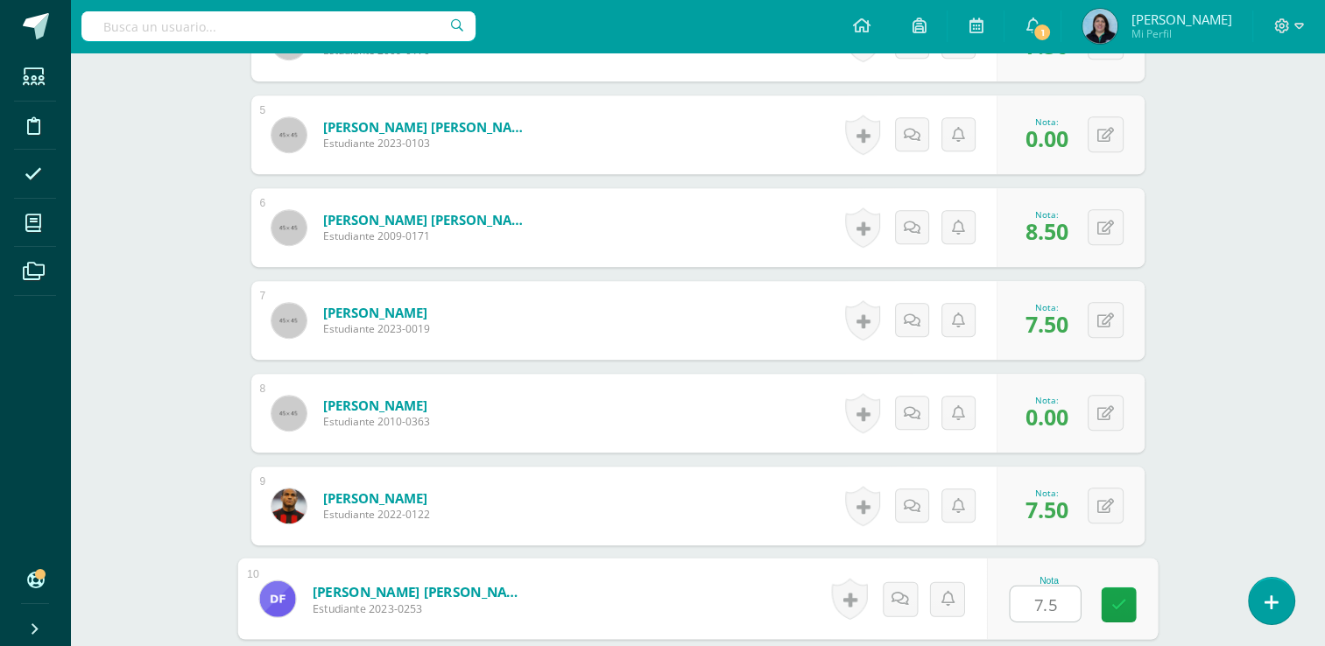
type input "7.5"
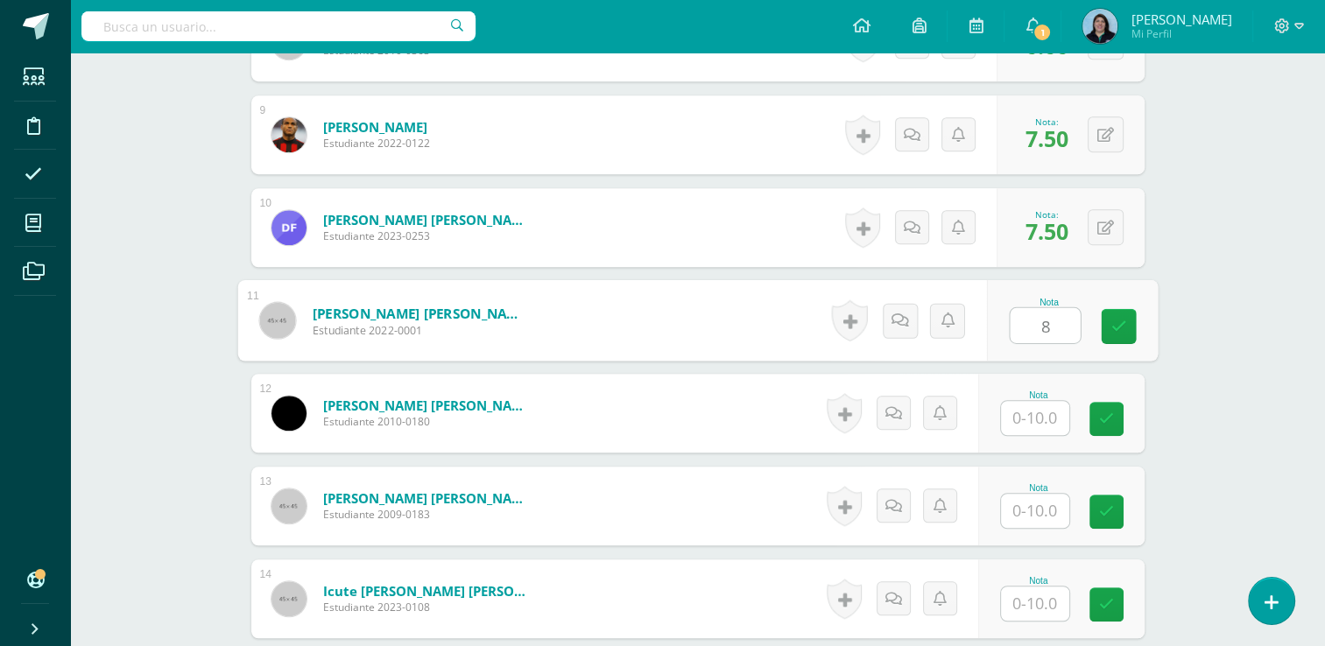
type input "8"
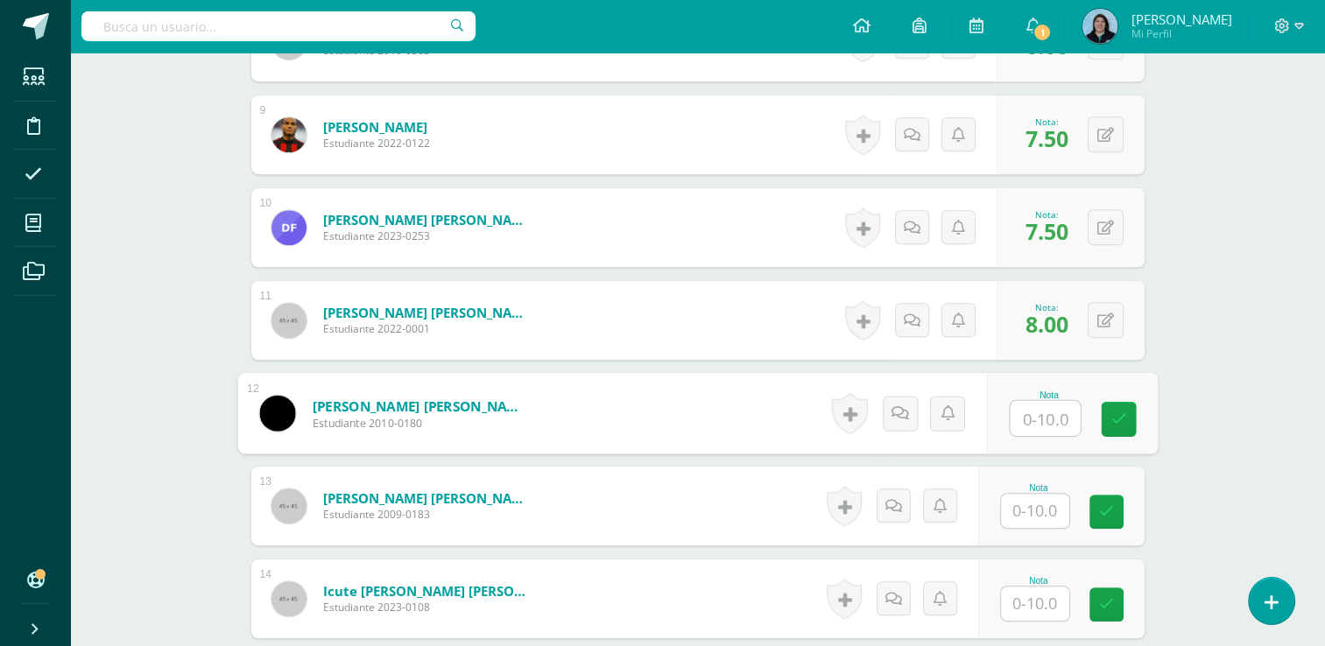
click at [1033, 514] on input "text" at bounding box center [1035, 511] width 68 height 34
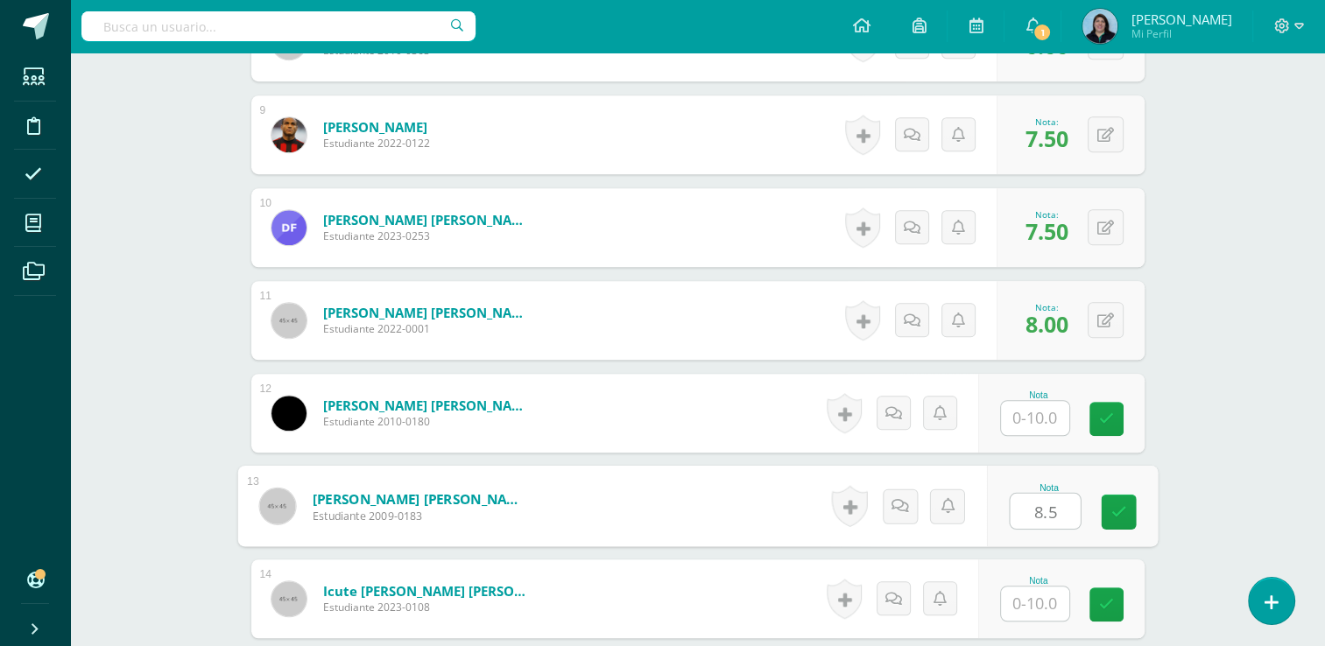
type input "8.5"
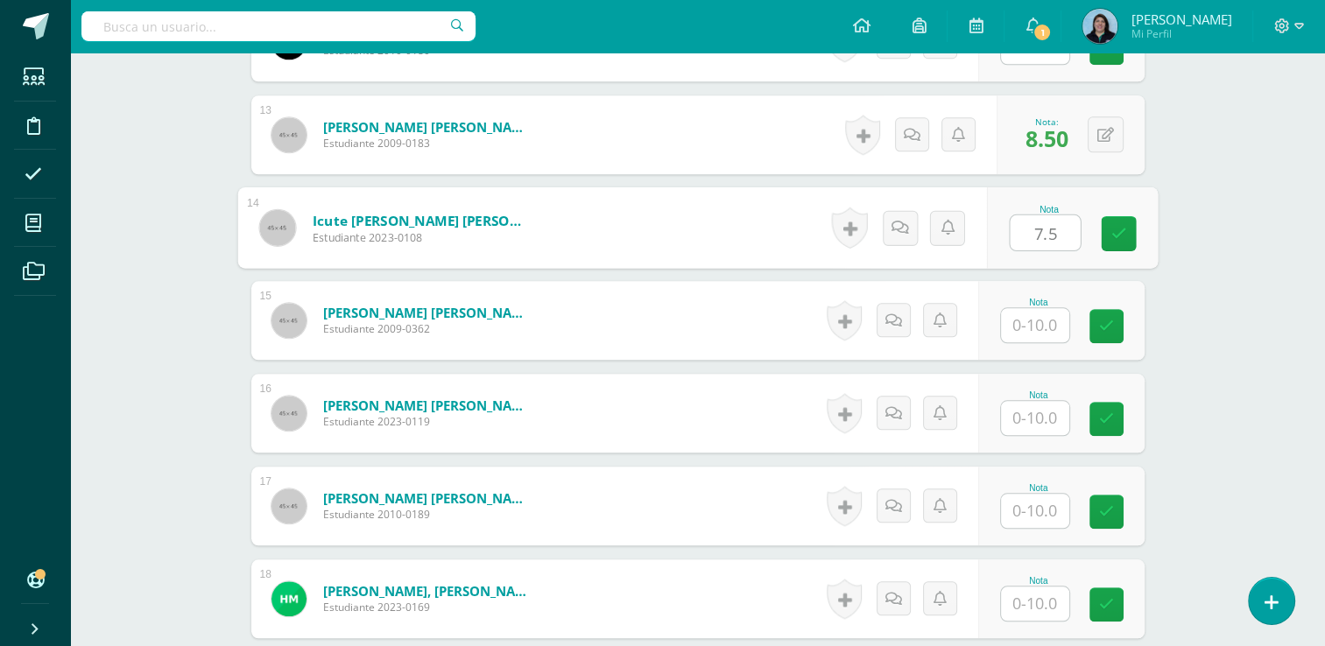
type input "7.5"
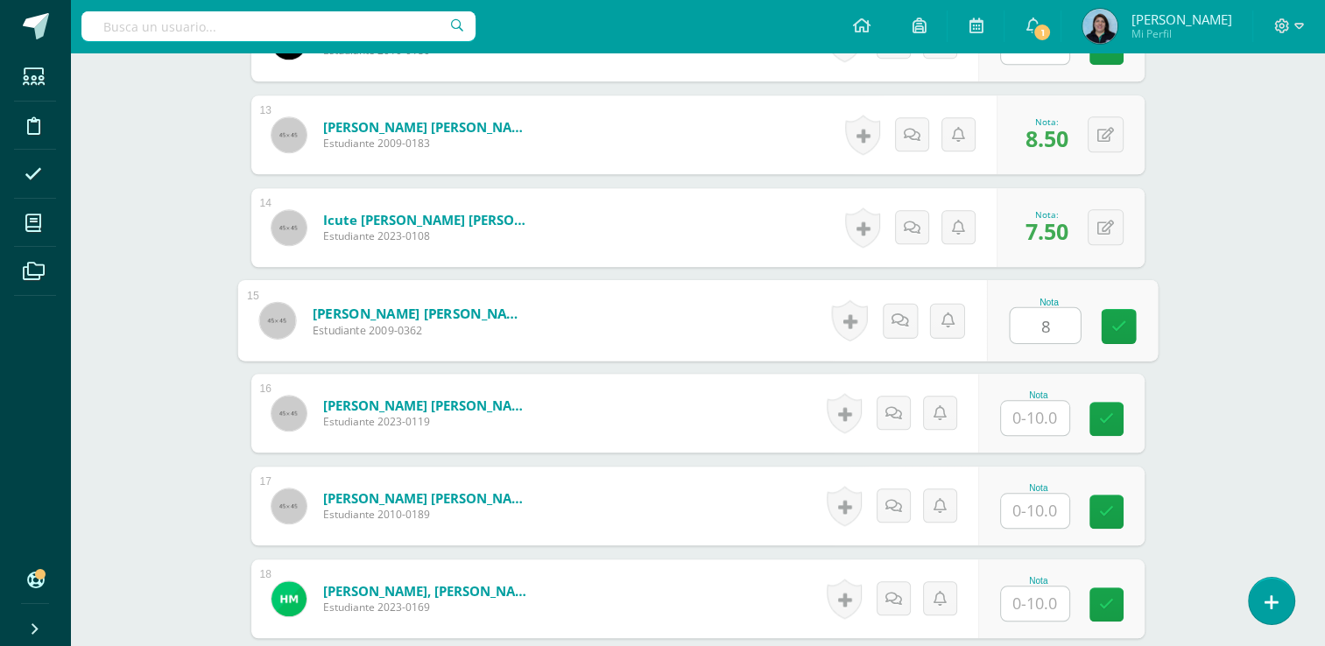
type input "8"
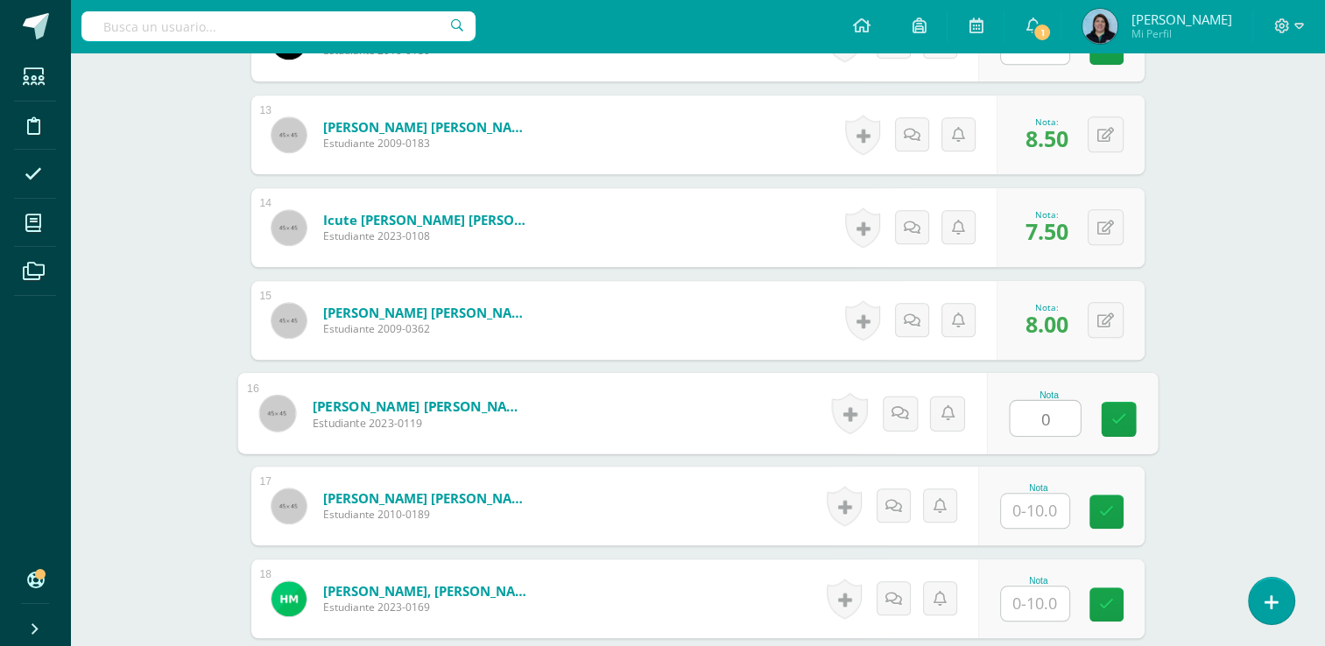
type input "0"
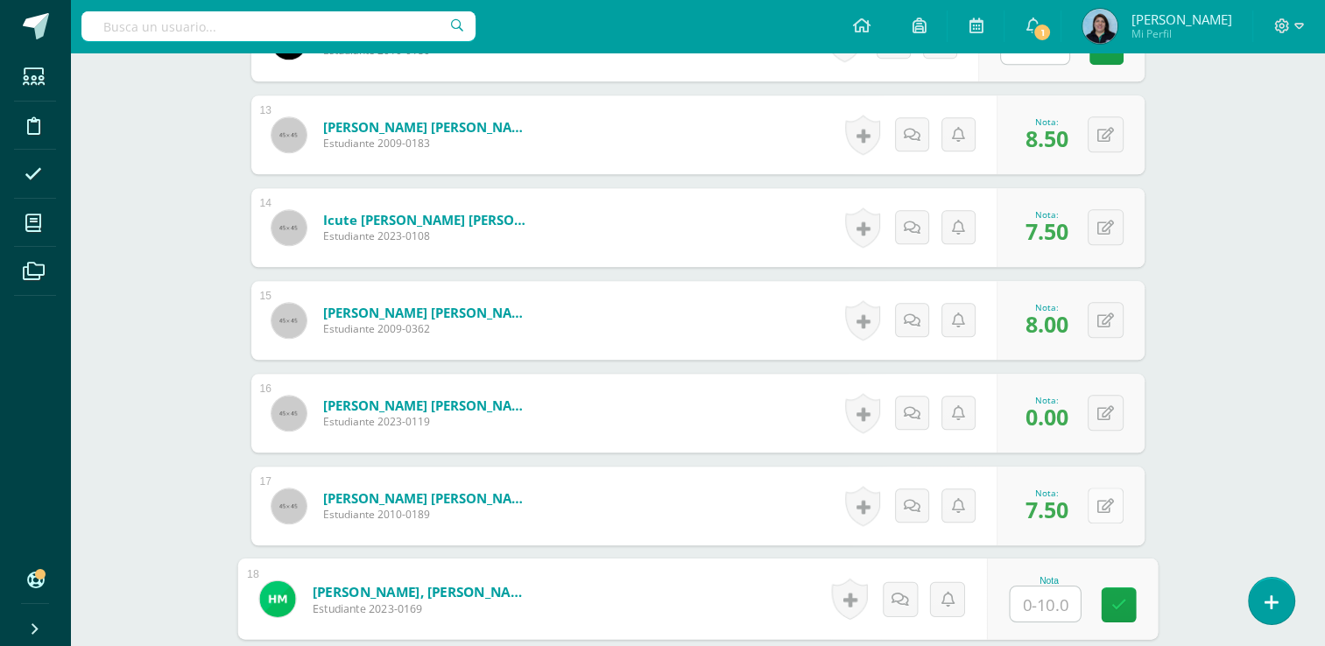
click at [1111, 506] on icon at bounding box center [1105, 506] width 17 height 15
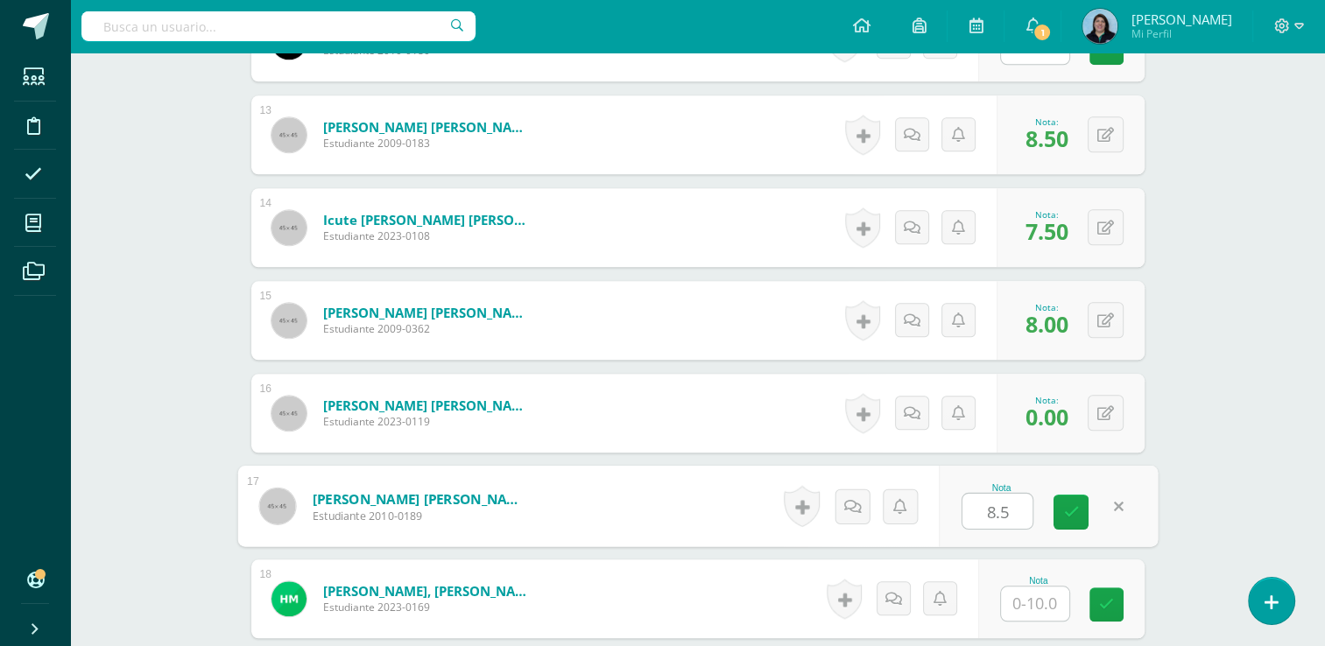
type input "8.5"
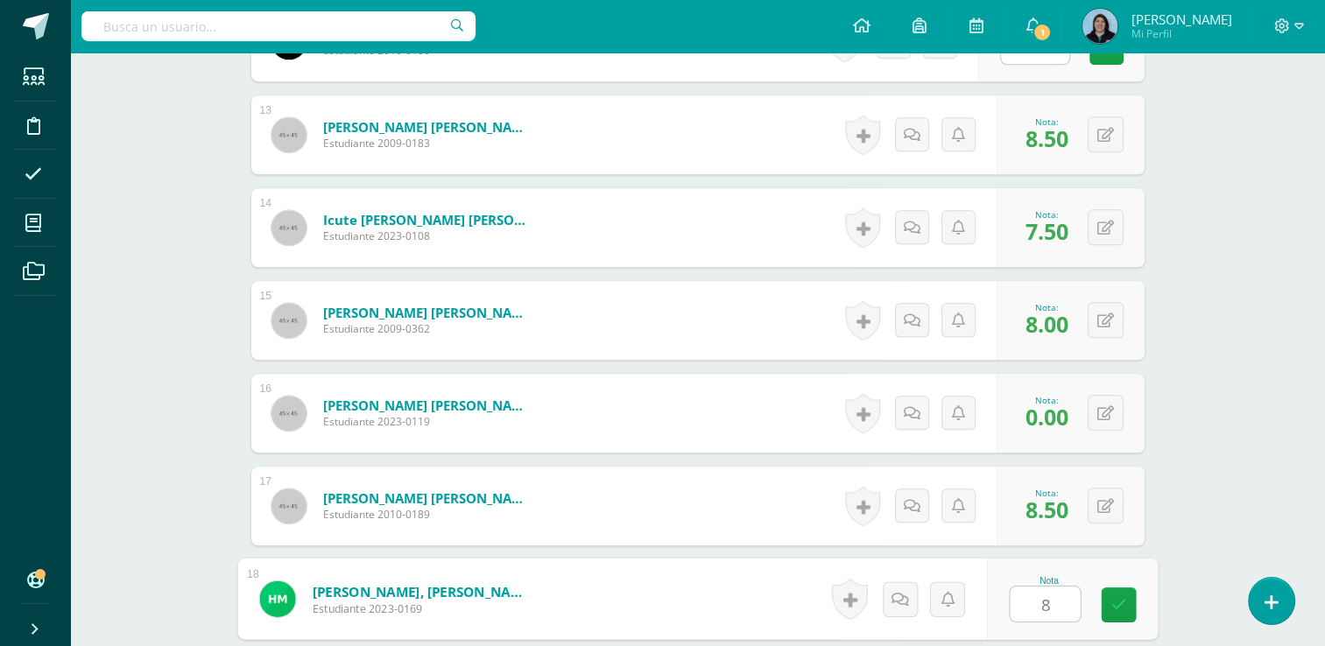
type input "8"
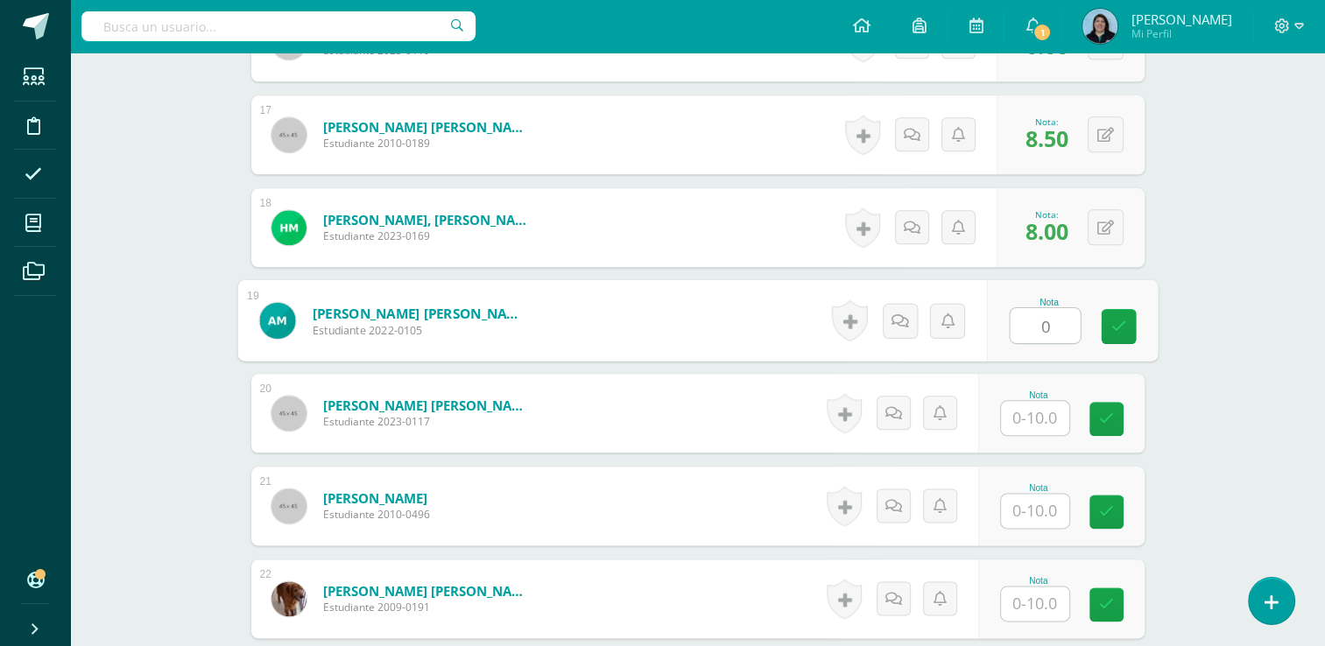
type input "0"
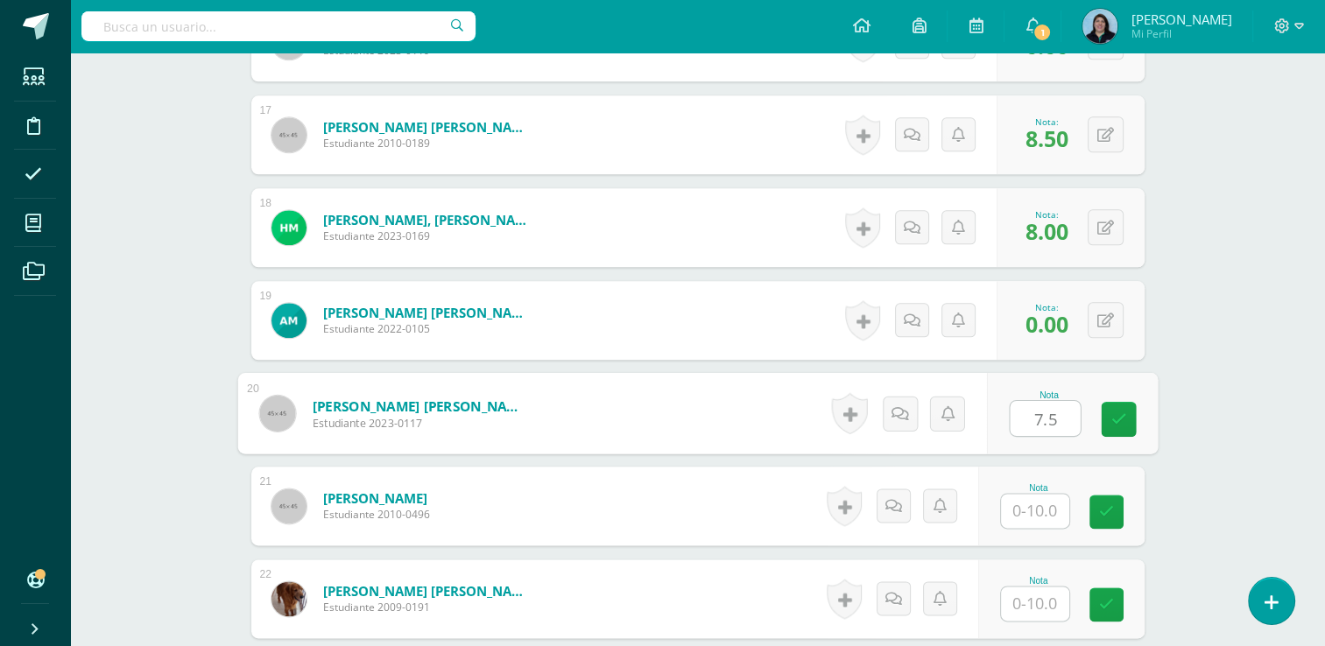
type input "7.5"
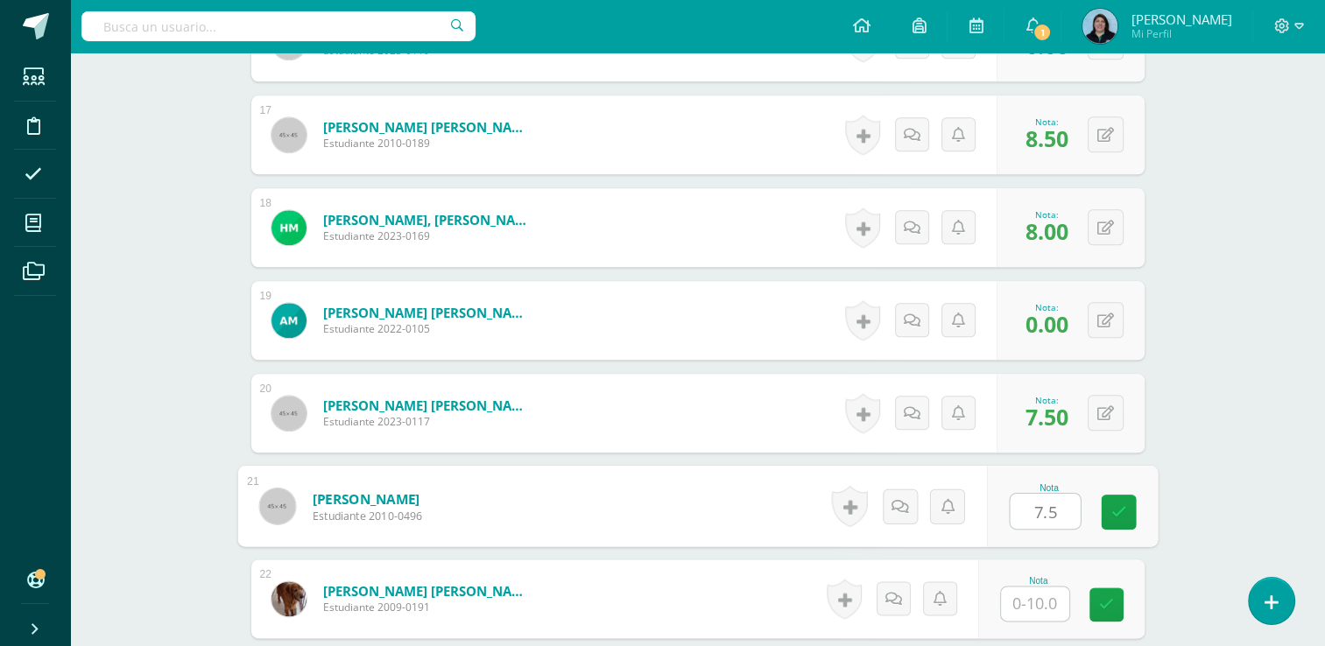
type input "7.5"
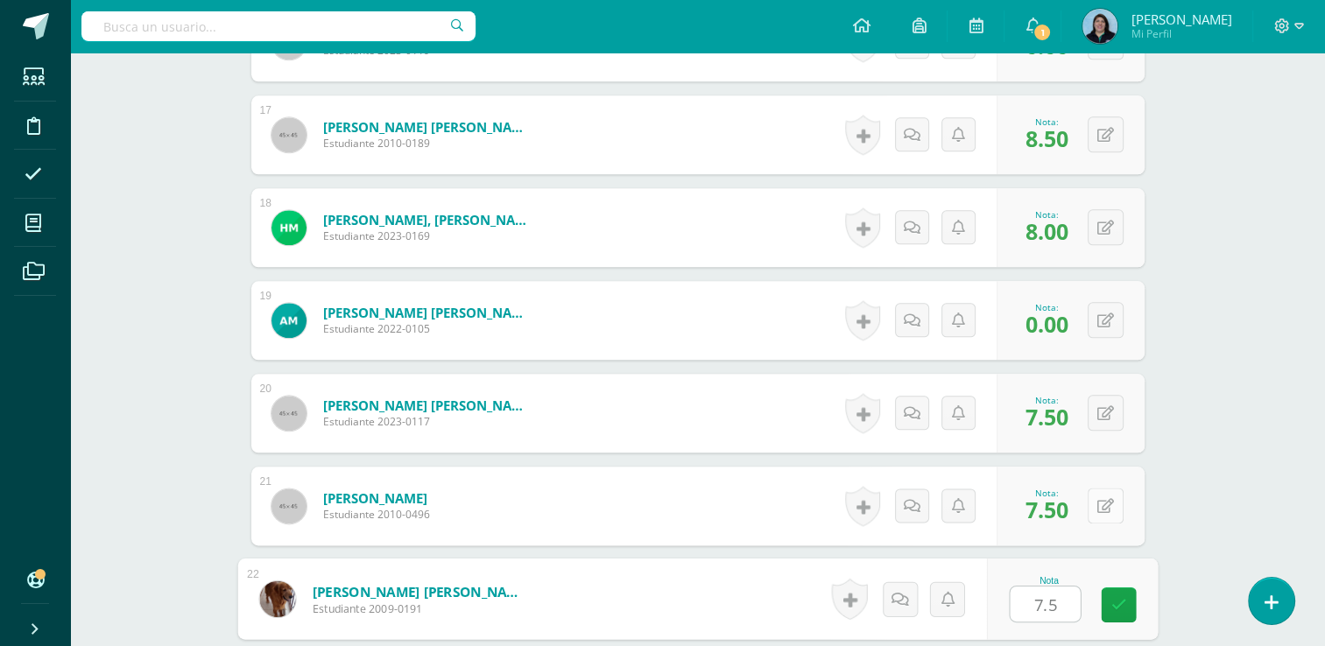
type input "7.5"
click at [1105, 499] on icon at bounding box center [1105, 506] width 17 height 15
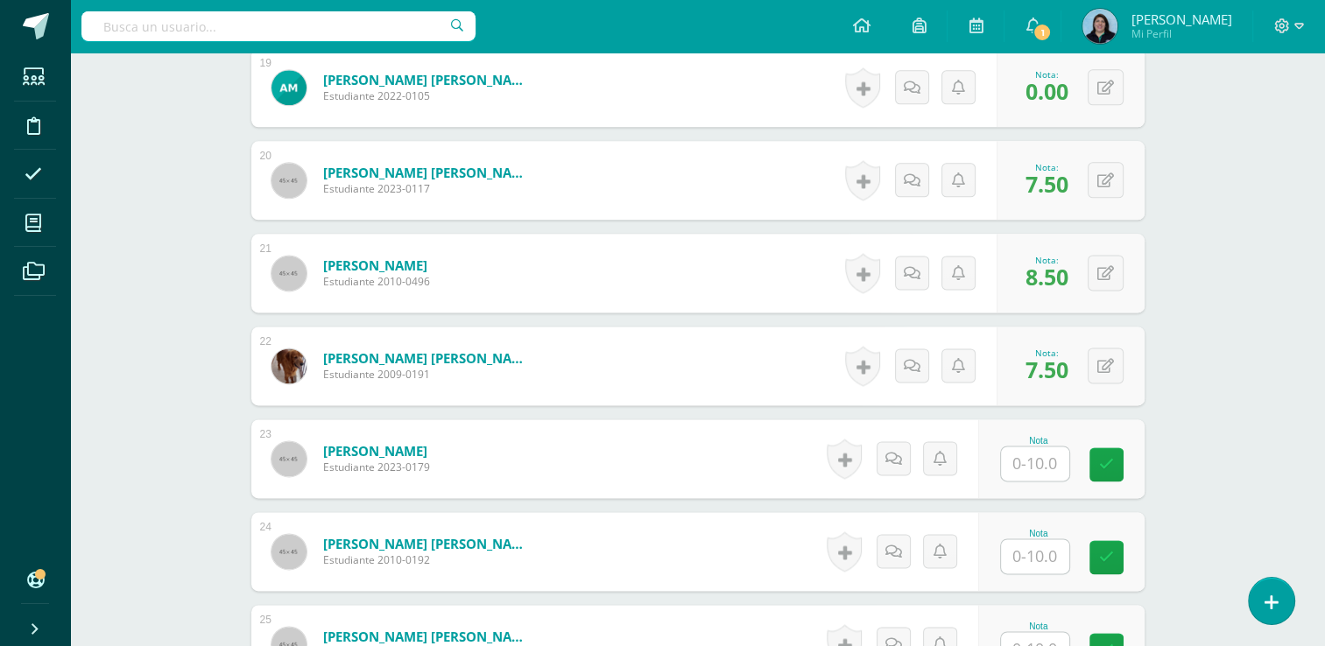
scroll to position [2261, 0]
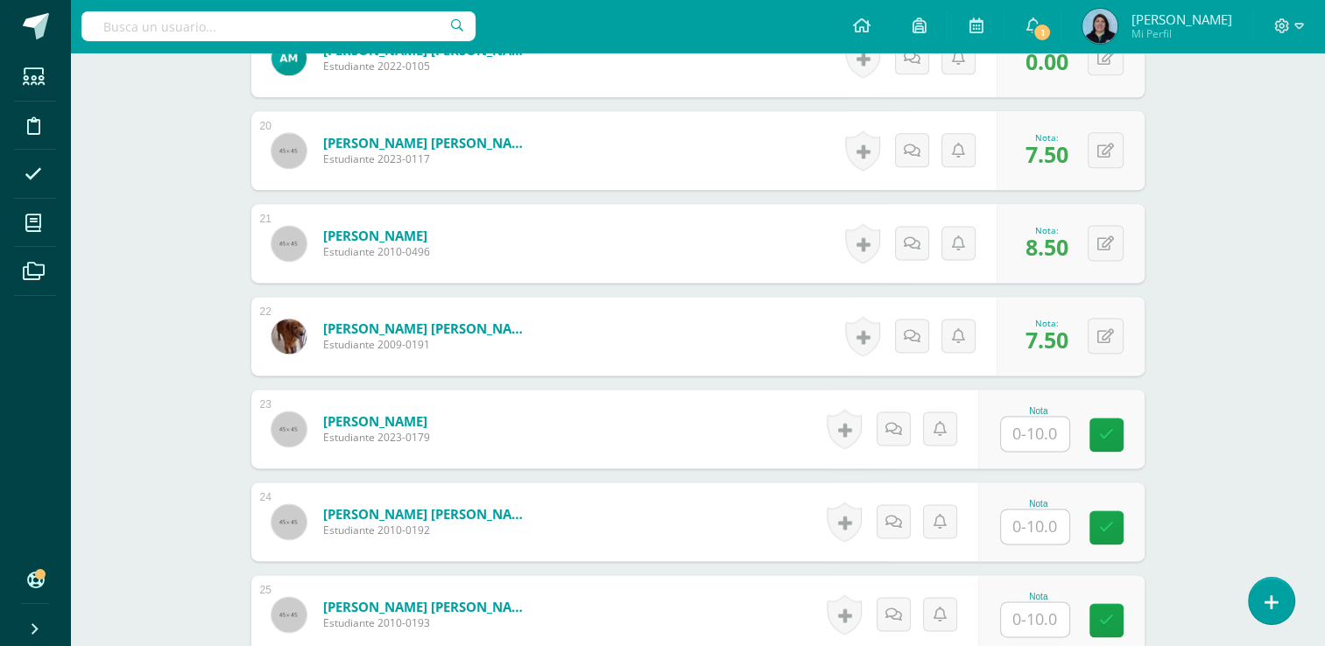
click at [1042, 432] on input "text" at bounding box center [1035, 434] width 68 height 34
drag, startPoint x: 1110, startPoint y: 336, endPoint x: 1178, endPoint y: 331, distance: 67.6
click at [1109, 335] on icon at bounding box center [1118, 335] width 18 height 15
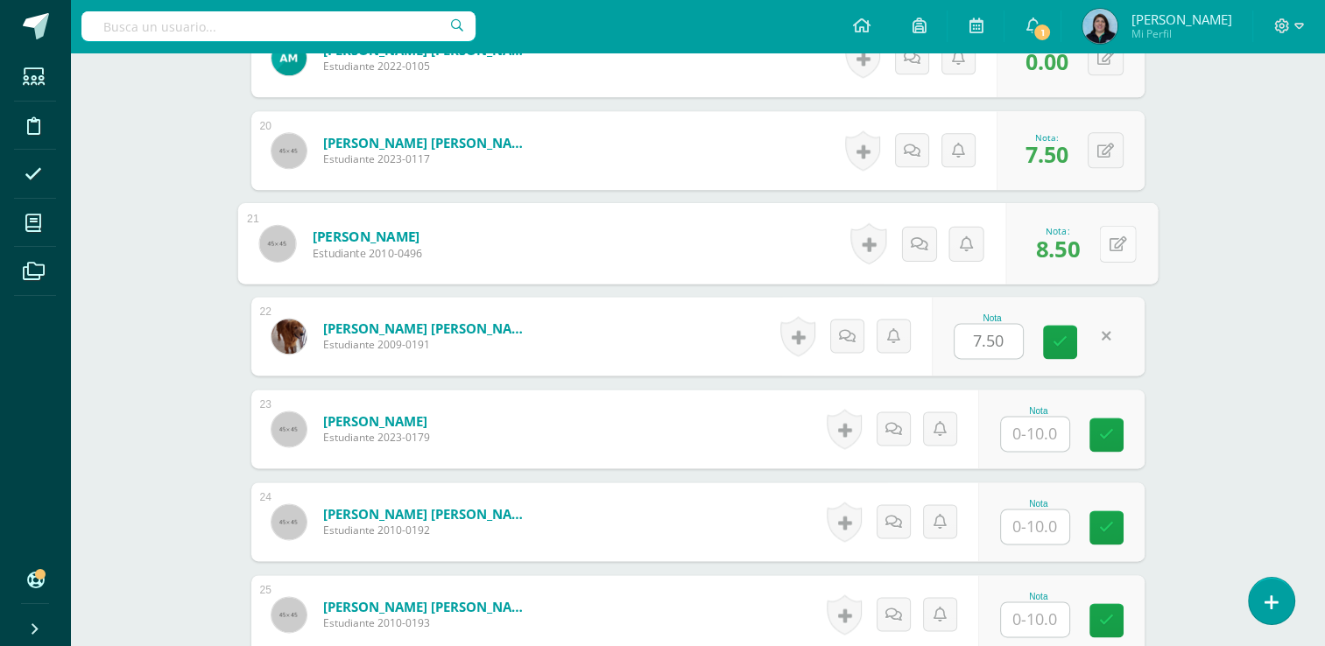
click at [1102, 250] on button at bounding box center [1117, 243] width 37 height 37
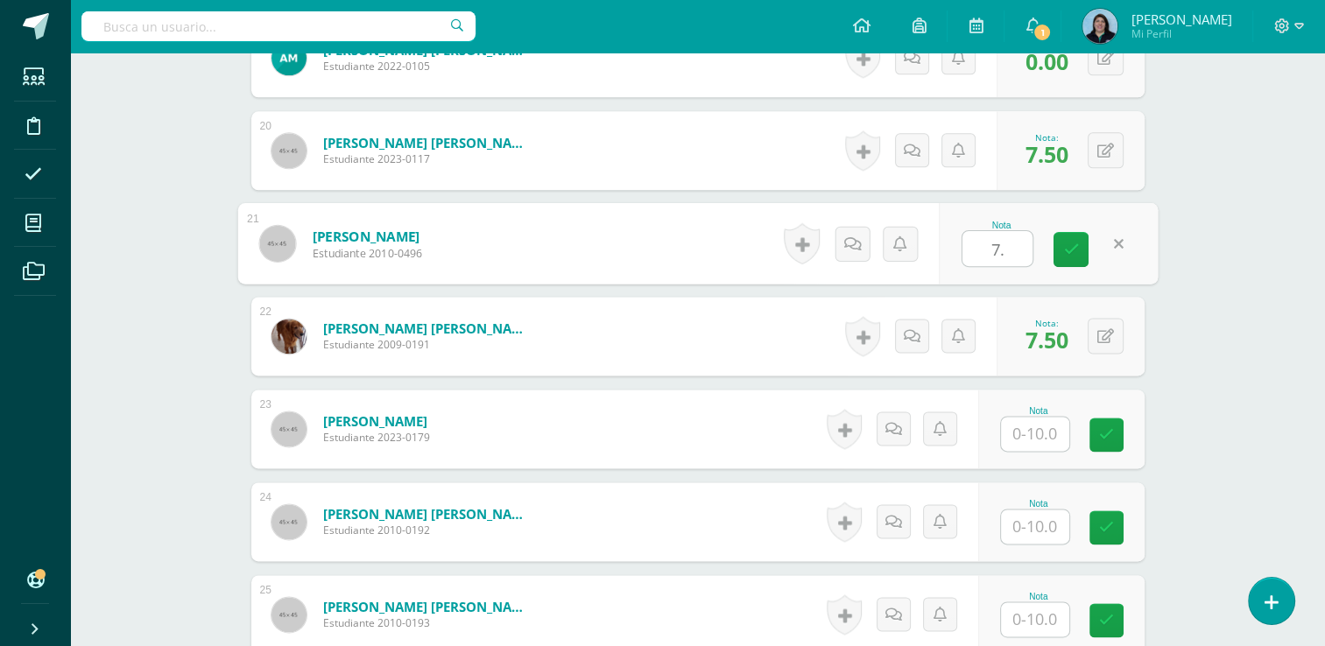
type input "7.5"
drag, startPoint x: 1072, startPoint y: 246, endPoint x: 1064, endPoint y: 242, distance: 9.0
click at [1067, 243] on icon at bounding box center [1071, 249] width 16 height 15
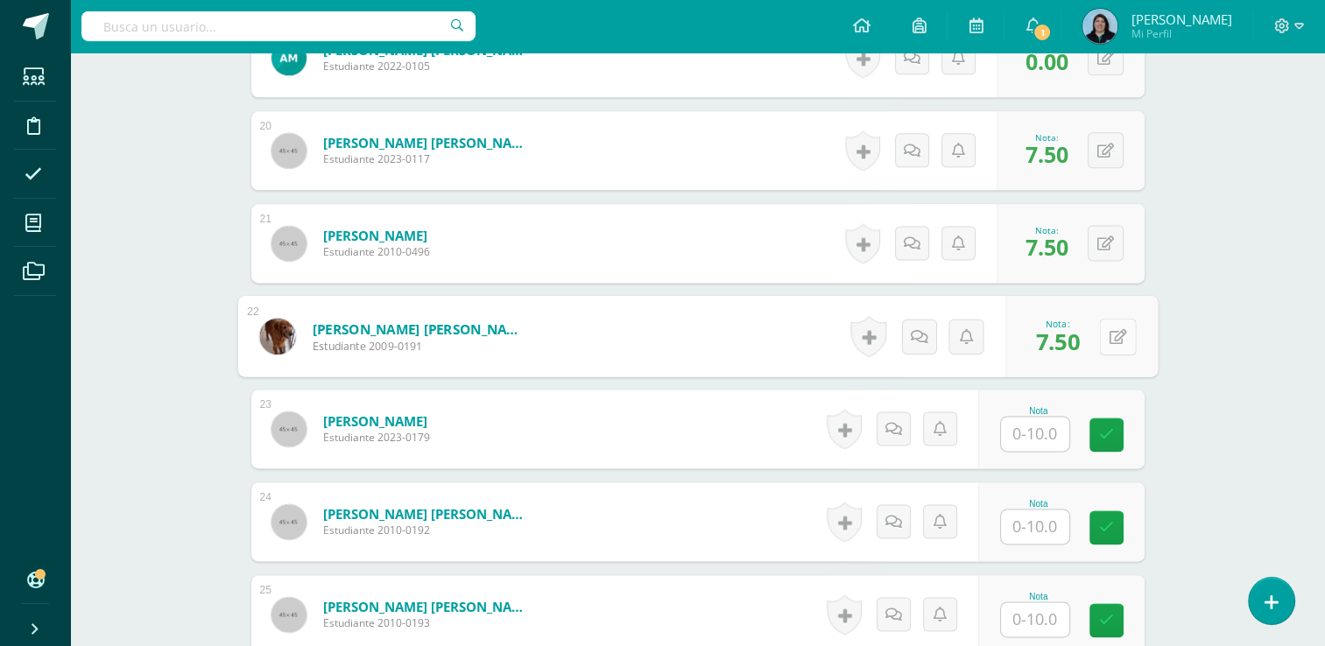
click at [1114, 331] on button at bounding box center [1117, 336] width 37 height 37
type input "8.5"
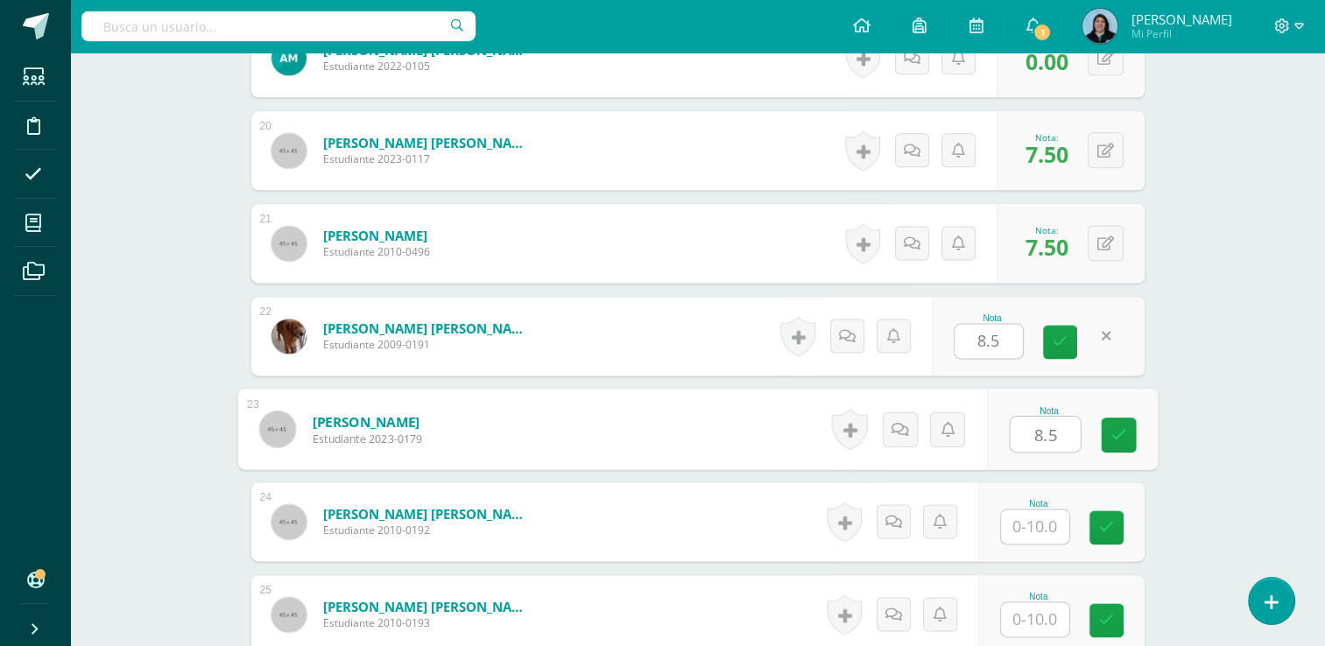
type input "8.5"
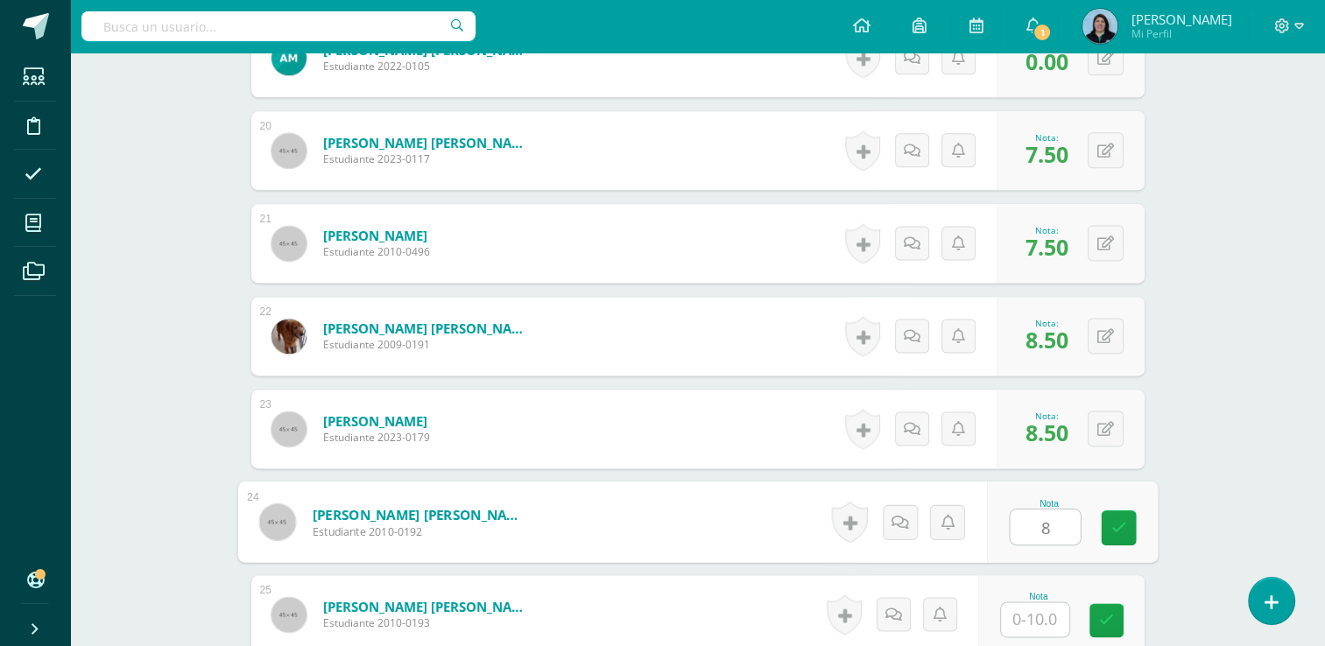
type input "8"
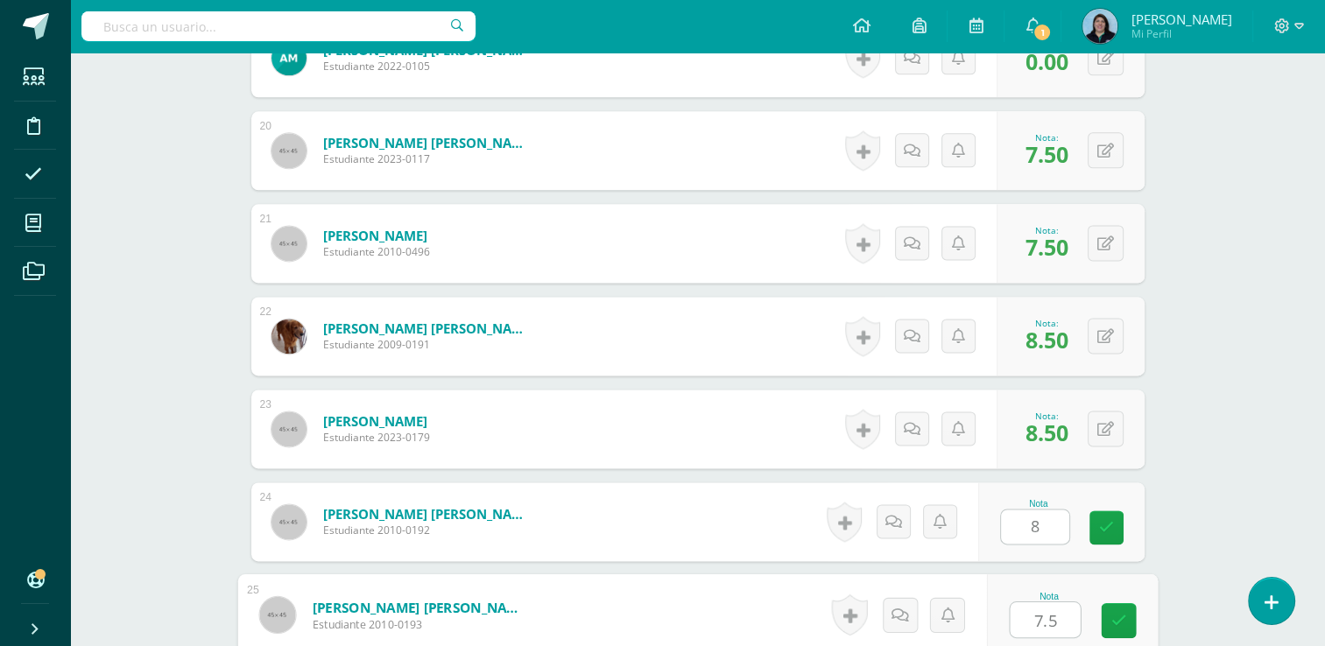
type input "7.5"
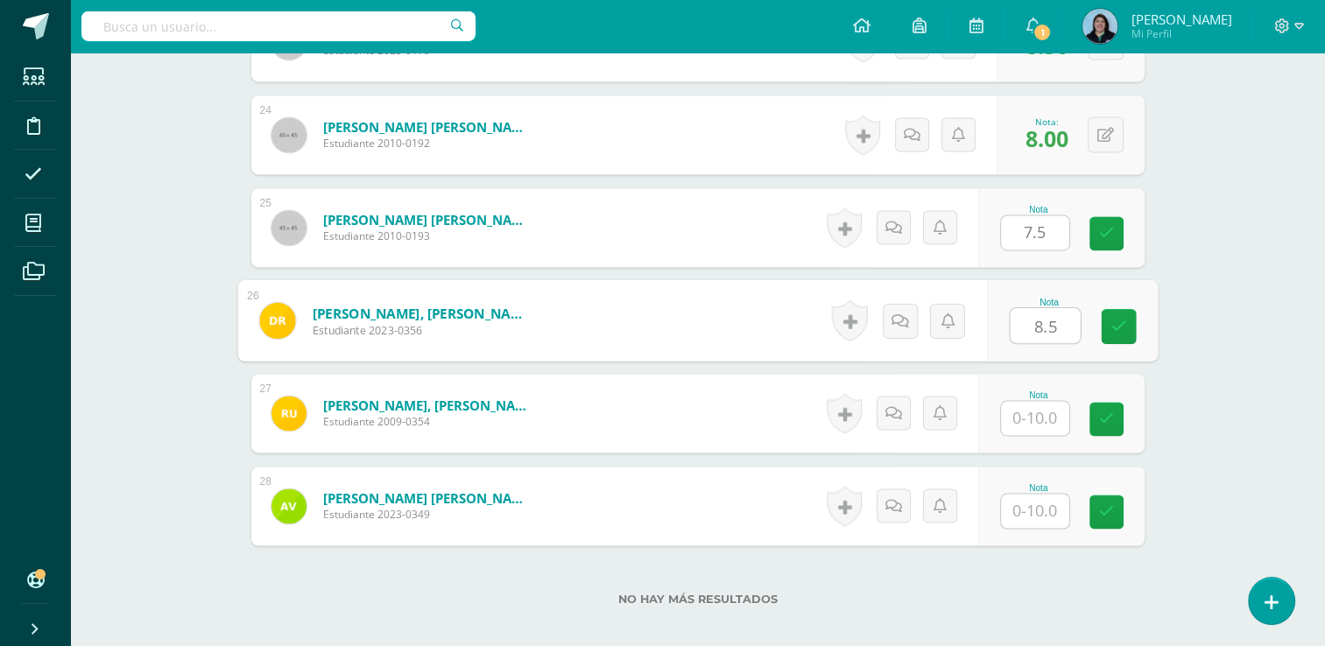
type input "8.5"
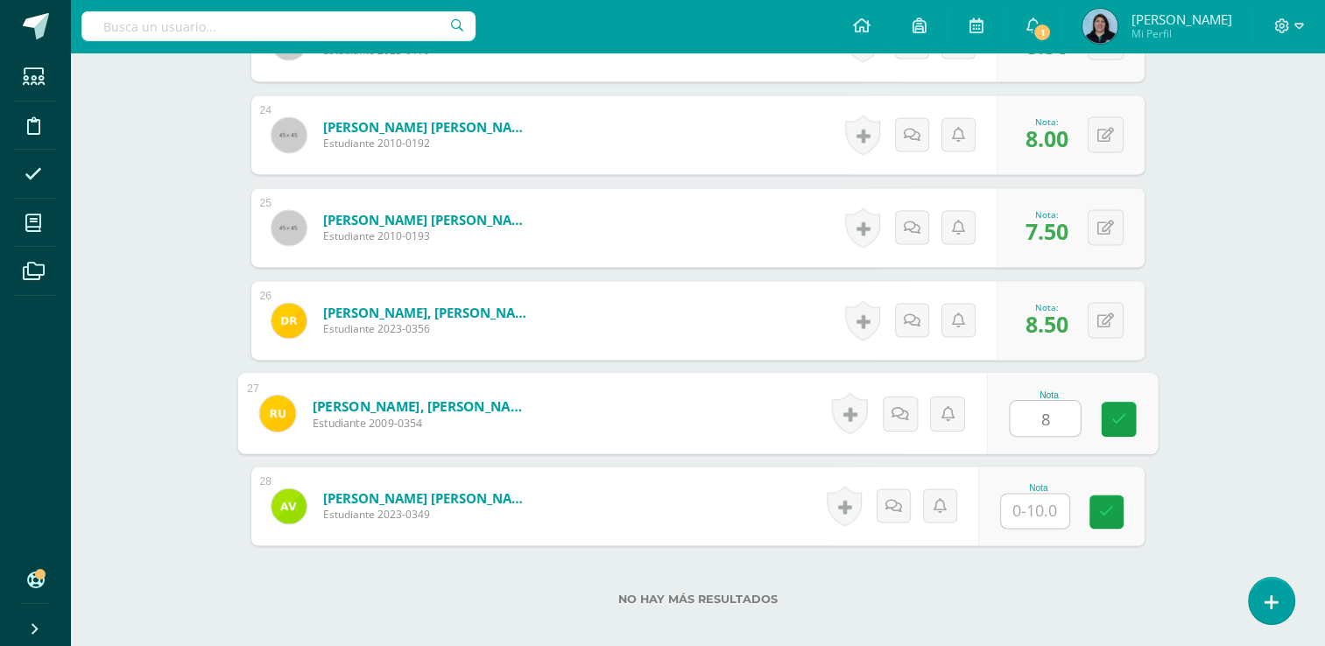
type input "8"
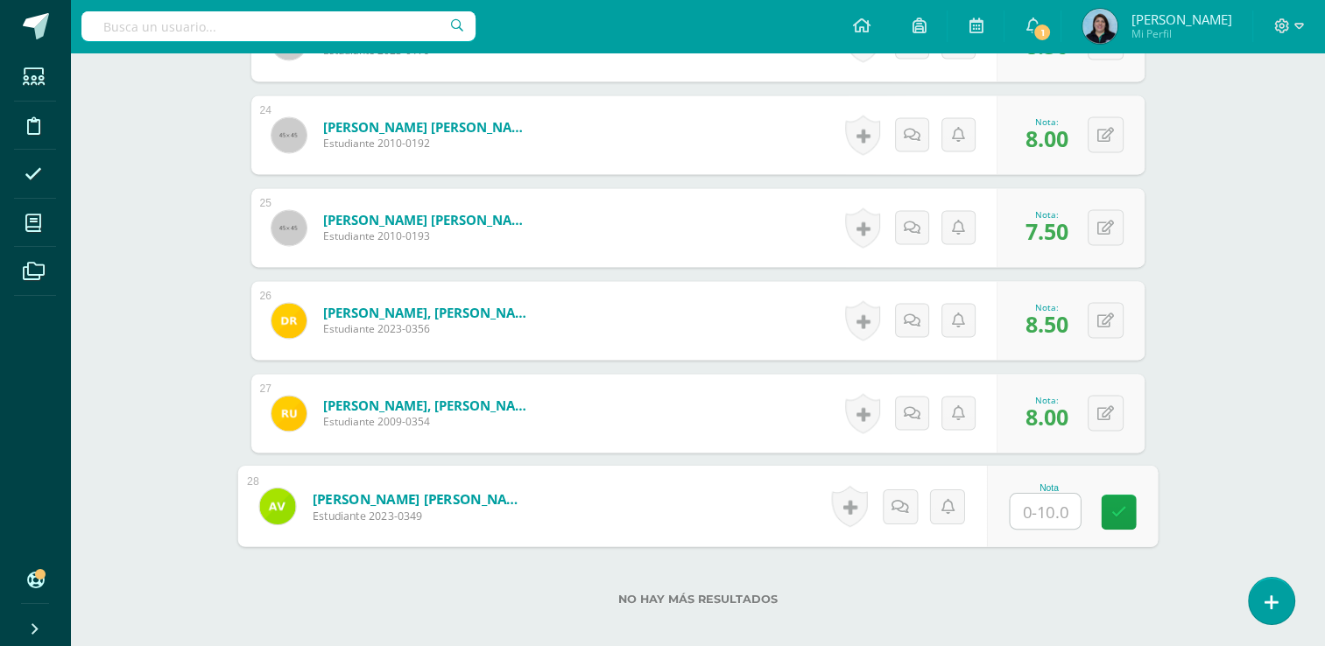
type input "8"
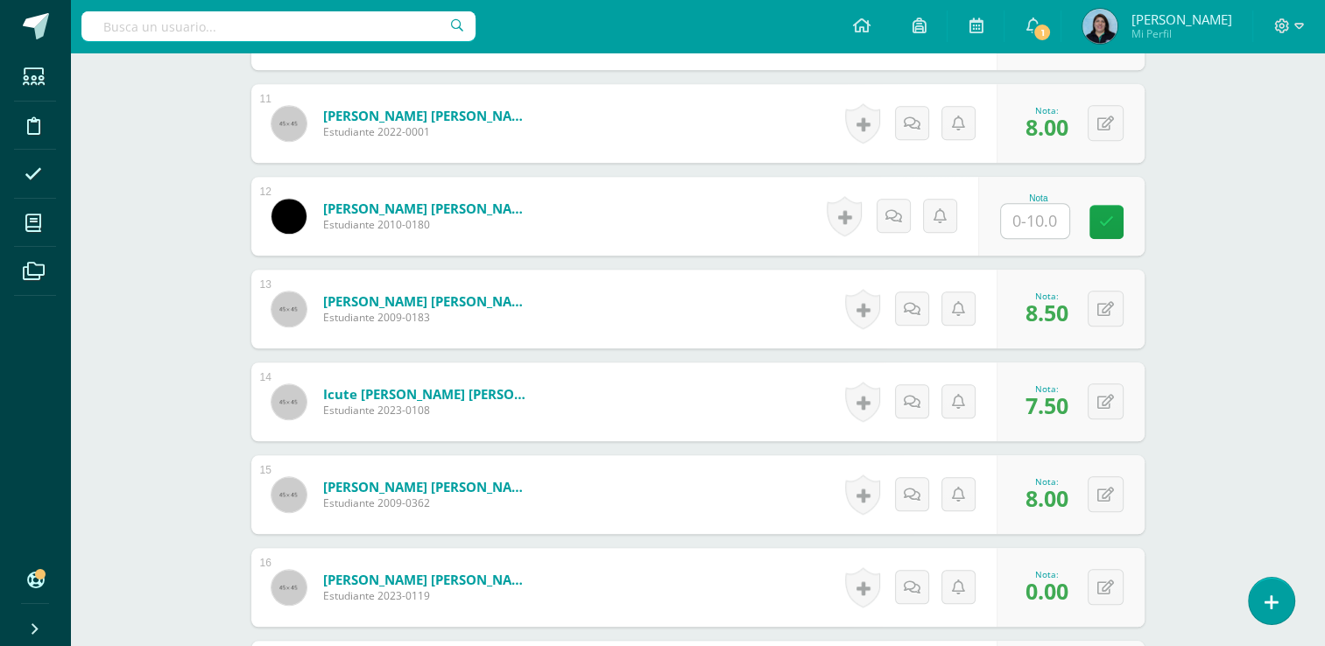
scroll to position [1422, 0]
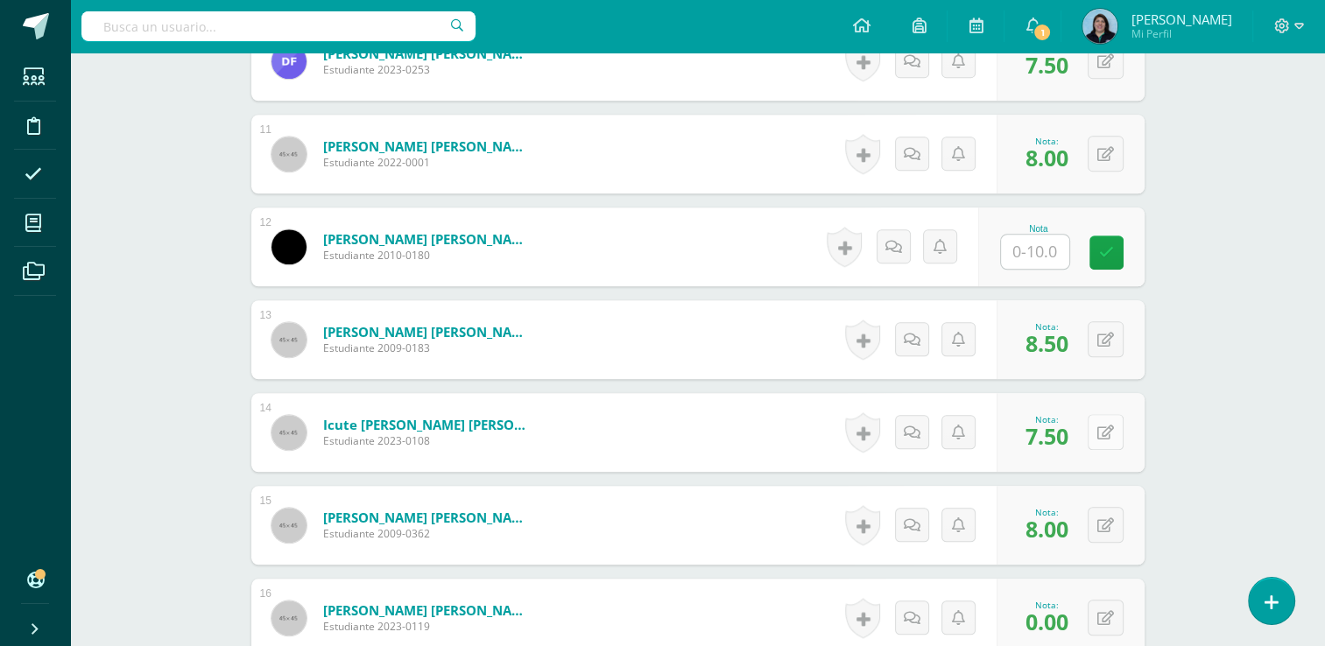
click at [1109, 436] on icon at bounding box center [1105, 433] width 17 height 15
type input "8.5"
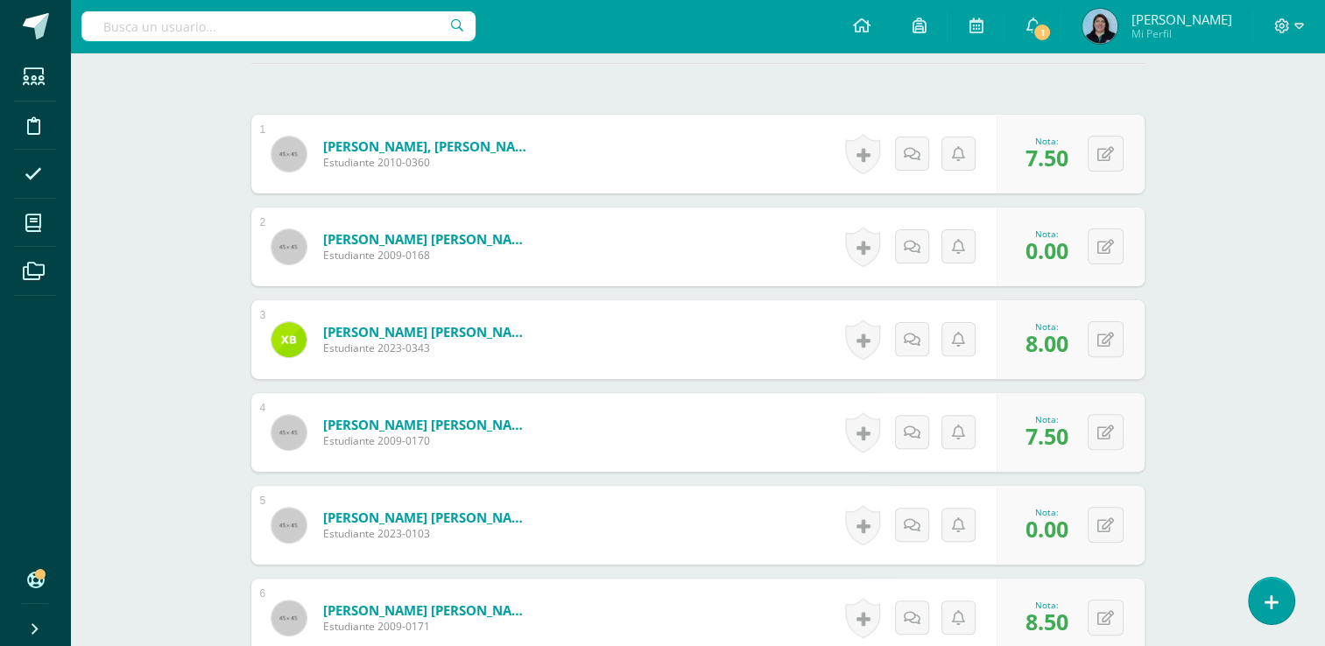
scroll to position [459, 0]
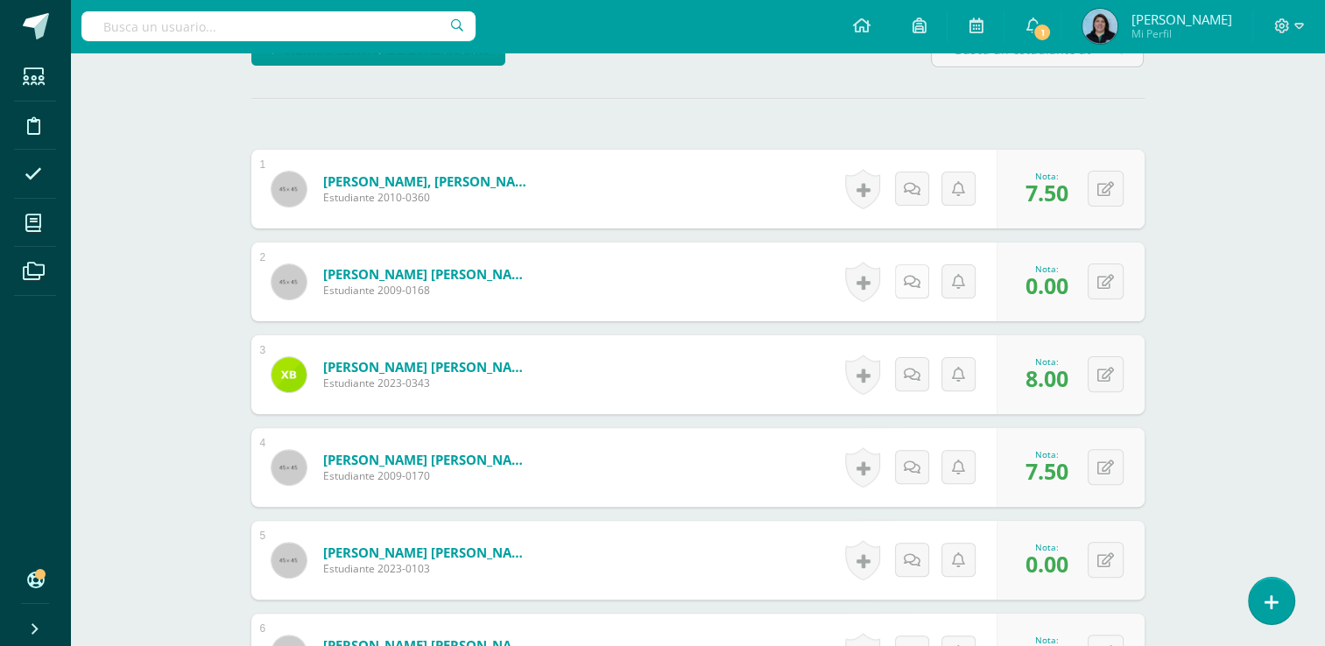
click at [908, 285] on icon at bounding box center [912, 282] width 17 height 15
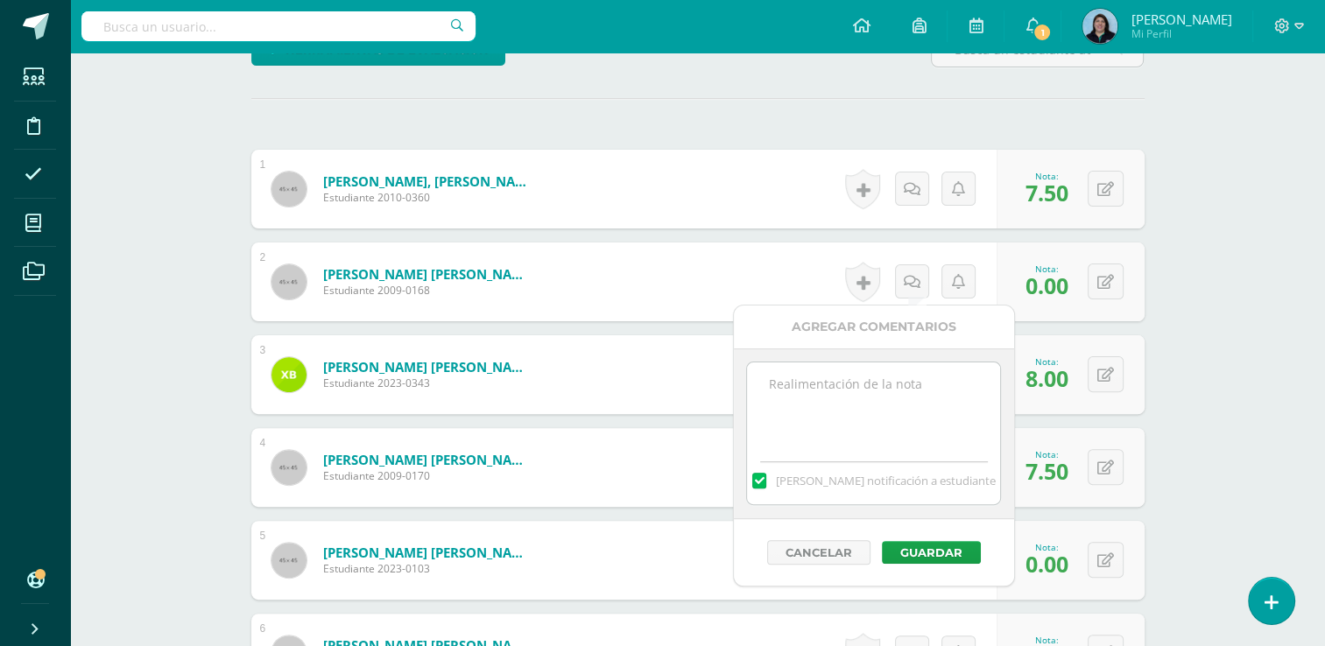
click at [878, 391] on textarea at bounding box center [873, 407] width 253 height 88
drag, startPoint x: 766, startPoint y: 379, endPoint x: 828, endPoint y: 394, distance: 63.1
click at [828, 394] on textarea "Sin evidencia de actividad en Quizizz." at bounding box center [873, 407] width 253 height 88
type textarea "Sin evidencia de actividad en Quizizz."
click at [927, 556] on button "Guardar" at bounding box center [931, 552] width 99 height 23
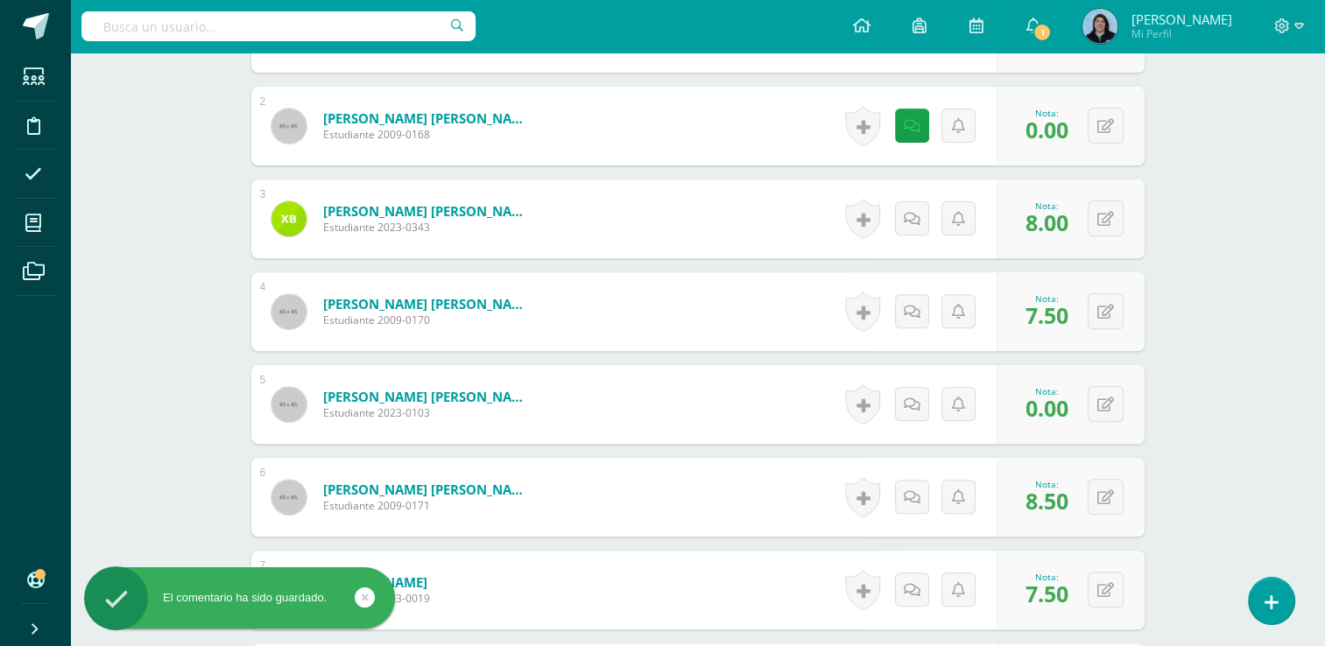
scroll to position [634, 0]
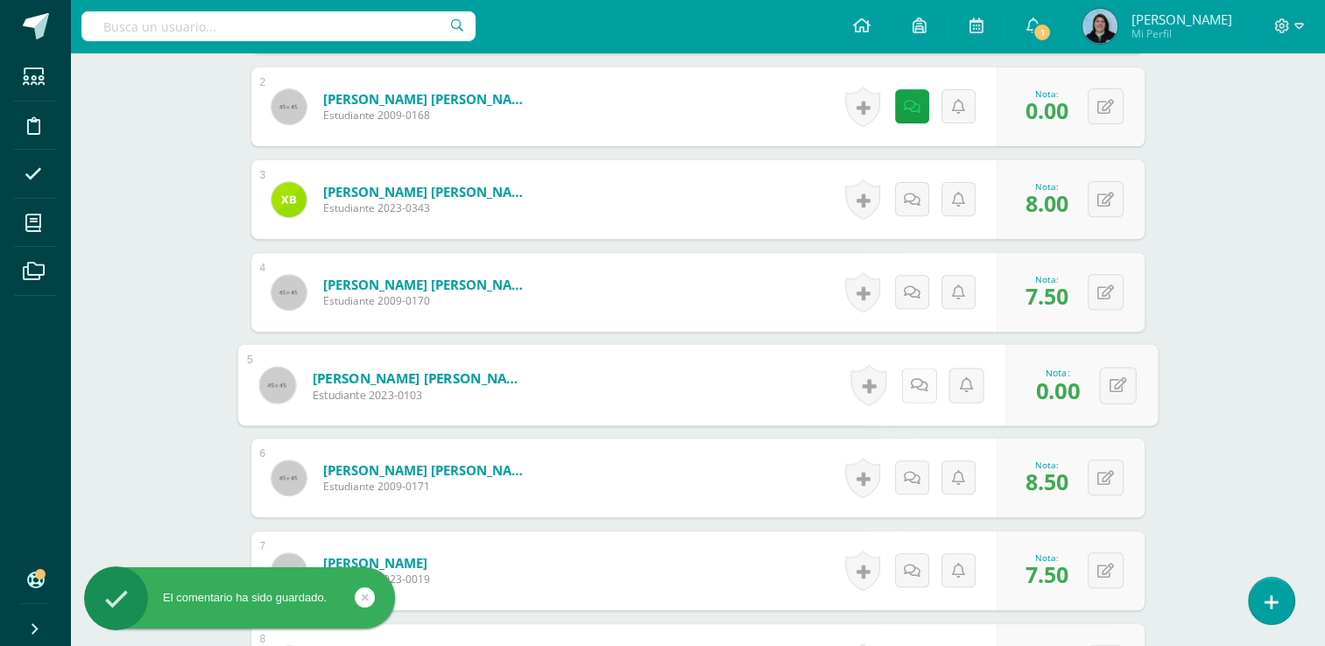
click at [916, 384] on icon at bounding box center [919, 384] width 18 height 15
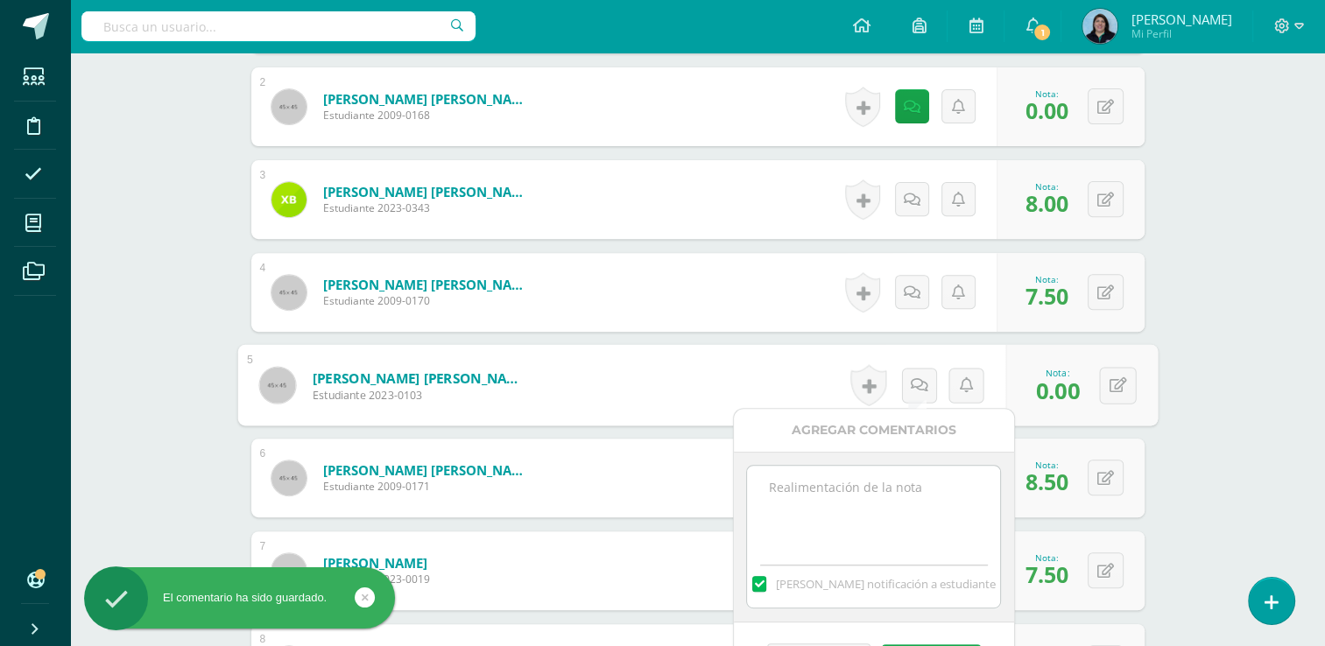
click at [867, 496] on textarea at bounding box center [873, 510] width 253 height 88
paste textarea "Sin evidencia de actividad en Quizizz."
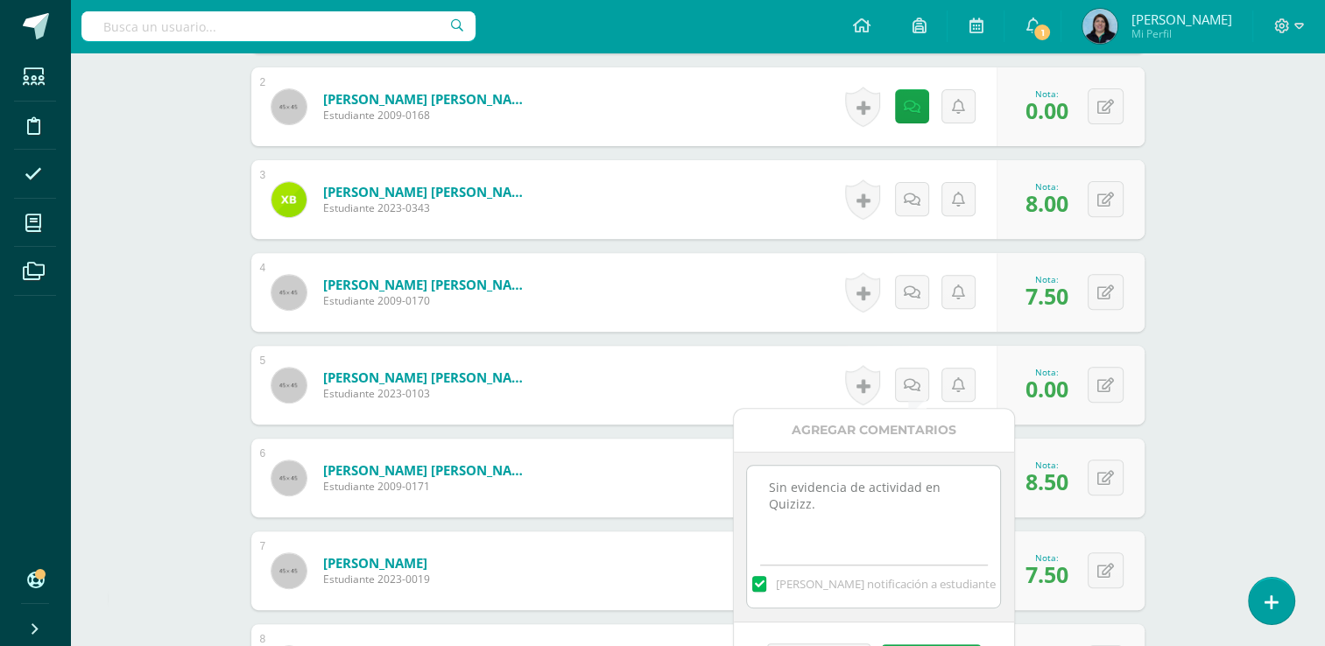
scroll to position [722, 0]
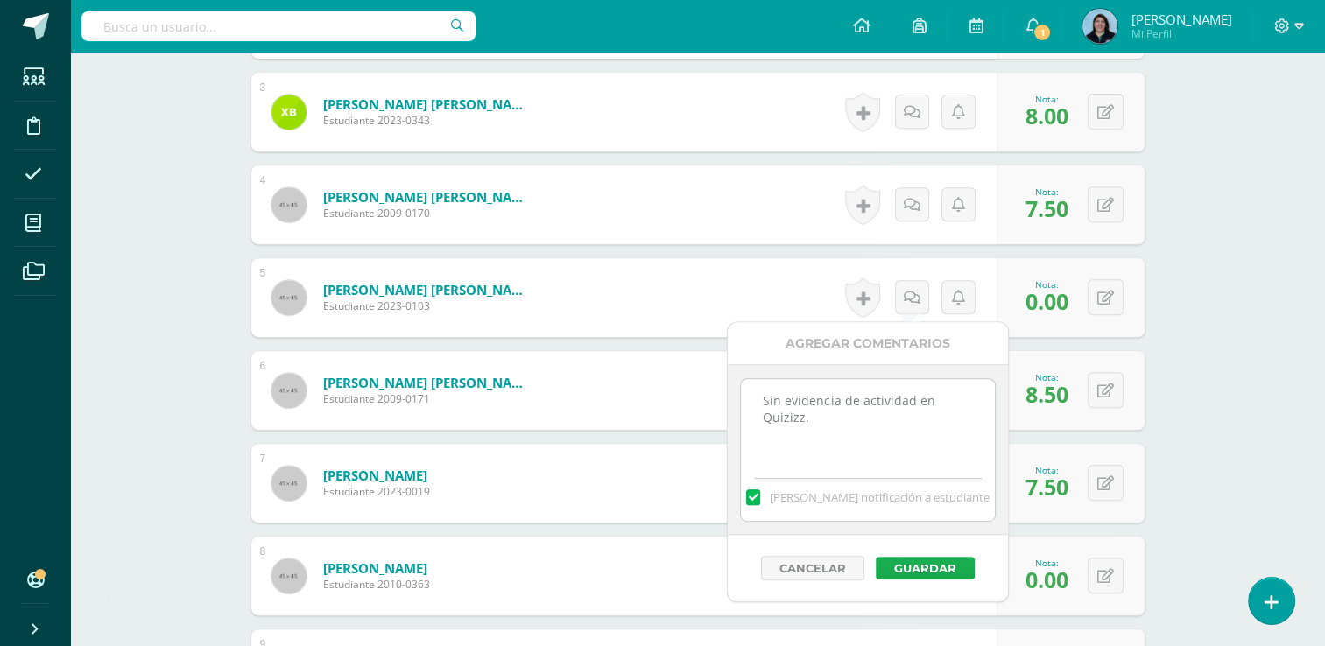
type textarea "Sin evidencia de actividad en Quizizz."
click at [933, 564] on button "Guardar" at bounding box center [925, 568] width 99 height 23
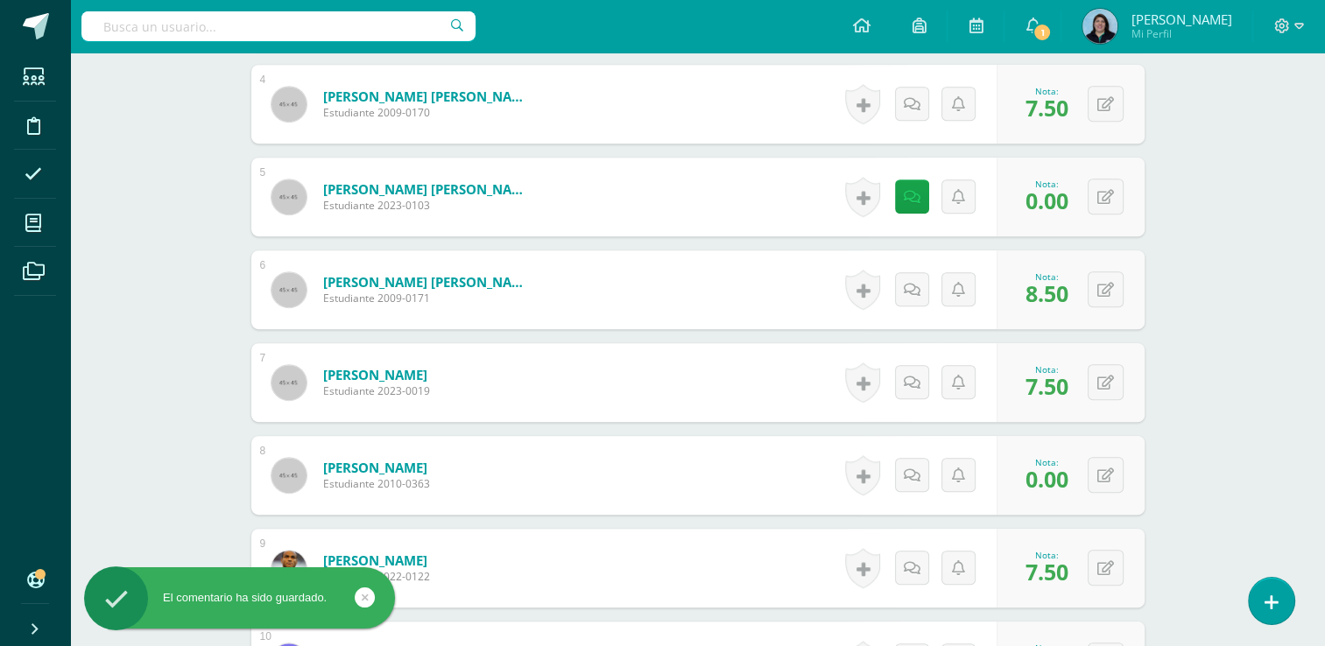
scroll to position [897, 0]
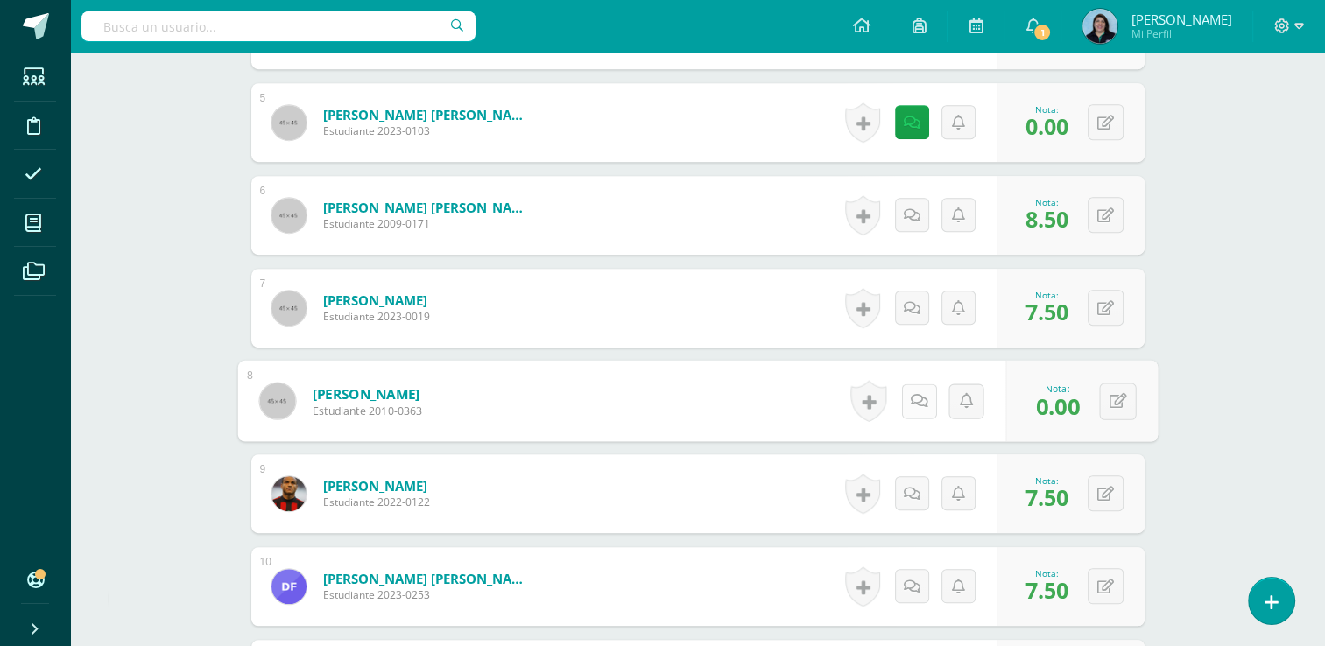
click at [916, 396] on icon at bounding box center [919, 400] width 18 height 15
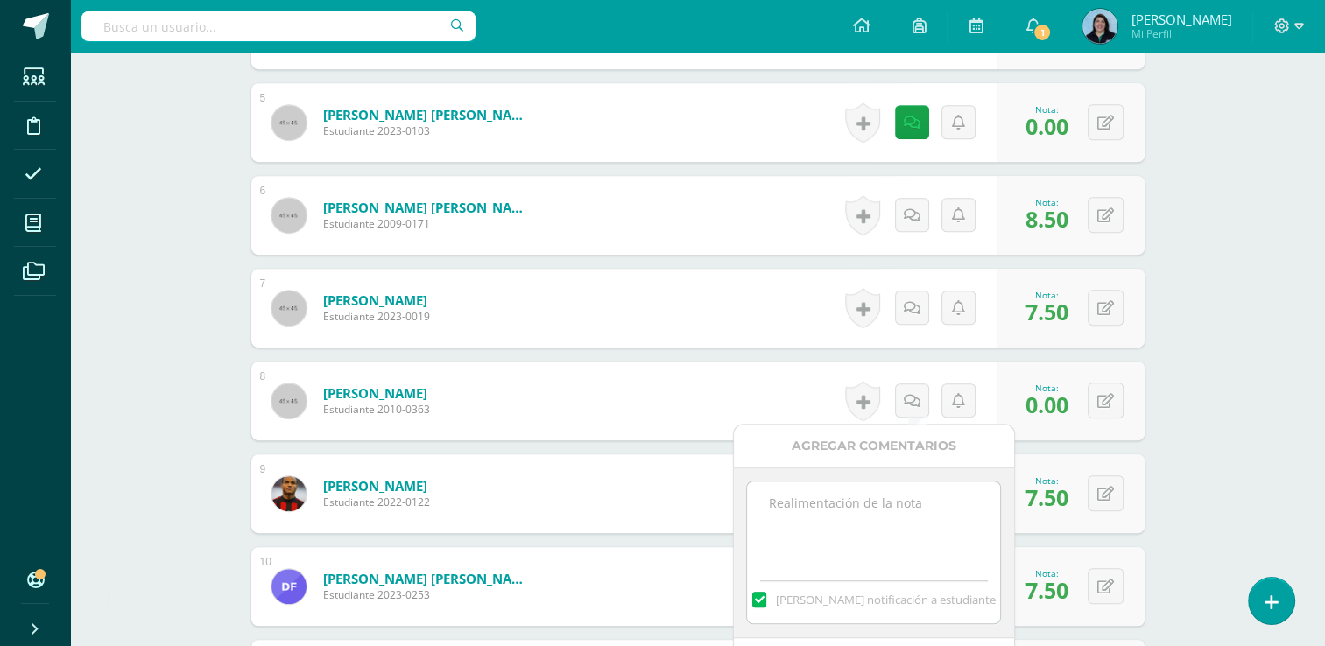
click at [872, 501] on textarea at bounding box center [873, 526] width 253 height 88
paste textarea "Sin evidencia de actividad en Quizizz."
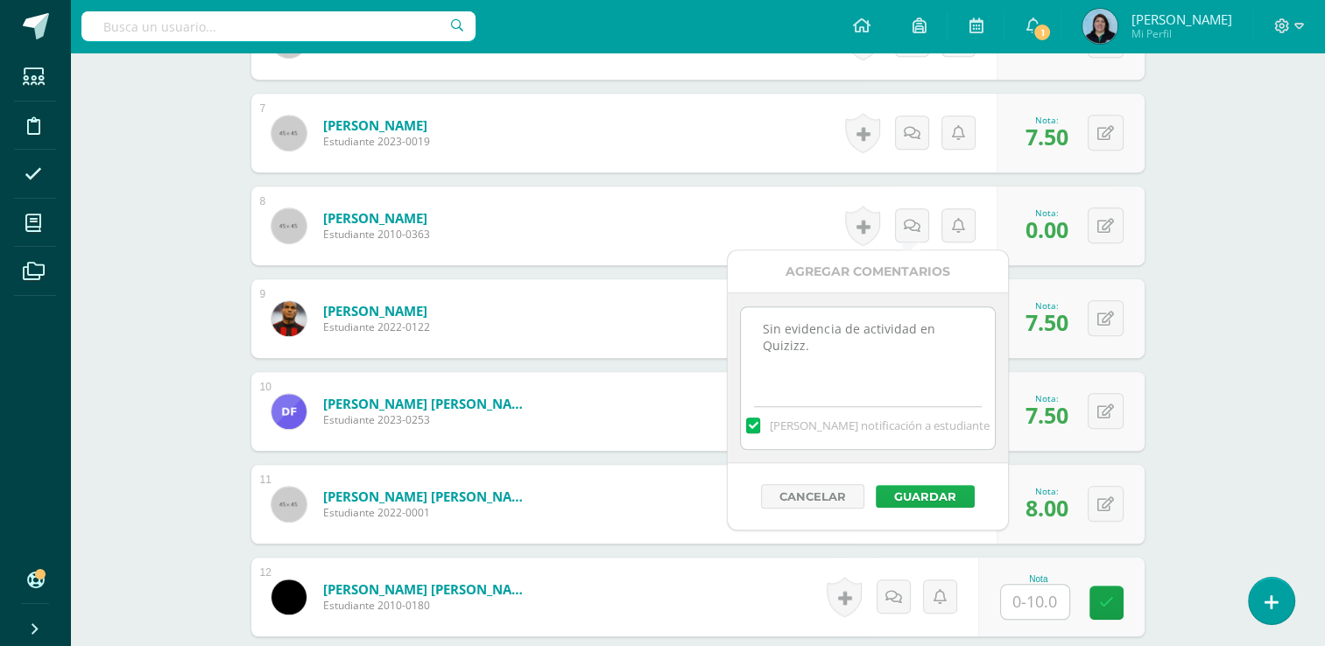
type textarea "Sin evidencia de actividad en Quizizz."
click at [922, 499] on button "Guardar" at bounding box center [925, 496] width 99 height 23
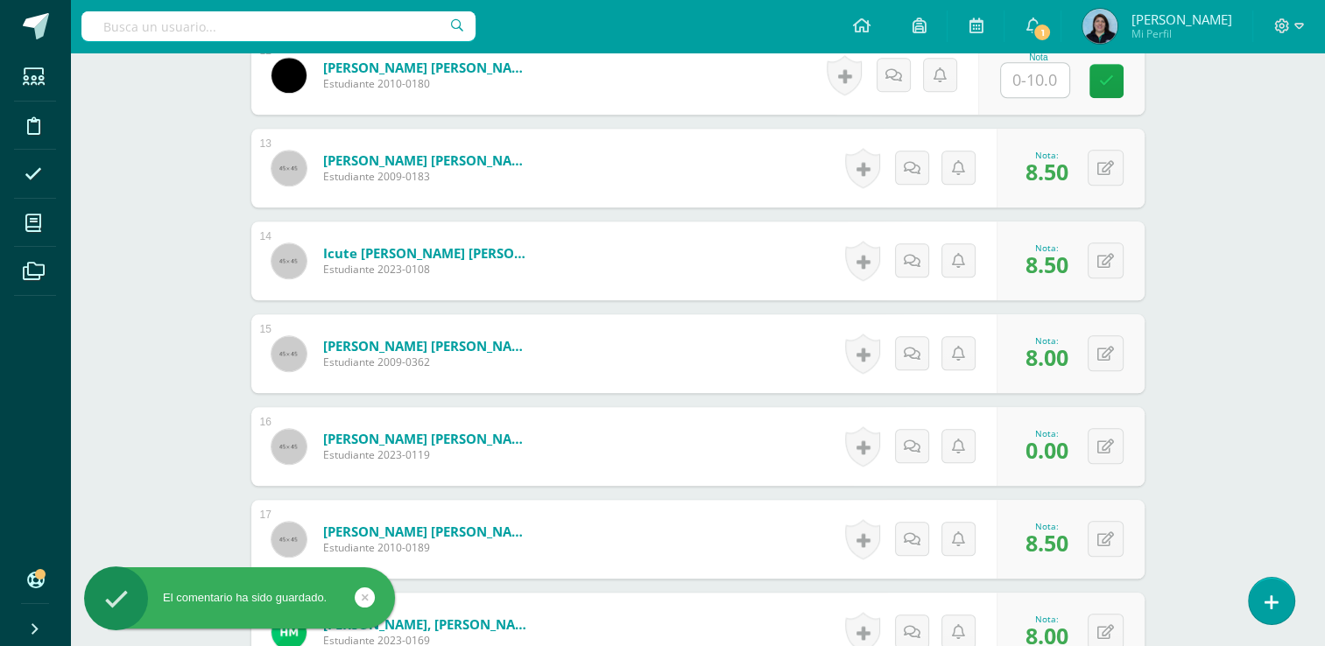
scroll to position [1685, 0]
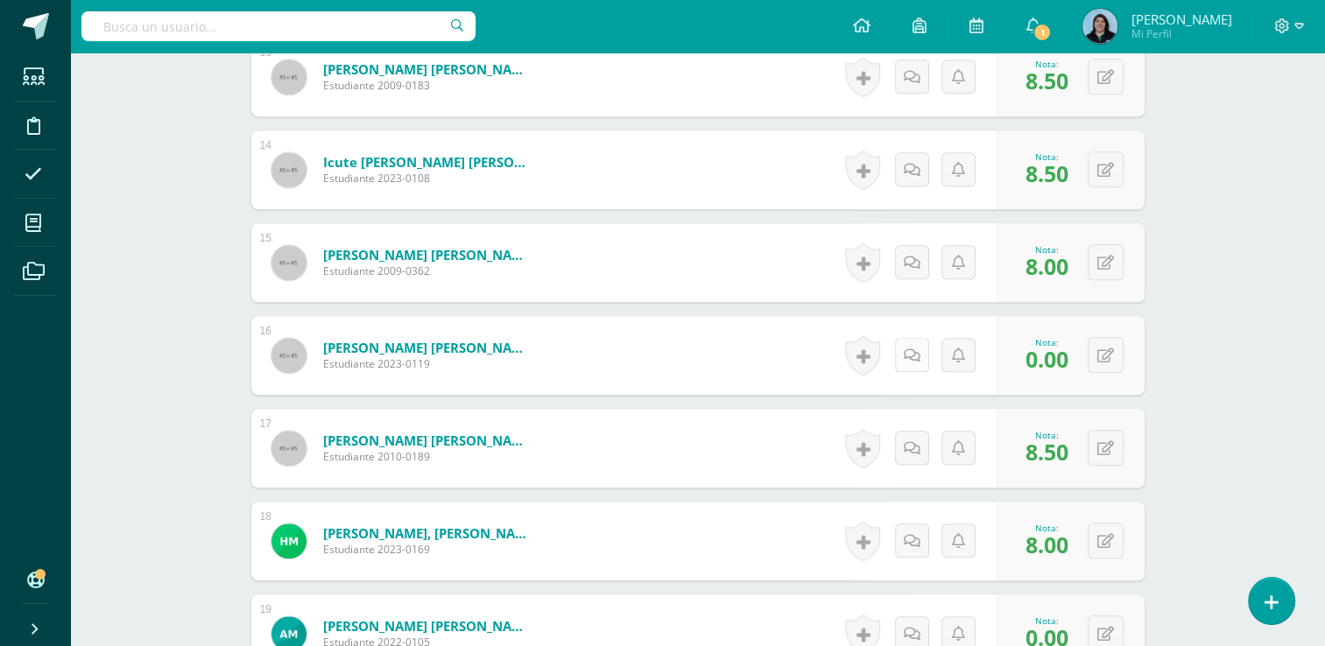
click at [916, 359] on icon at bounding box center [912, 356] width 17 height 15
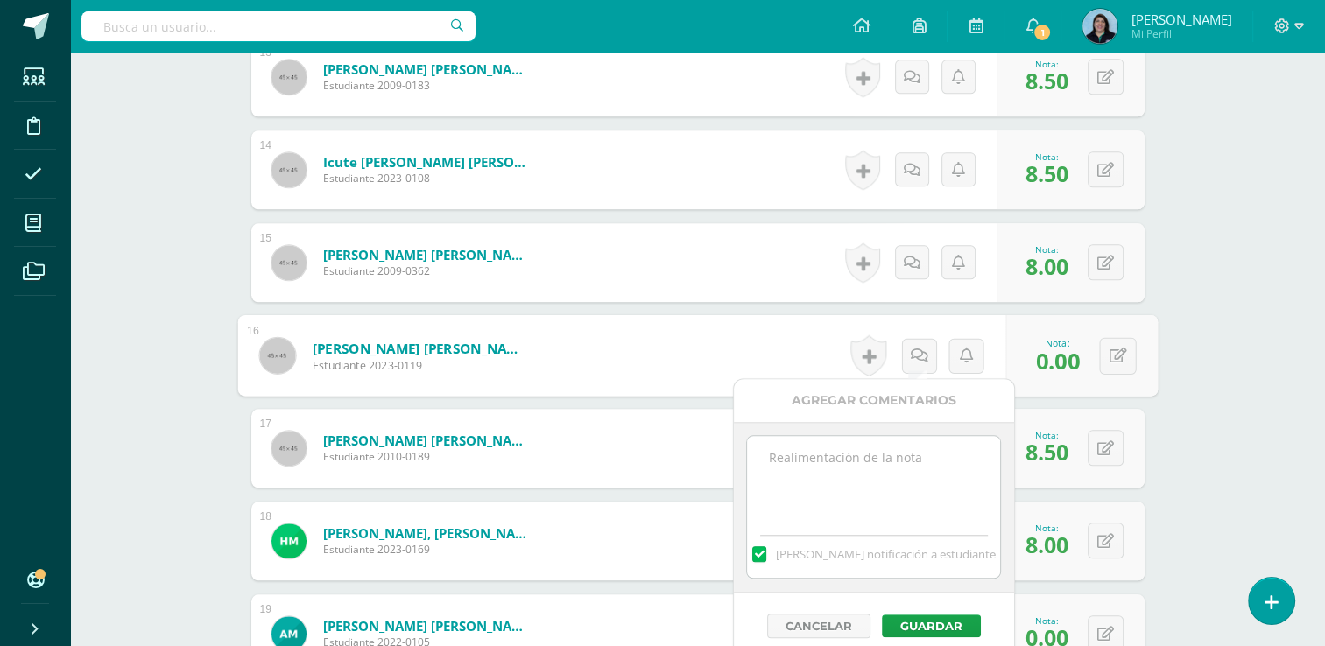
click at [920, 471] on textarea at bounding box center [873, 480] width 253 height 88
paste textarea "Sin evidencia de actividad en Quizizz."
type textarea "Sin evidencia de actividad en Quizizz."
click at [932, 625] on button "Guardar" at bounding box center [931, 626] width 99 height 23
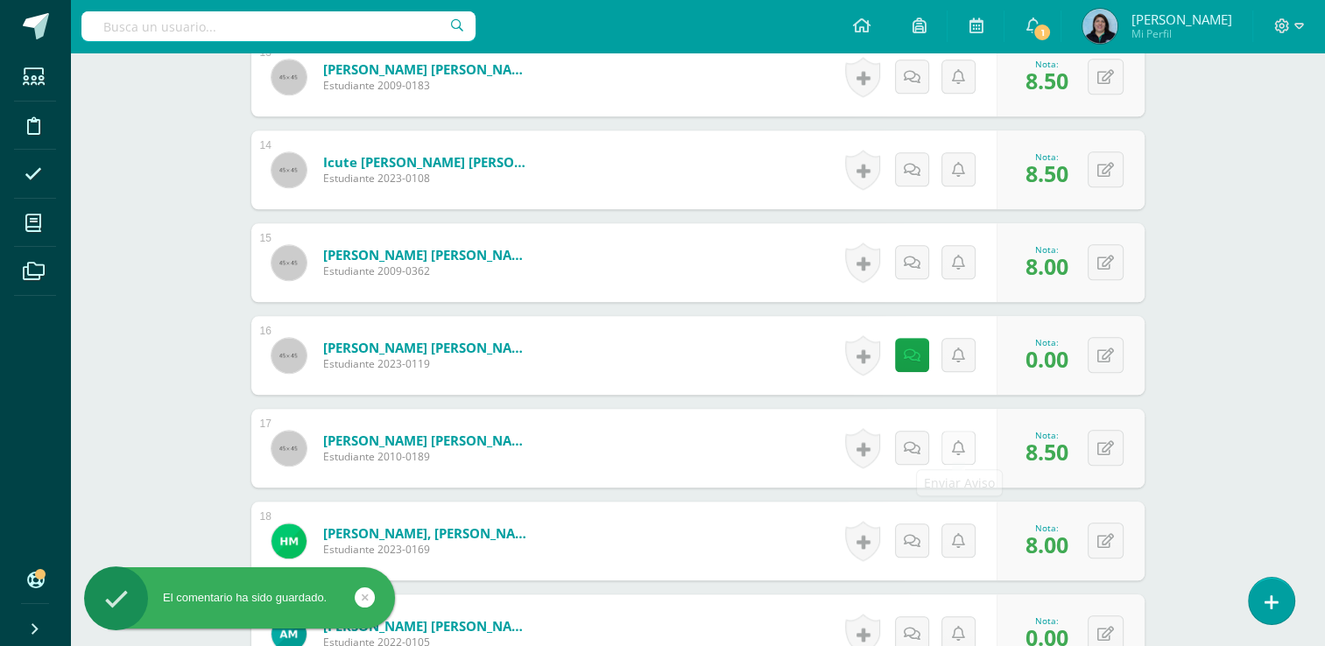
scroll to position [1860, 0]
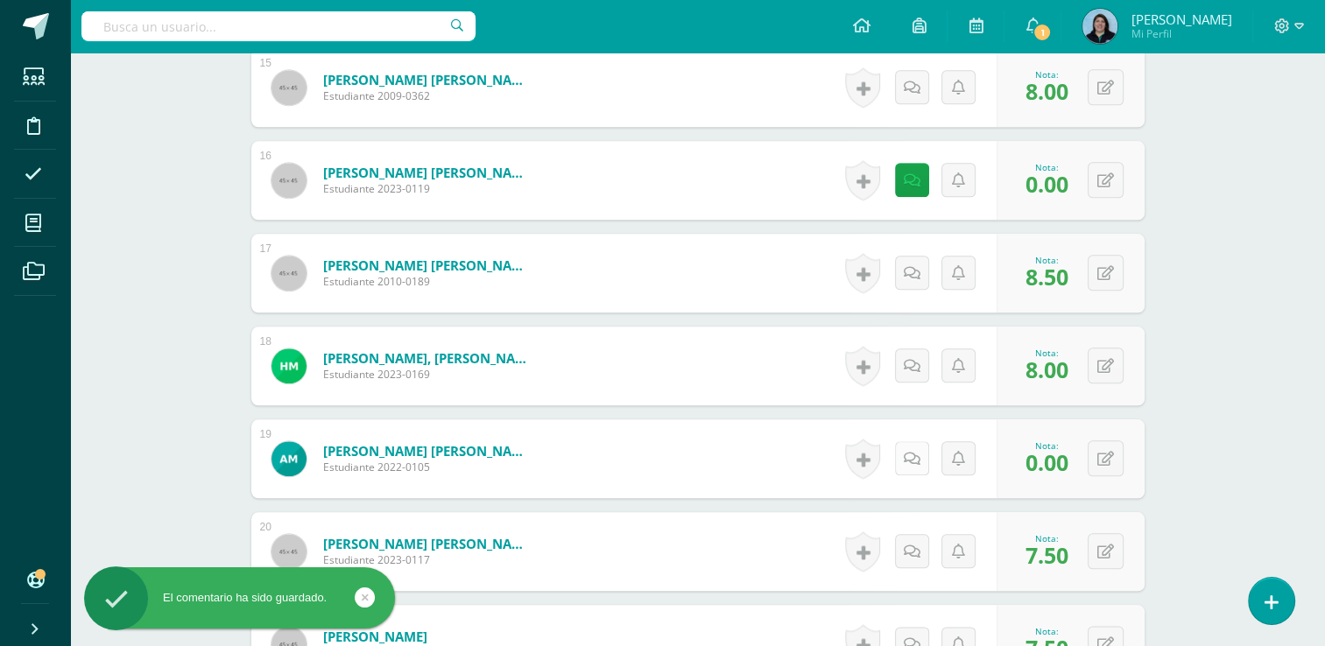
click at [914, 458] on icon at bounding box center [912, 459] width 17 height 15
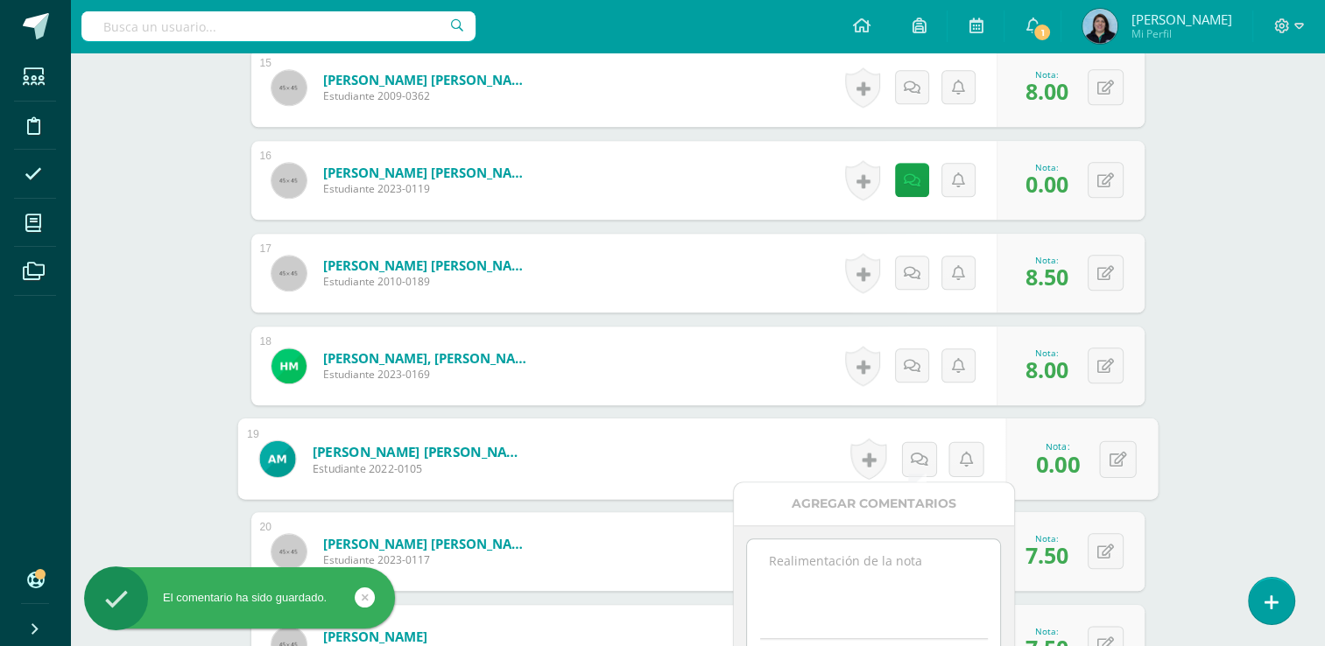
click at [901, 559] on textarea at bounding box center [873, 583] width 253 height 88
paste textarea "Sin evidencia de actividad en Quizizz."
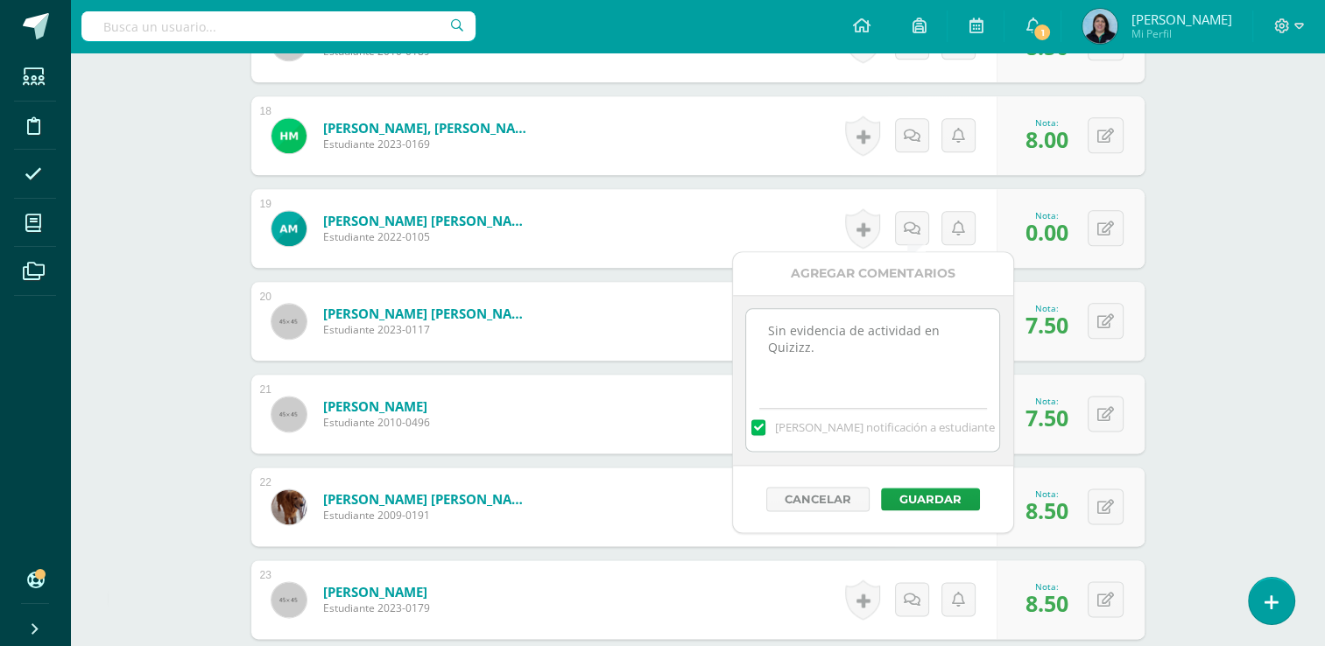
scroll to position [2123, 0]
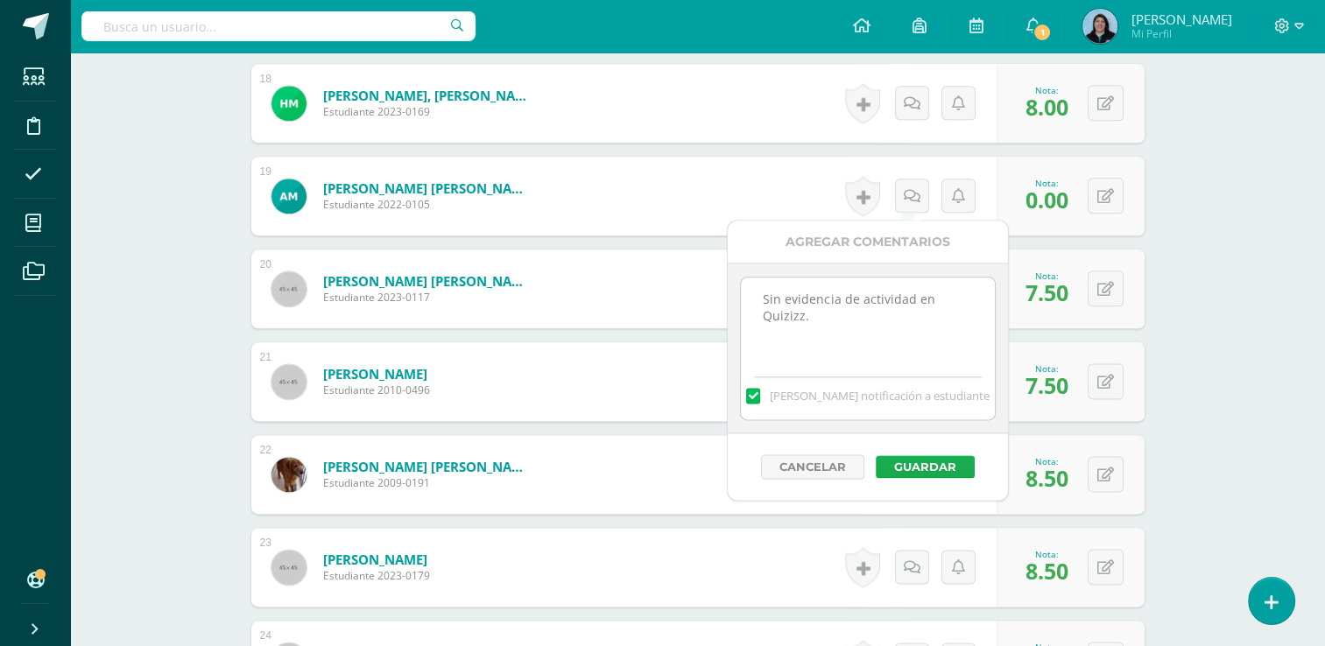
type textarea "Sin evidencia de actividad en Quizizz."
click at [911, 468] on button "Guardar" at bounding box center [925, 466] width 99 height 23
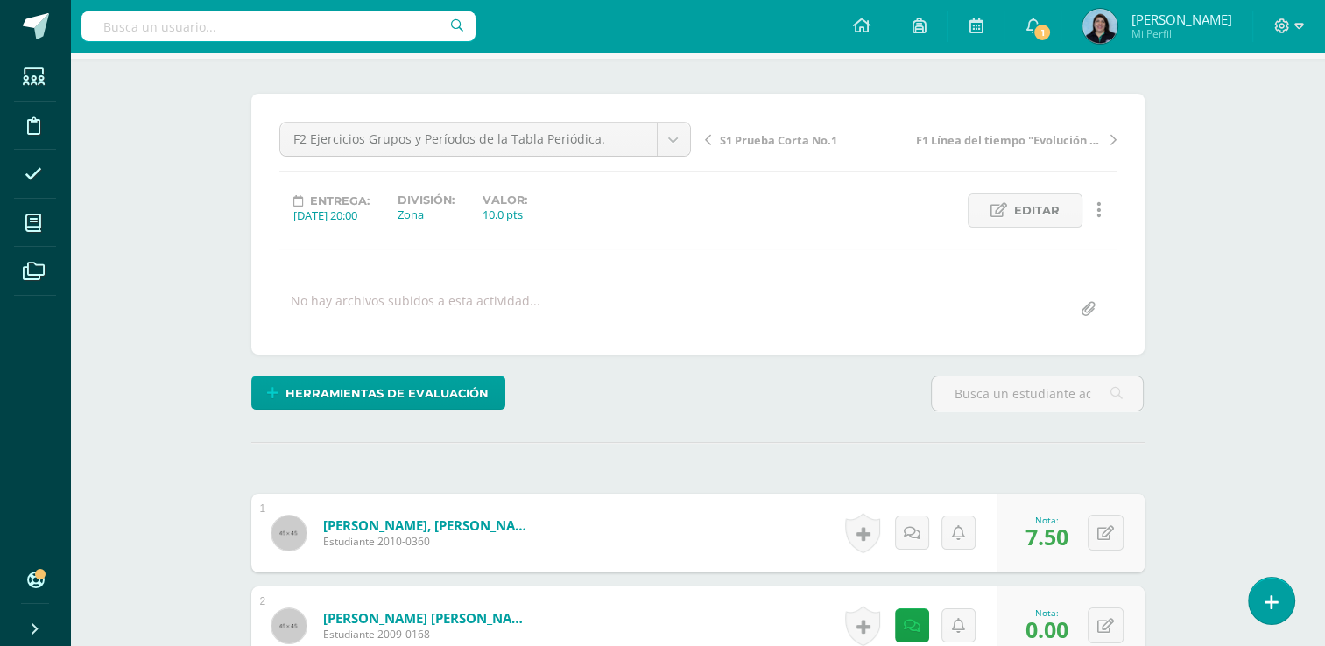
scroll to position [0, 0]
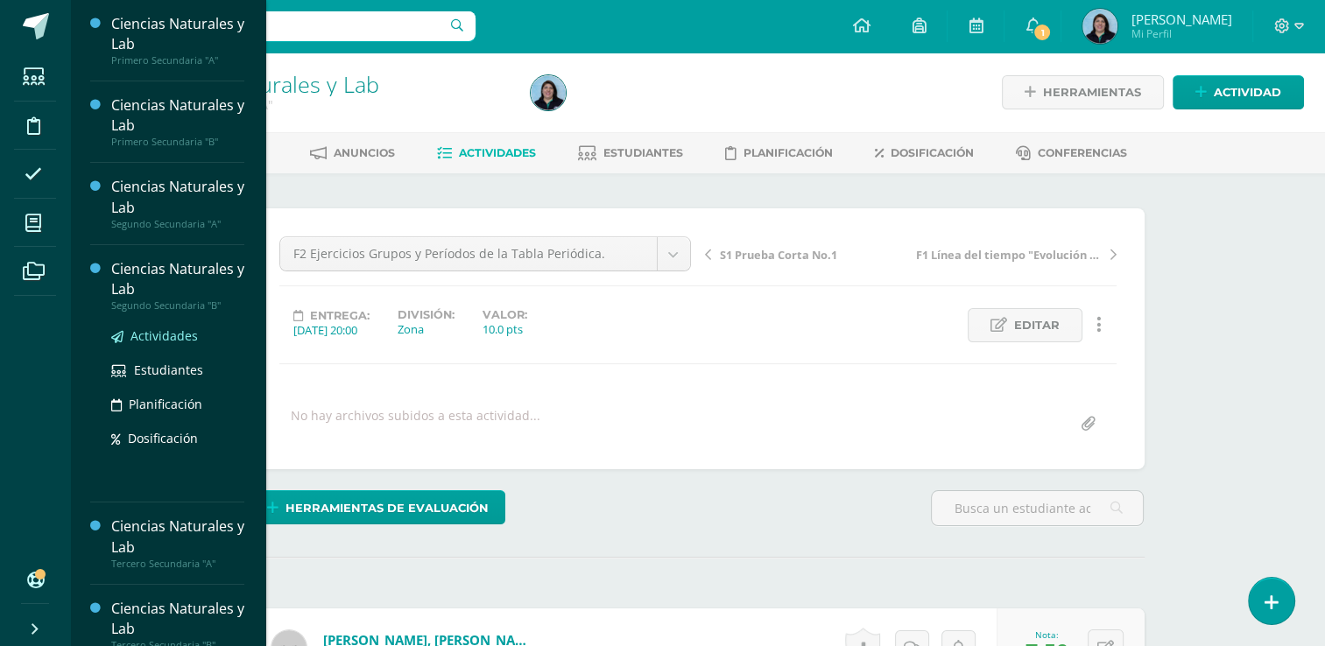
click at [170, 335] on span "Actividades" at bounding box center [163, 336] width 67 height 17
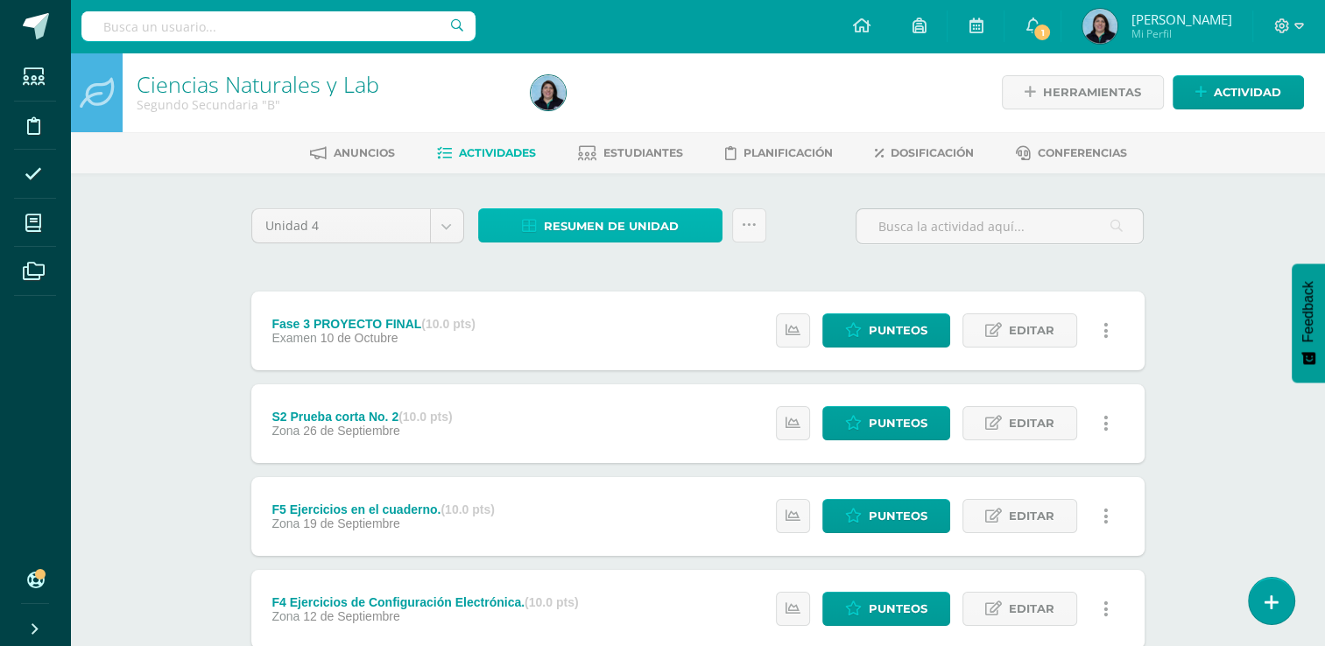
click at [644, 219] on span "Resumen de unidad" at bounding box center [611, 226] width 135 height 32
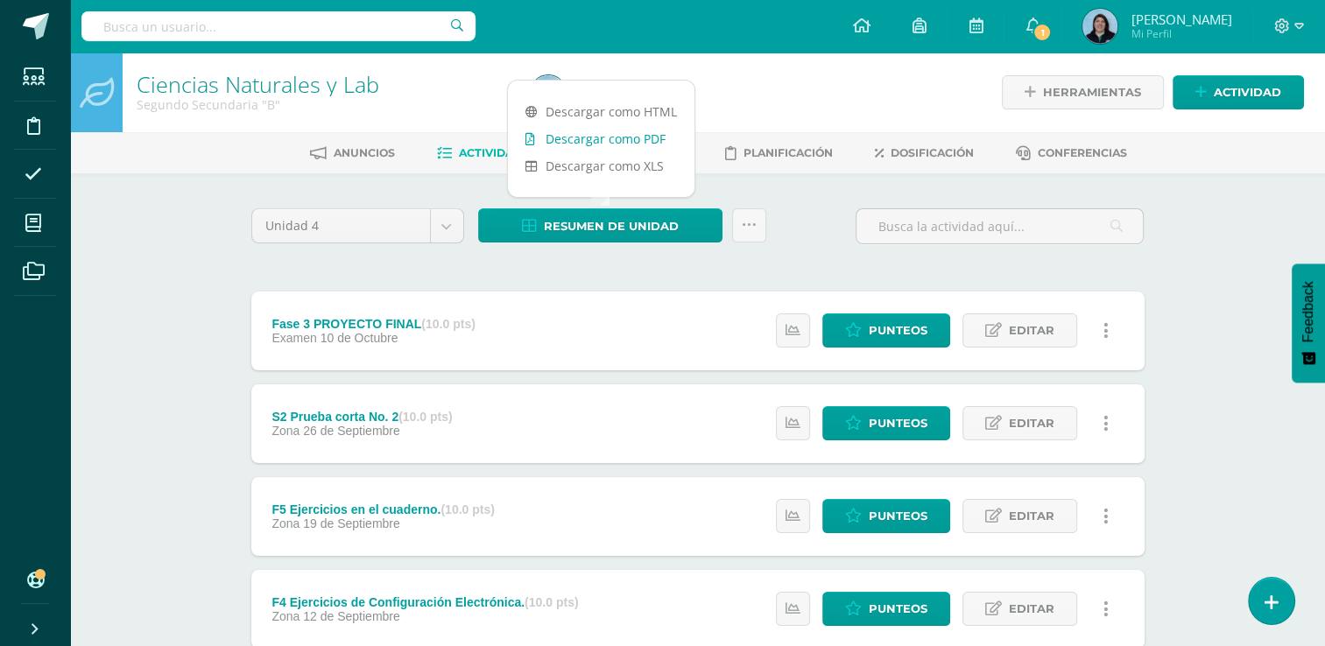
click at [628, 144] on link "Descargar como PDF" at bounding box center [601, 138] width 187 height 27
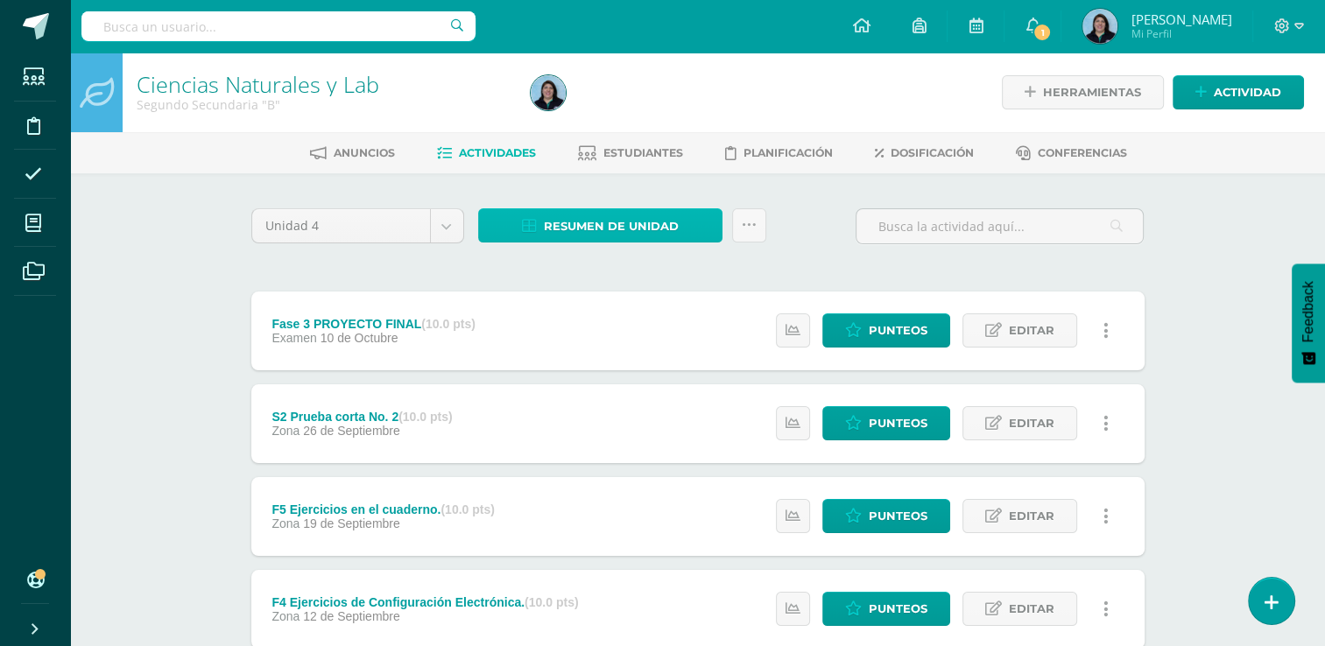
click at [665, 229] on span "Resumen de unidad" at bounding box center [611, 226] width 135 height 32
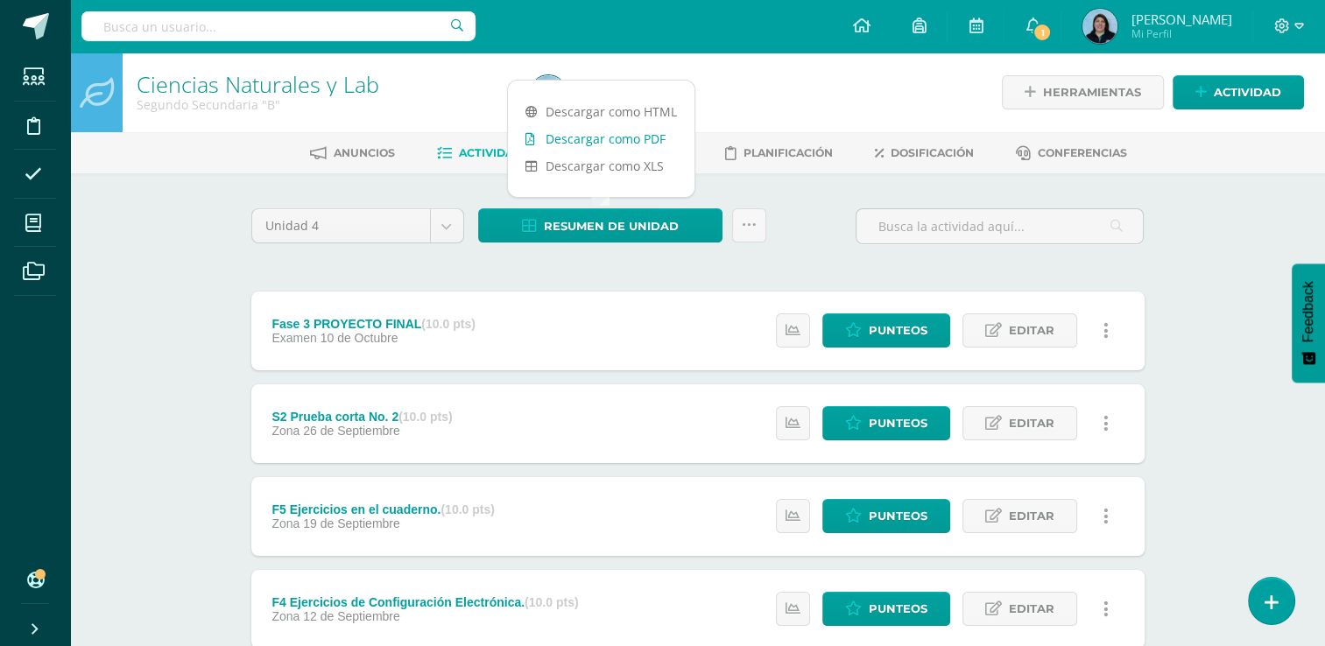
click at [631, 146] on link "Descargar como PDF" at bounding box center [601, 138] width 187 height 27
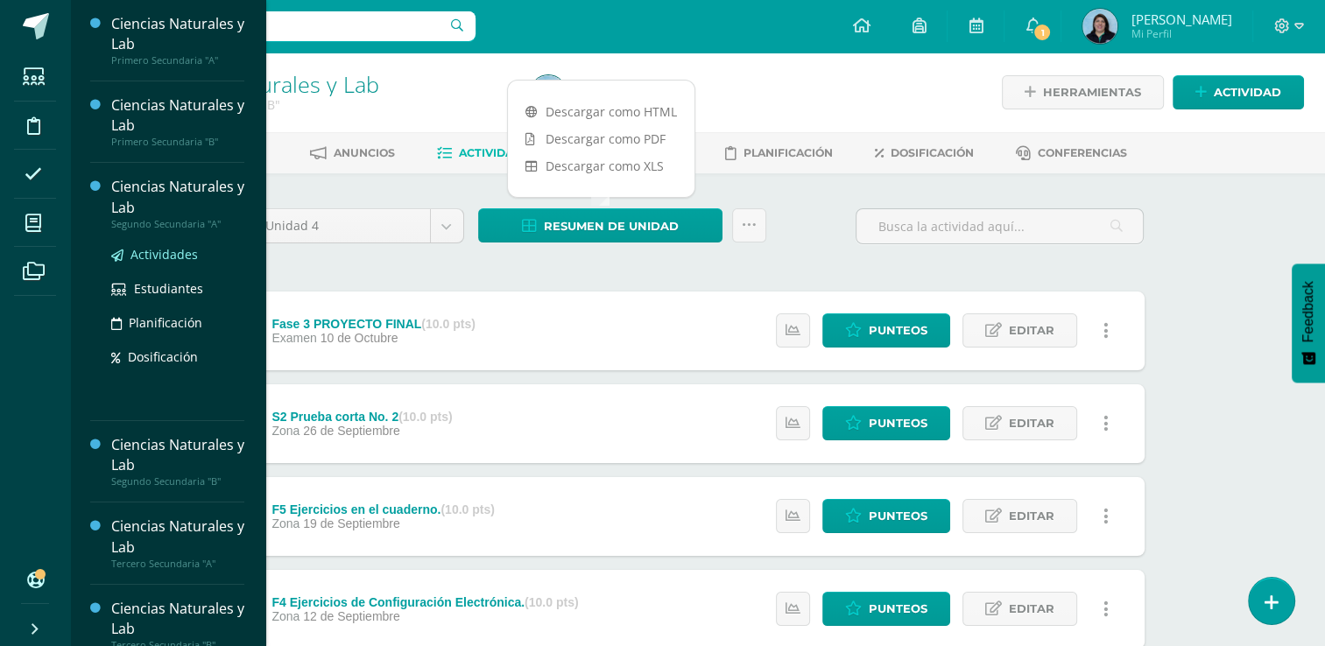
click at [182, 257] on span "Actividades" at bounding box center [163, 254] width 67 height 17
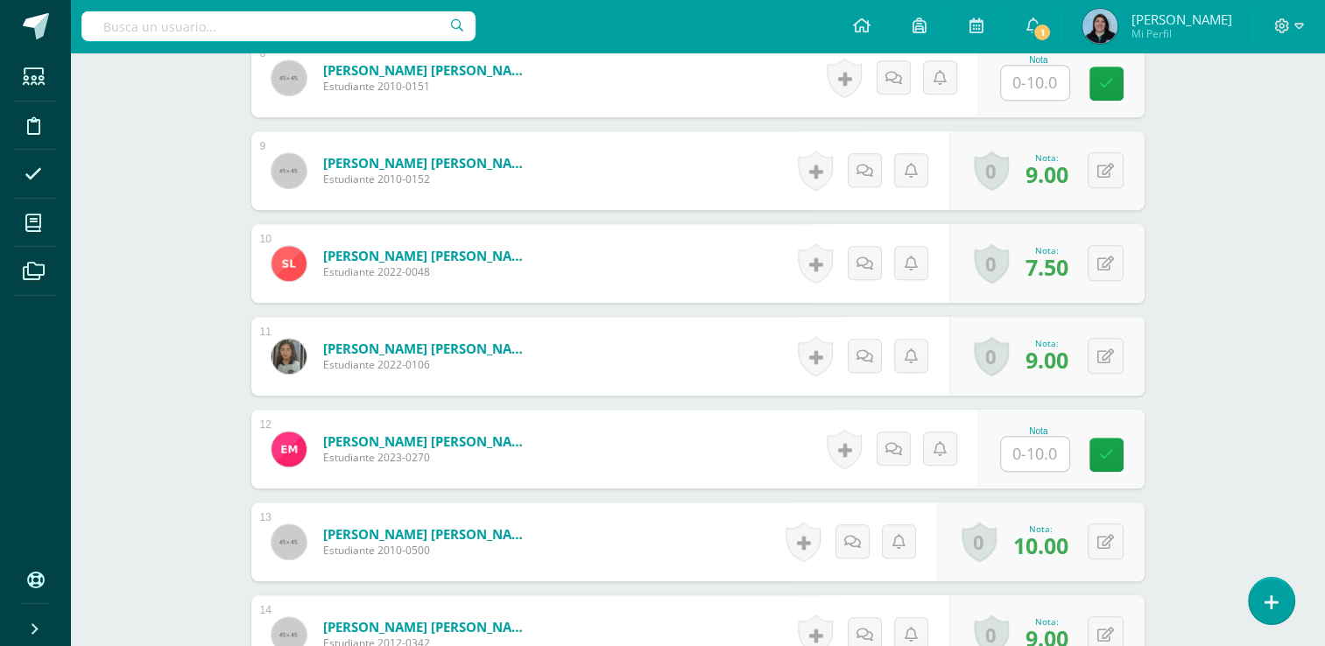
scroll to position [1221, 0]
click at [1045, 447] on input "text" at bounding box center [1045, 453] width 70 height 35
type input "10"
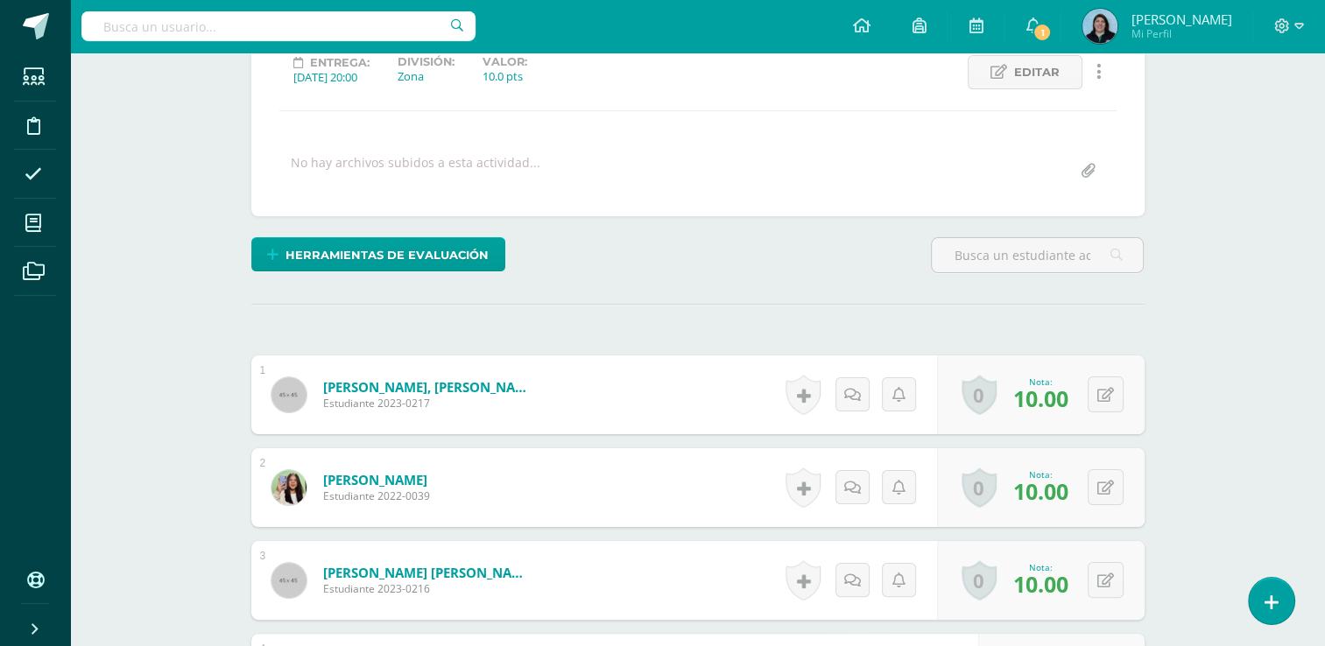
scroll to position [0, 0]
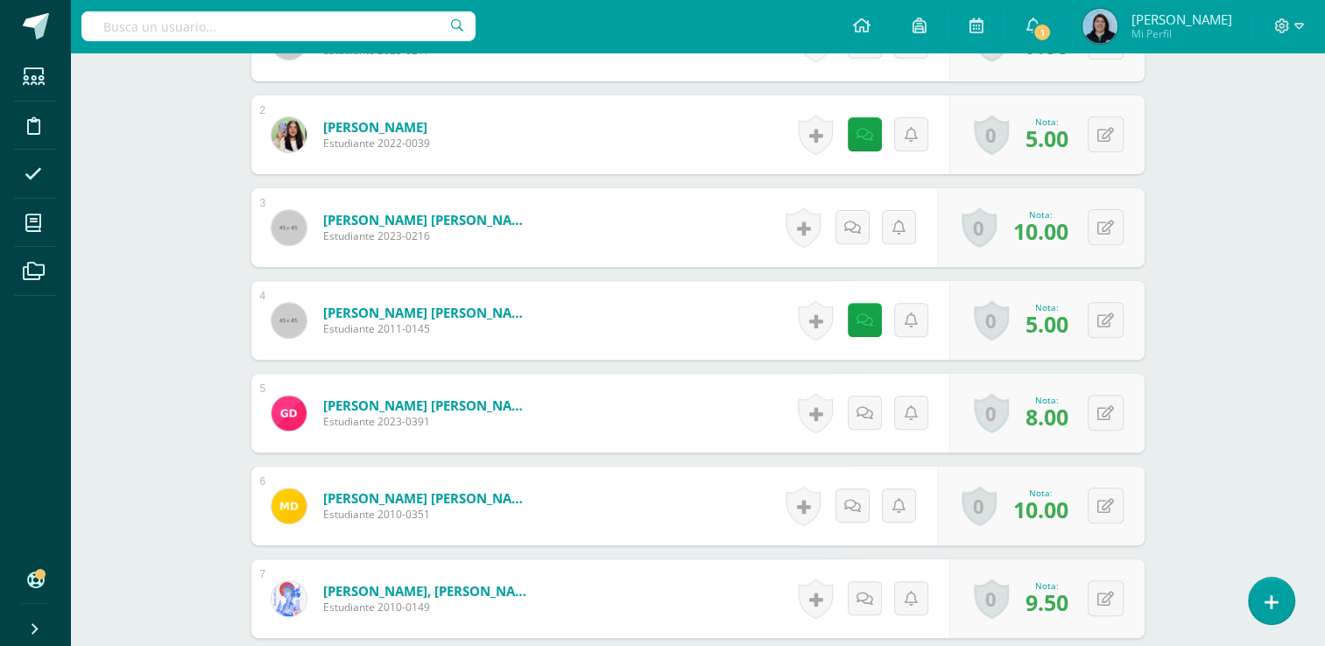
scroll to position [607, 0]
click at [865, 132] on icon at bounding box center [864, 134] width 17 height 15
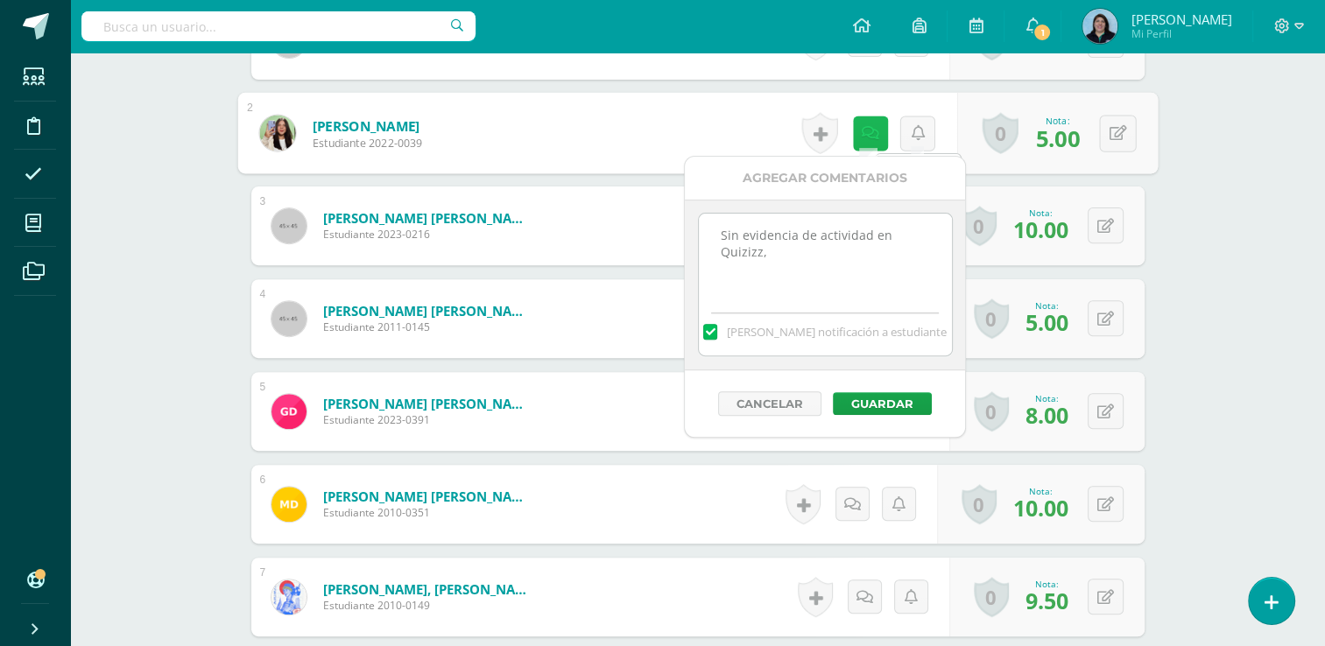
scroll to position [609, 0]
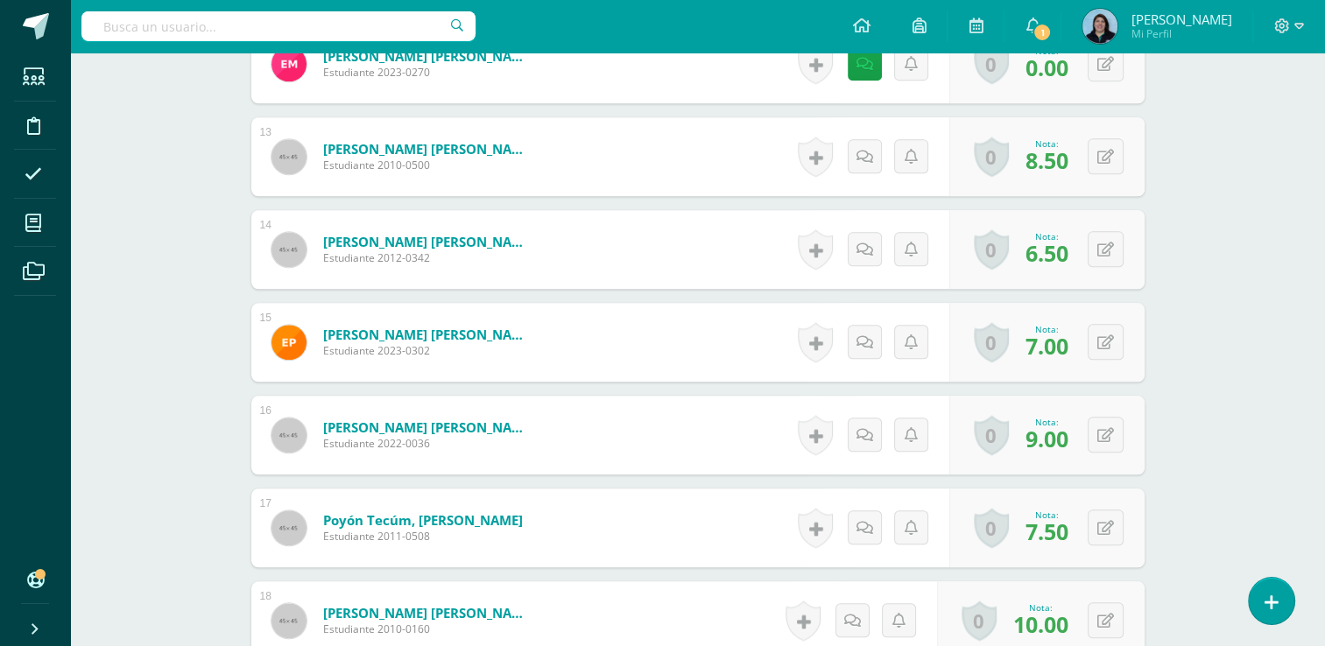
scroll to position [1397, 0]
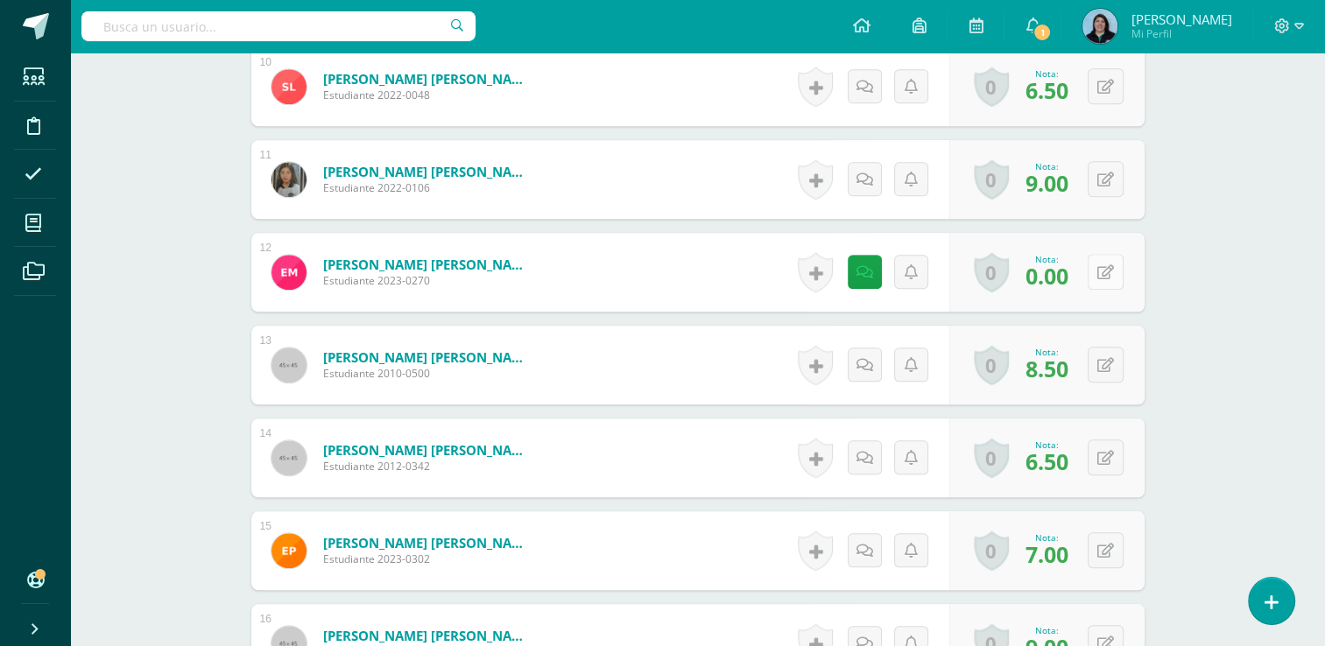
click at [1101, 272] on button at bounding box center [1106, 272] width 36 height 36
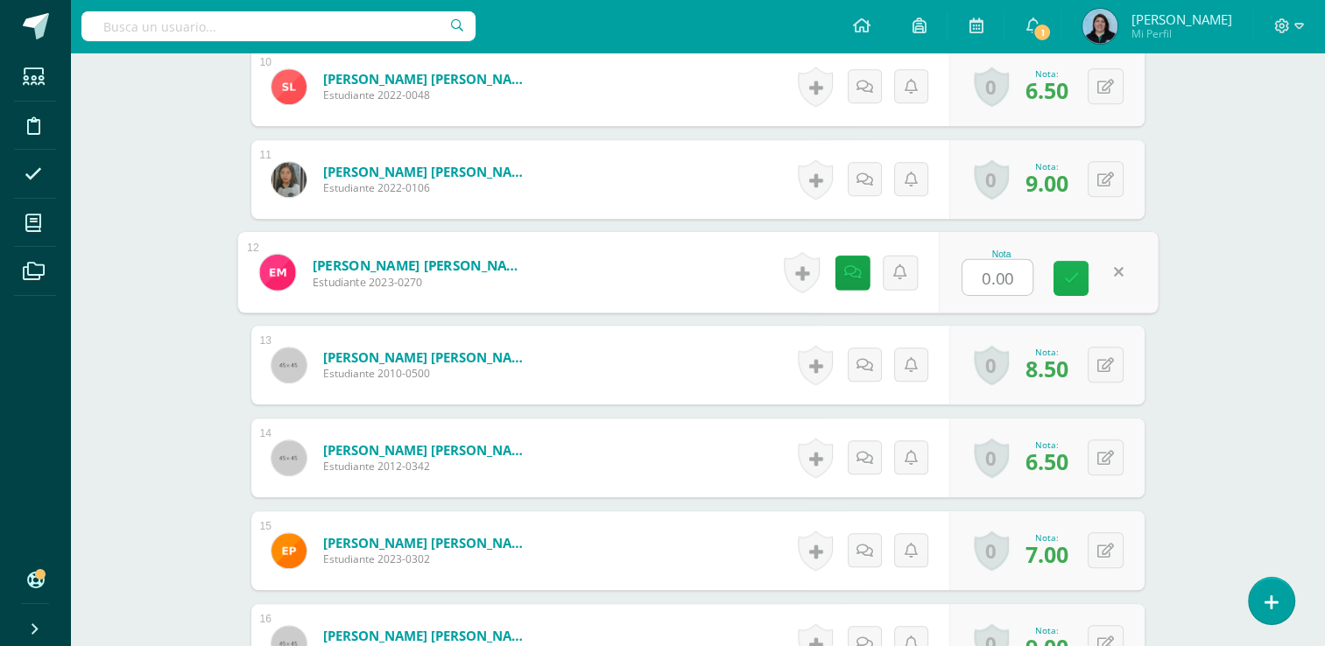
type input "8"
click at [1067, 274] on icon at bounding box center [1071, 278] width 16 height 15
click at [875, 282] on link at bounding box center [869, 272] width 35 height 35
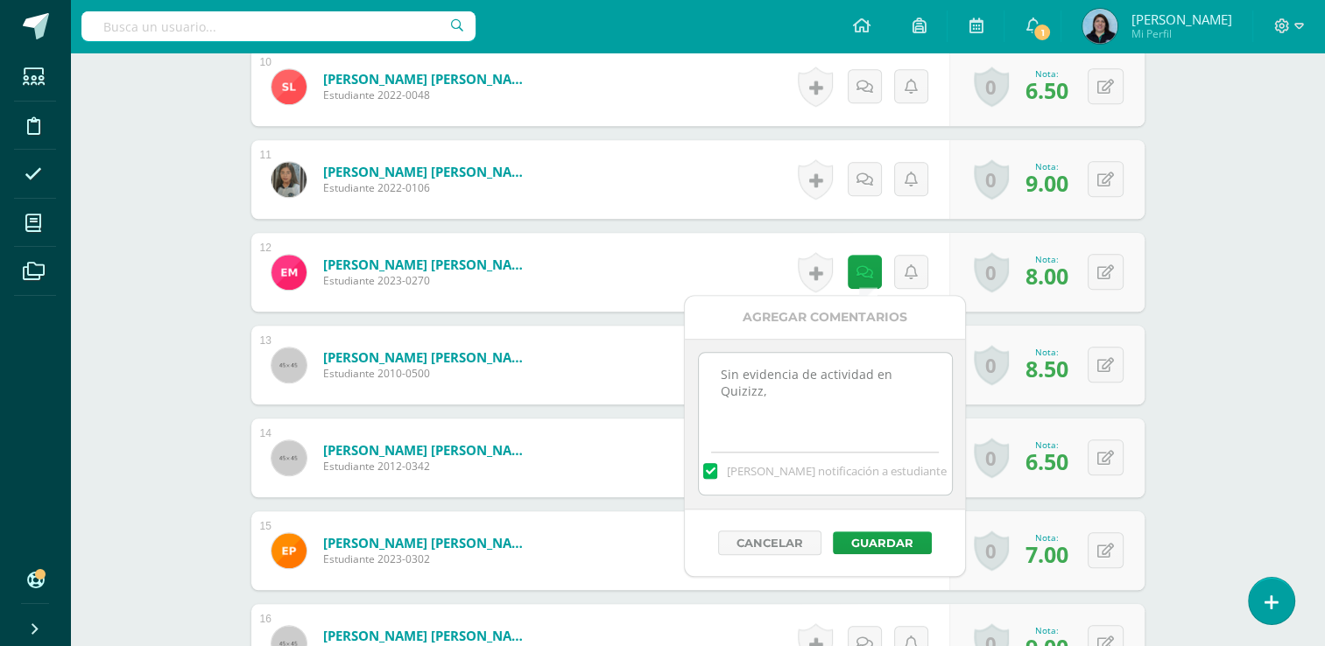
drag, startPoint x: 719, startPoint y: 374, endPoint x: 813, endPoint y: 408, distance: 99.7
click at [813, 408] on textarea "Sin evidencia de actividad en Quizizz," at bounding box center [825, 397] width 253 height 88
click at [858, 539] on button "Guardar" at bounding box center [882, 543] width 99 height 23
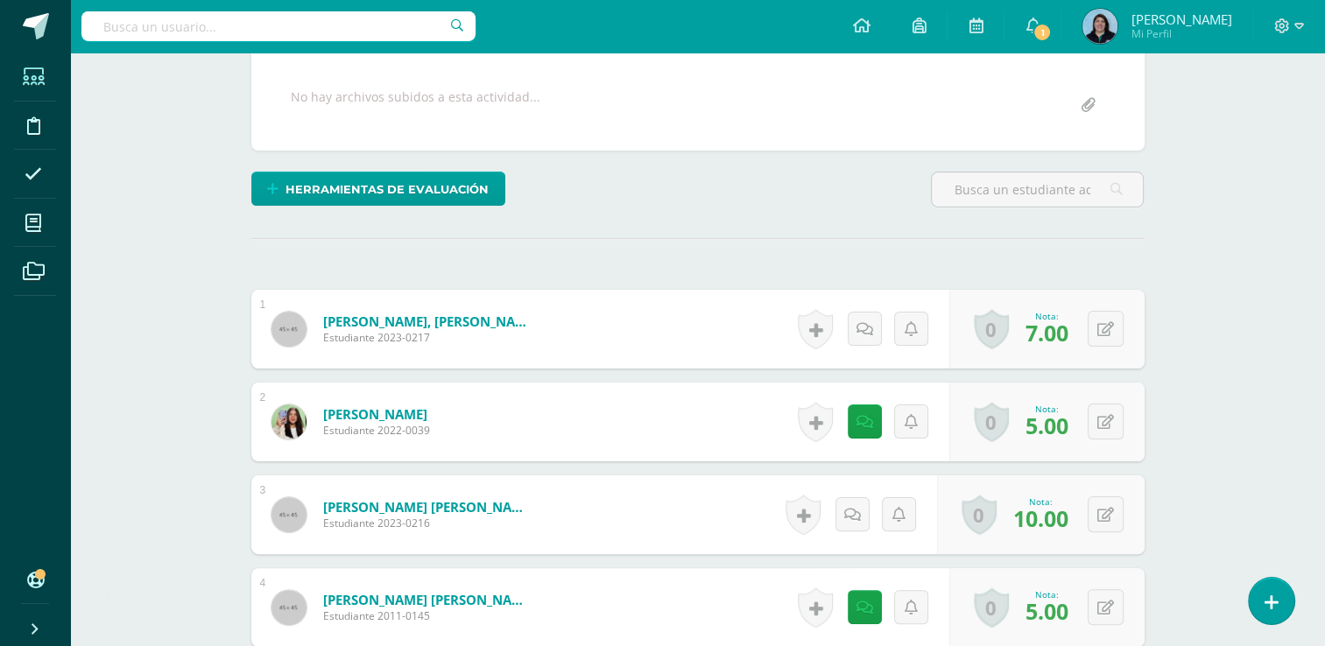
scroll to position [171, 0]
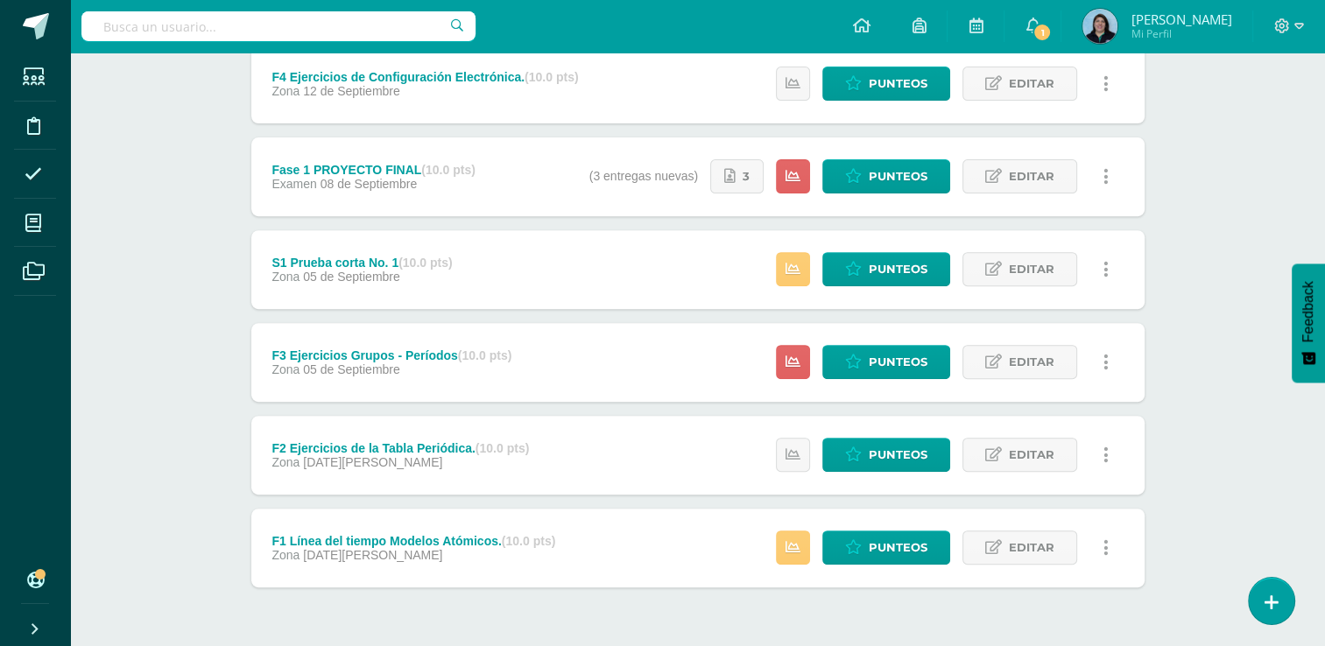
scroll to position [669, 0]
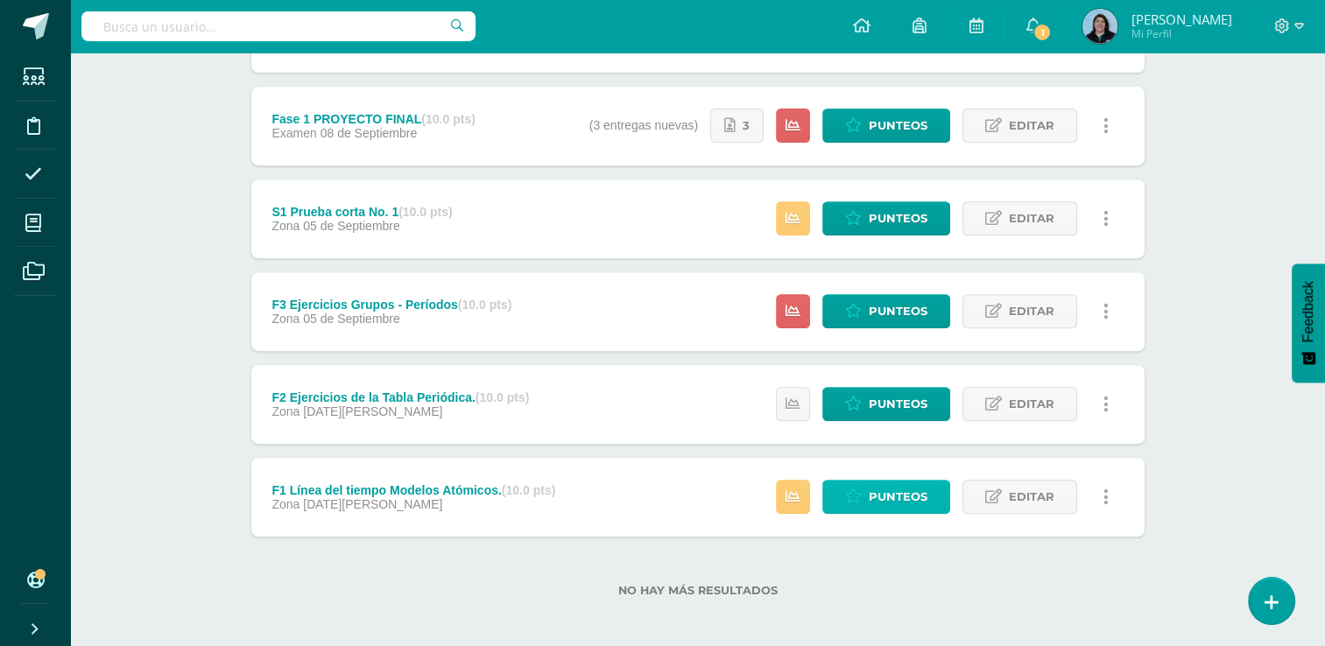
click at [898, 497] on span "Punteos" at bounding box center [898, 497] width 59 height 32
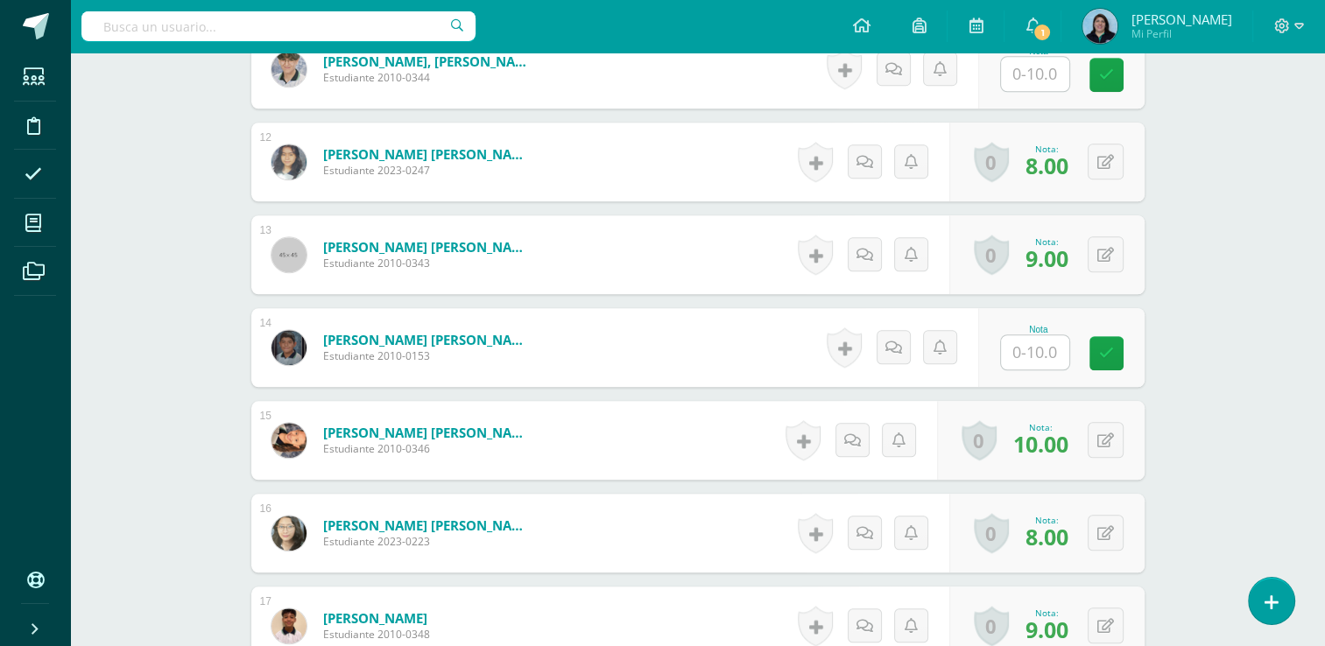
scroll to position [1508, 0]
click at [1053, 350] on input "text" at bounding box center [1035, 352] width 68 height 34
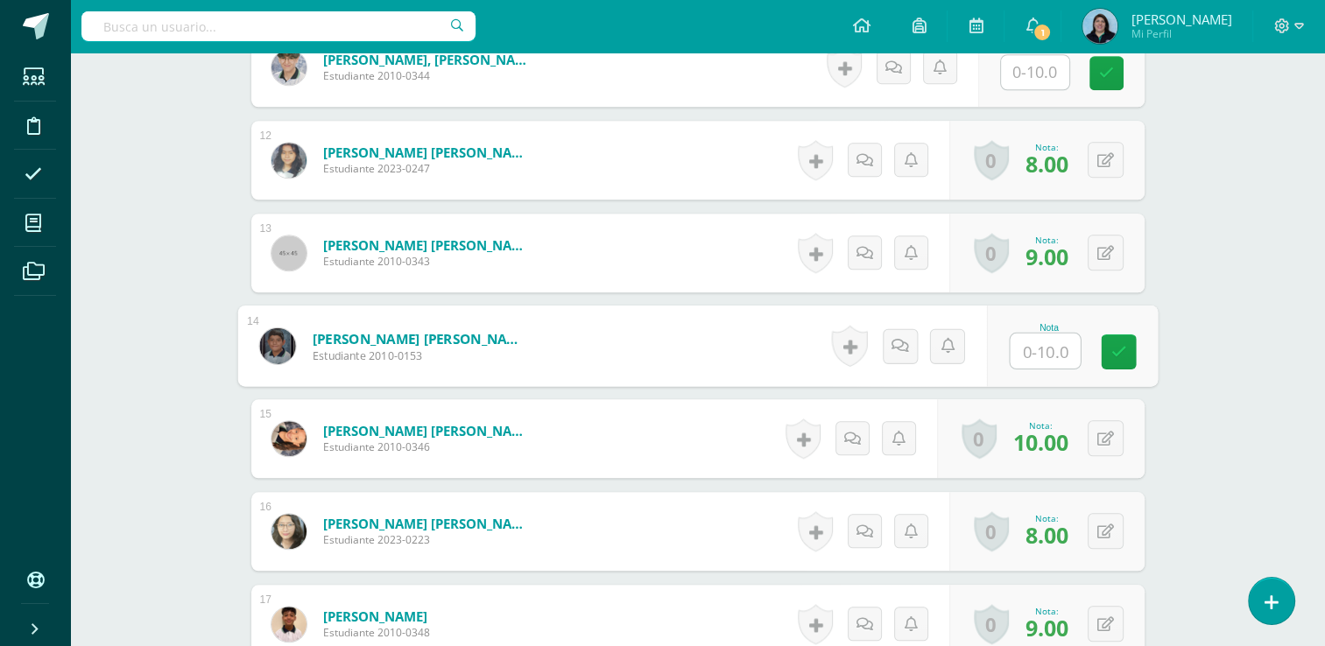
type input "8"
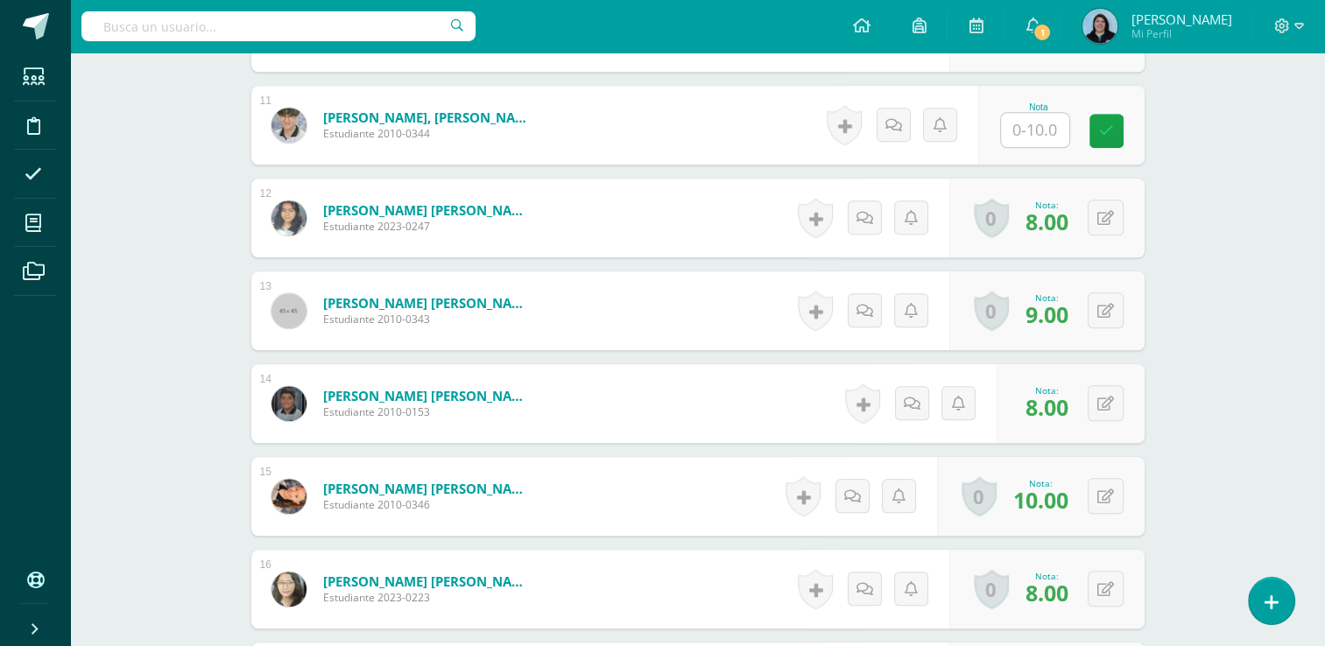
scroll to position [1421, 0]
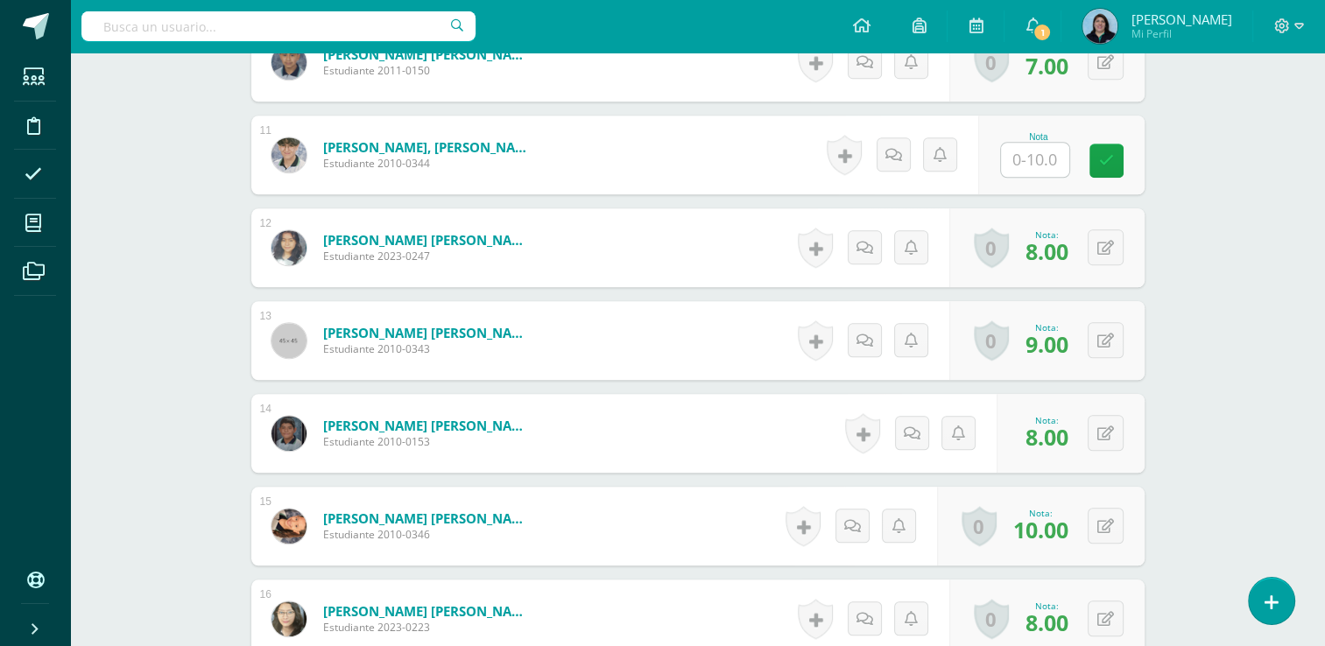
click at [1045, 152] on input "text" at bounding box center [1035, 160] width 68 height 34
type input "8"
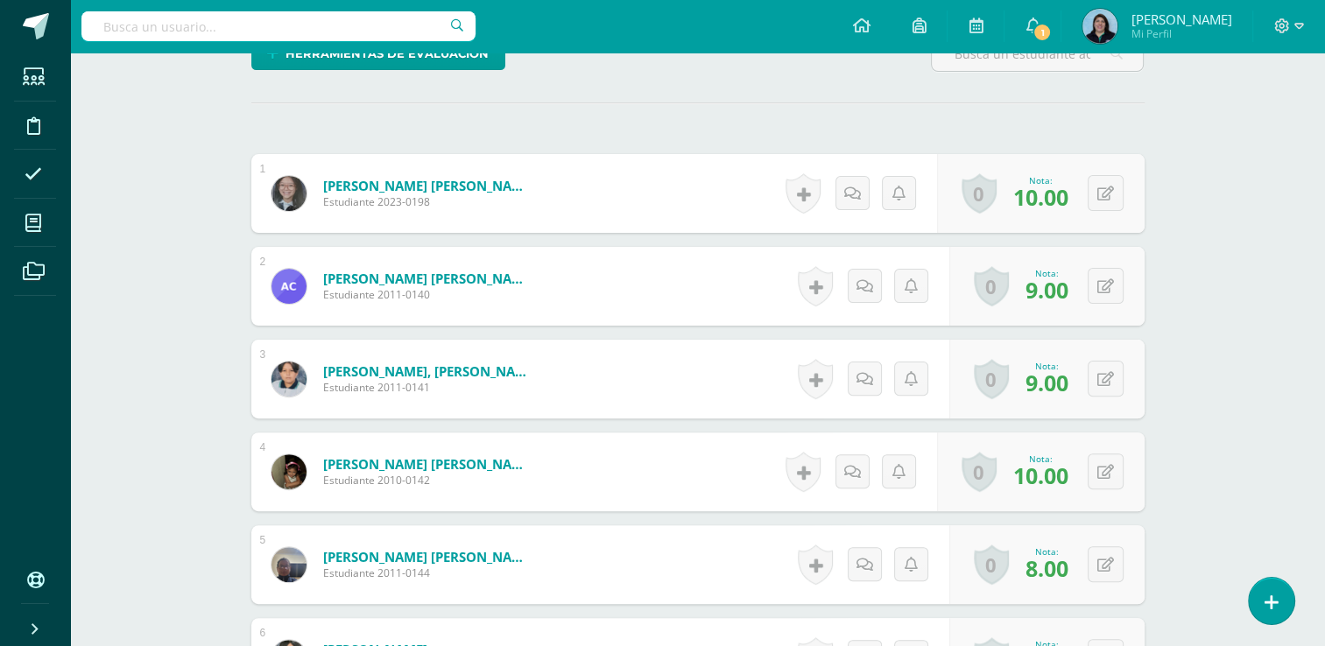
scroll to position [279, 0]
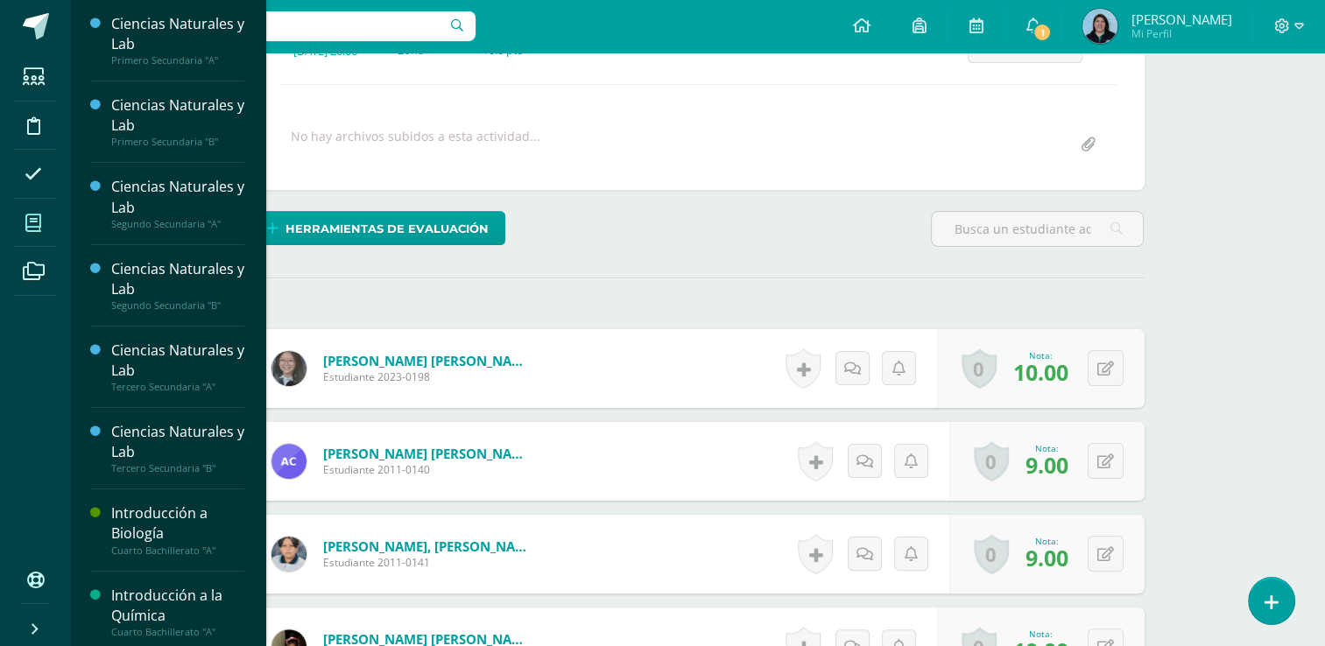
click at [39, 227] on icon at bounding box center [33, 224] width 16 height 18
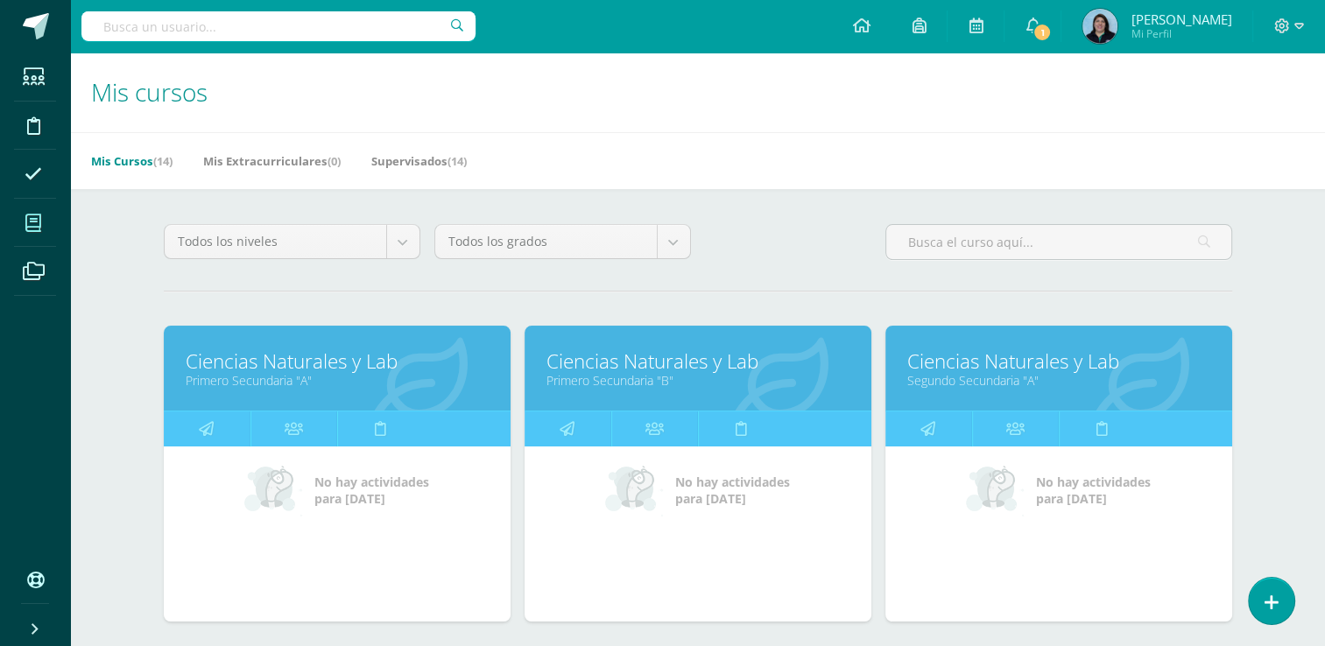
scroll to position [350, 0]
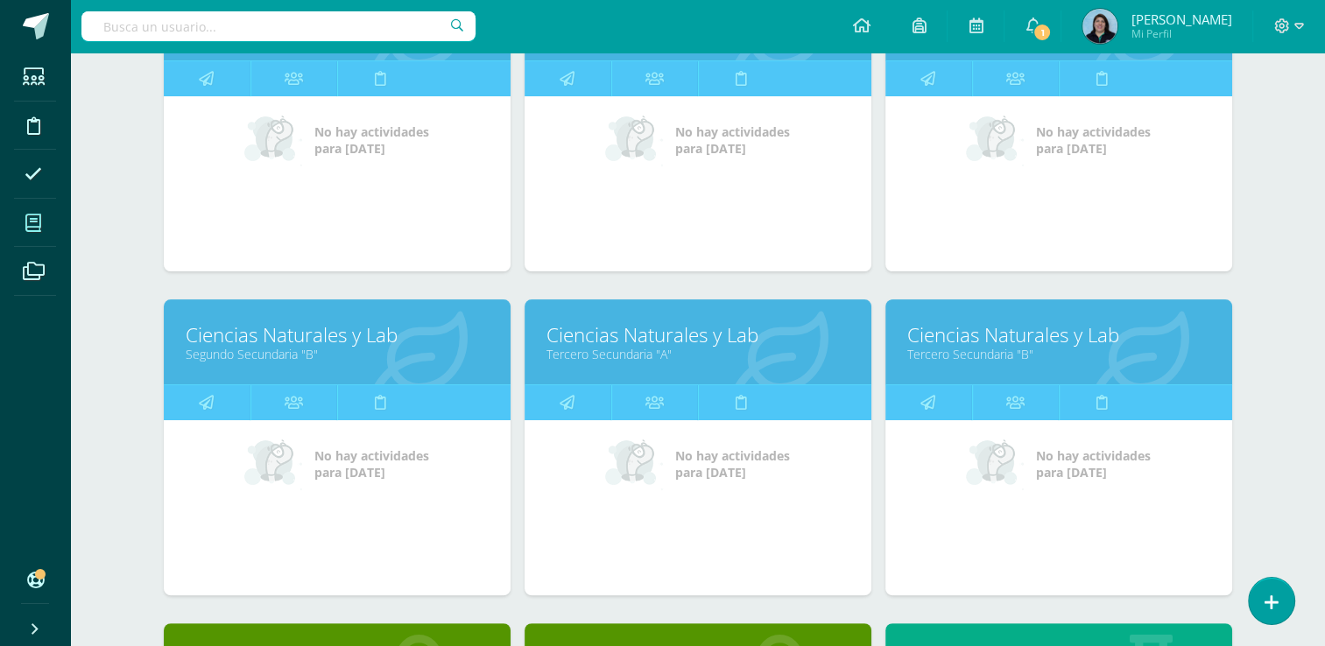
click at [1040, 336] on link "Ciencias Naturales y Lab" at bounding box center [1058, 334] width 303 height 27
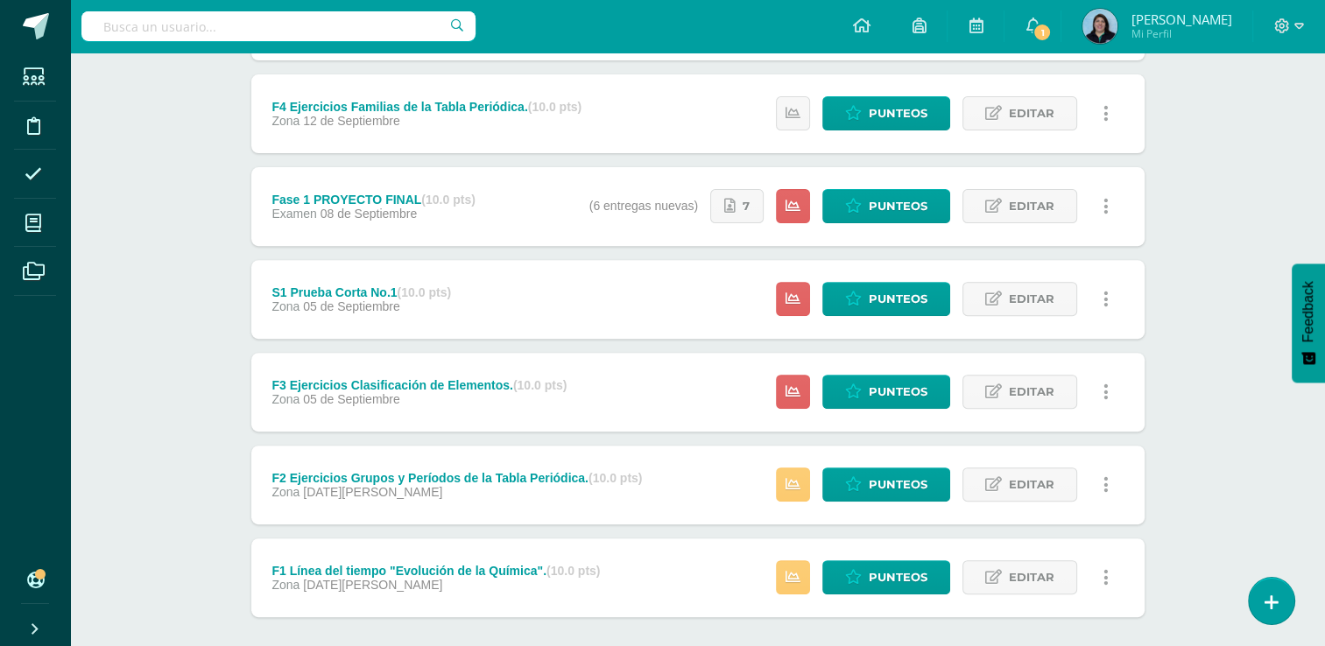
scroll to position [669, 0]
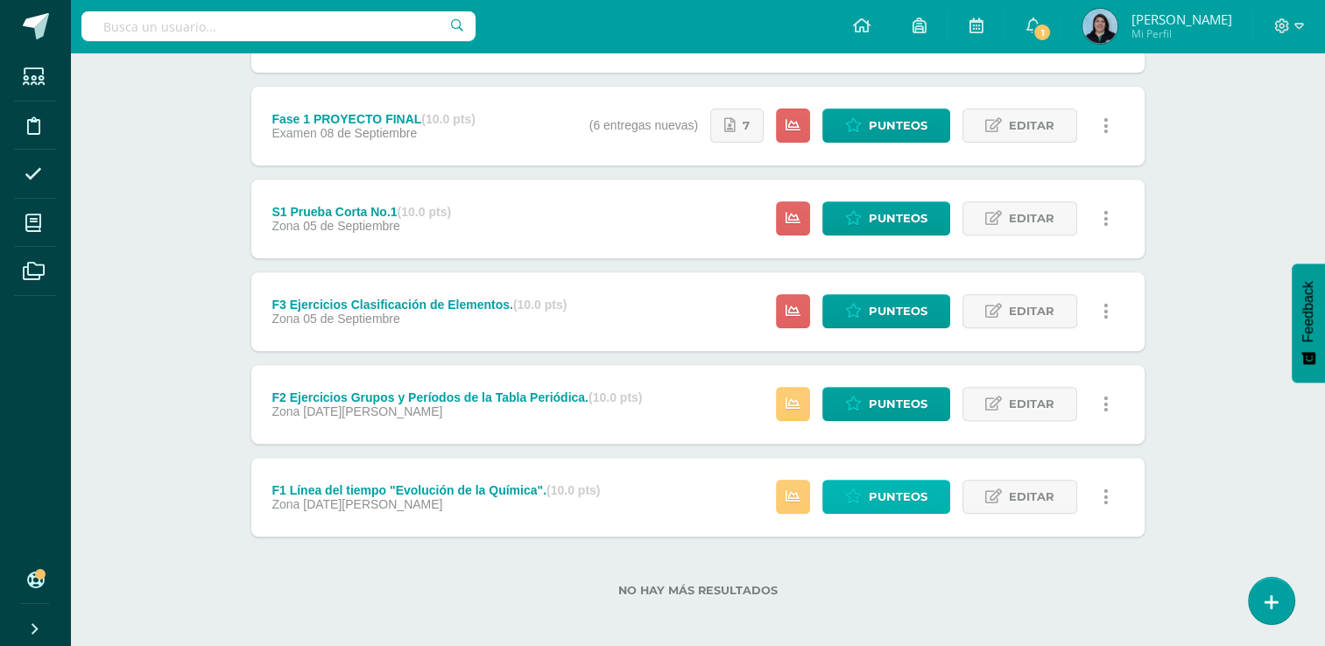
click at [869, 496] on link "Punteos" at bounding box center [886, 497] width 128 height 34
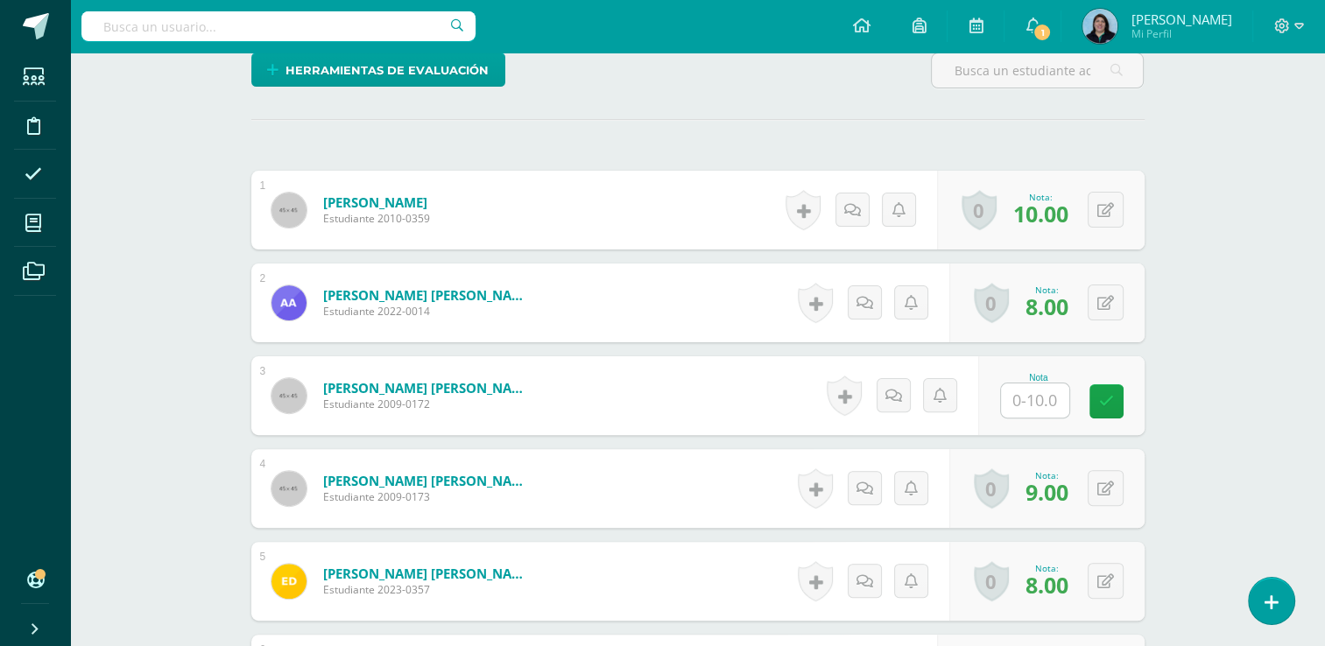
scroll to position [438, 0]
click at [1047, 405] on input "text" at bounding box center [1045, 401] width 70 height 35
type input "10"
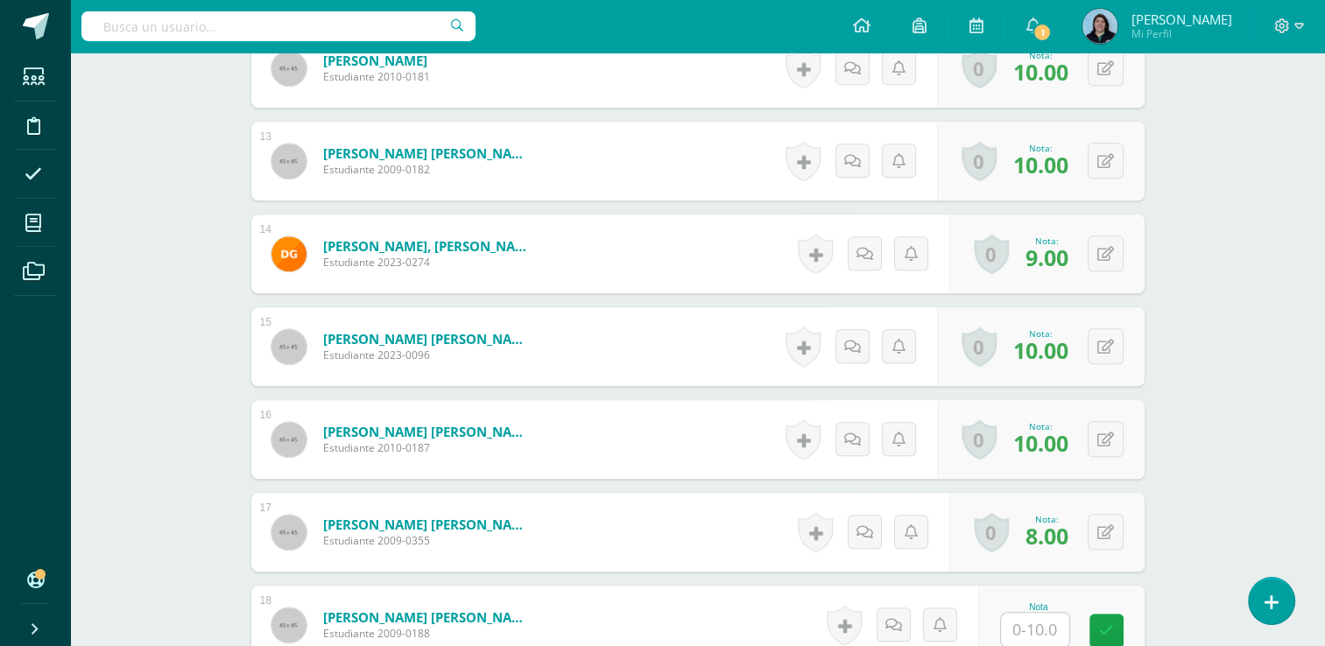
scroll to position [1841, 0]
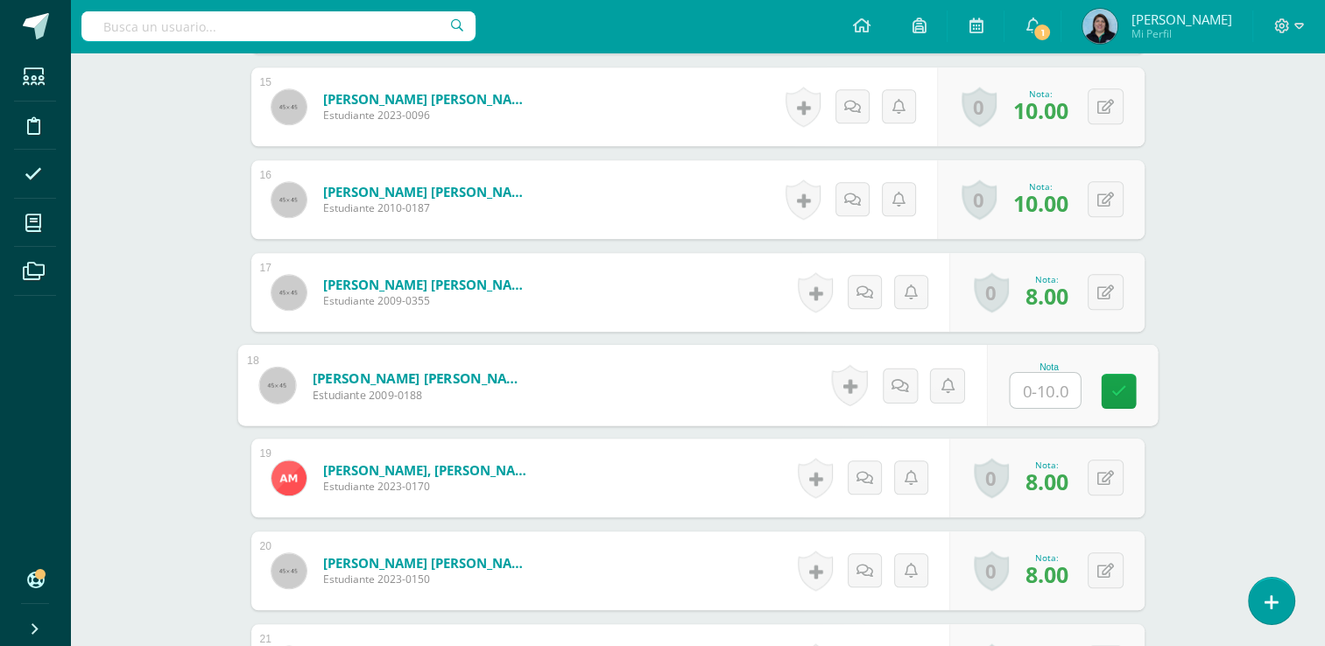
click at [1029, 391] on input "text" at bounding box center [1045, 390] width 70 height 35
type input "10"
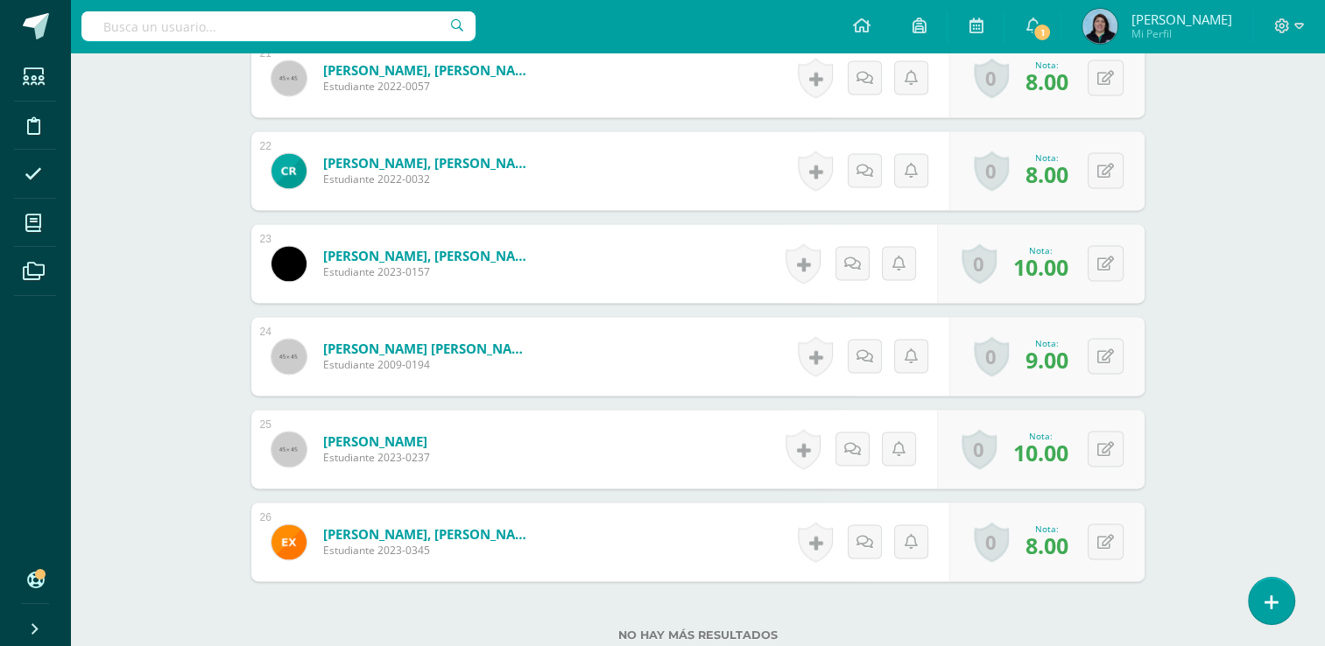
scroll to position [2298, 0]
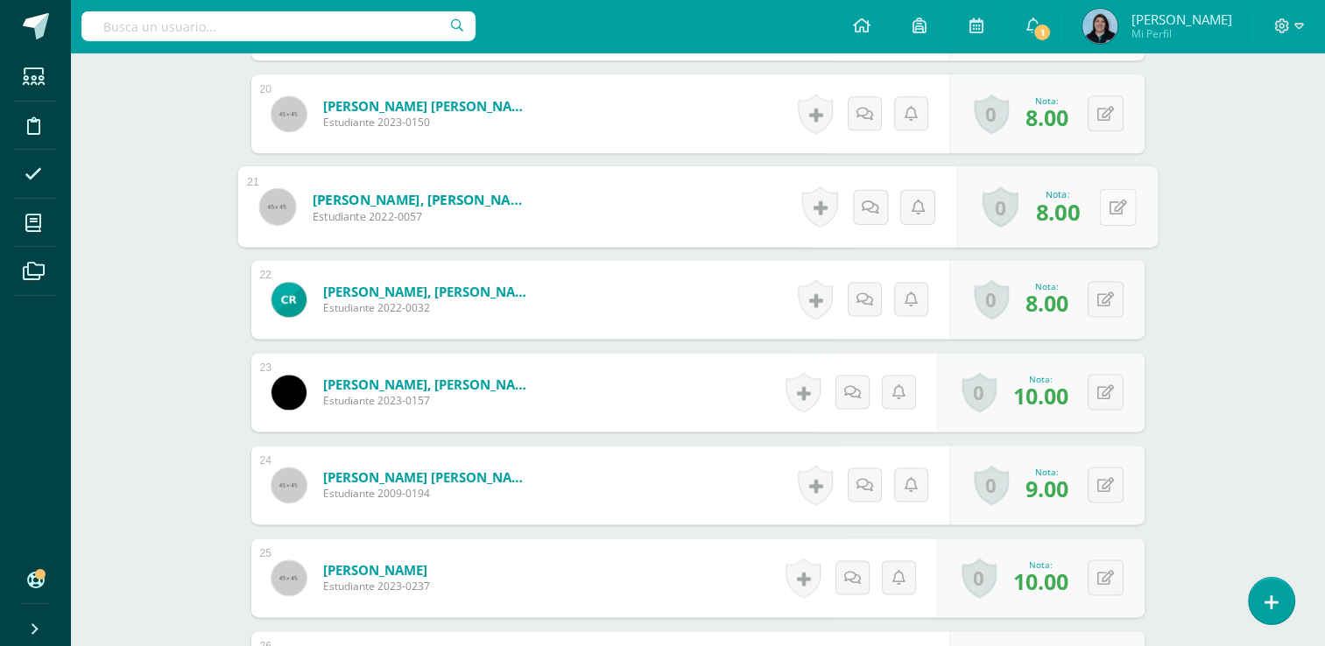
click at [1110, 210] on icon at bounding box center [1118, 206] width 18 height 15
type input "10"
